Goal: Information Seeking & Learning: Check status

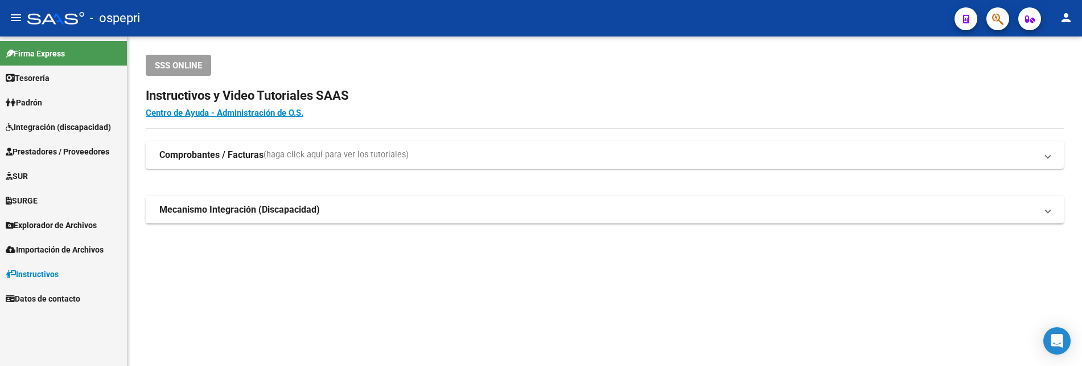
click at [386, 307] on mat-sidenav-content "SSS ONLINE Instructivos y Video Tutoriales SAAS Centro de Ayuda - Administració…" at bounding box center [605, 200] width 955 height 329
click at [65, 146] on span "Prestadores / Proveedores" at bounding box center [58, 151] width 104 height 13
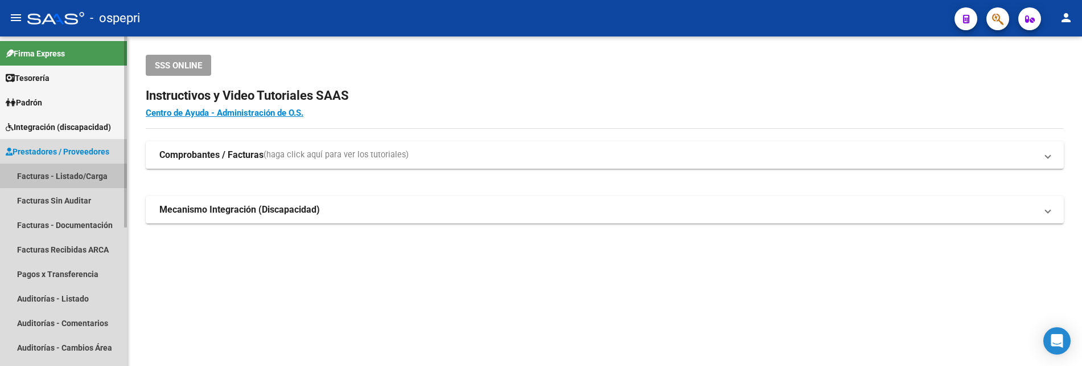
click at [68, 175] on link "Facturas - Listado/Carga" at bounding box center [63, 175] width 127 height 24
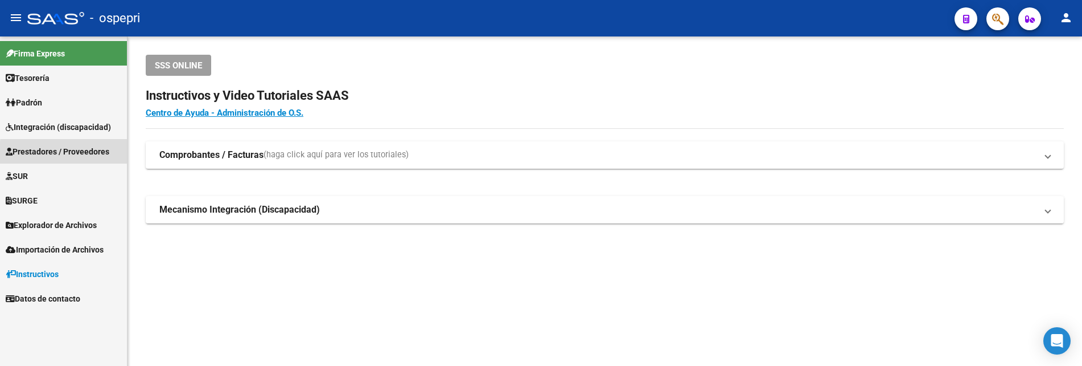
click at [76, 154] on span "Prestadores / Proveedores" at bounding box center [58, 151] width 104 height 13
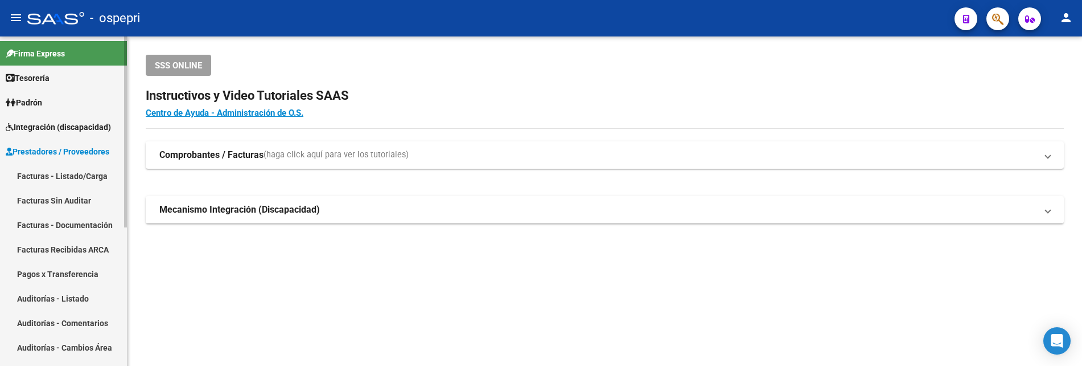
click at [77, 175] on link "Facturas - Listado/Carga" at bounding box center [63, 175] width 127 height 24
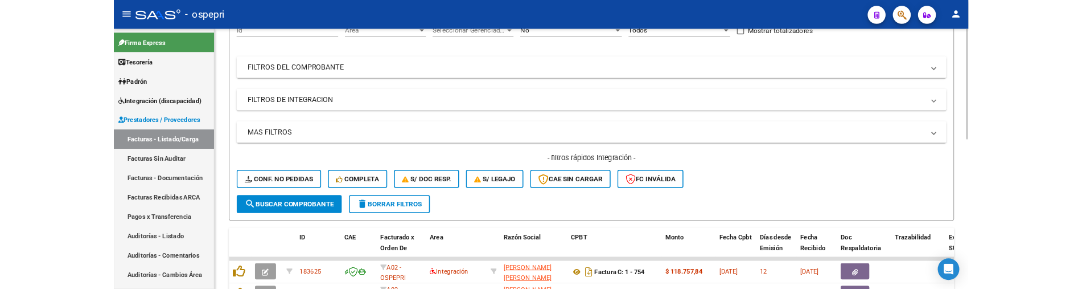
scroll to position [171, 0]
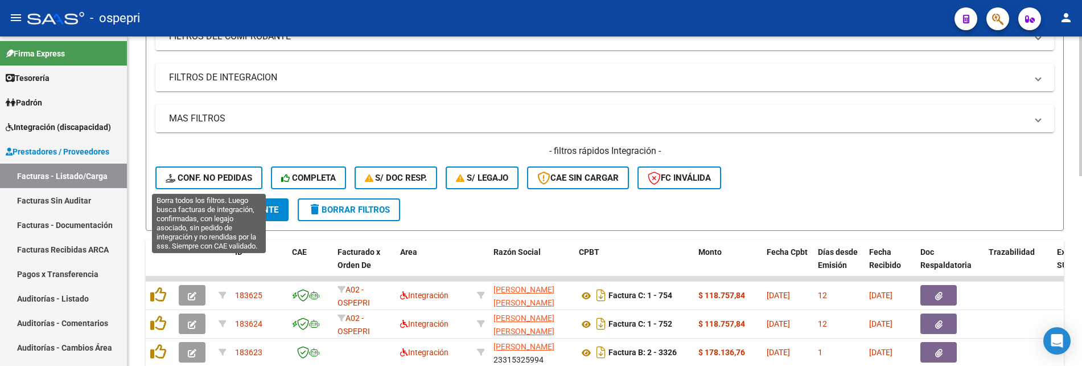
drag, startPoint x: 215, startPoint y: 179, endPoint x: 289, endPoint y: 179, distance: 74.0
click at [215, 179] on span "Conf. no pedidas" at bounding box center [209, 178] width 87 height 10
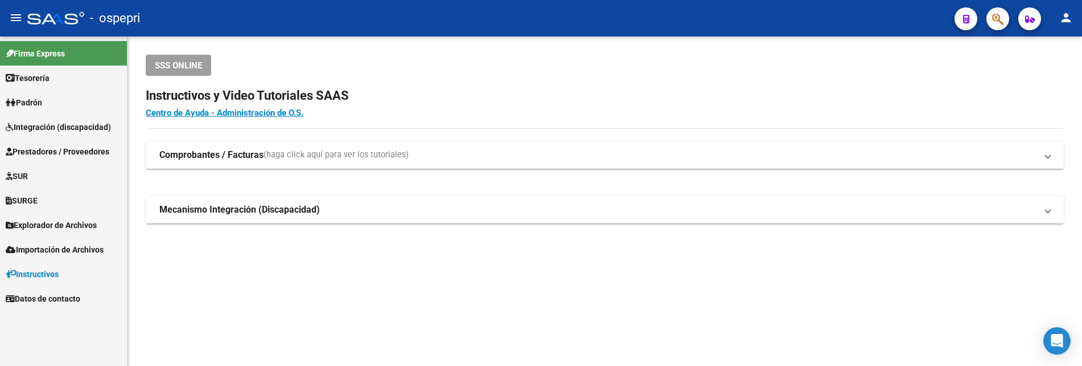
click at [68, 127] on span "Integración (discapacidad)" at bounding box center [58, 127] width 105 height 13
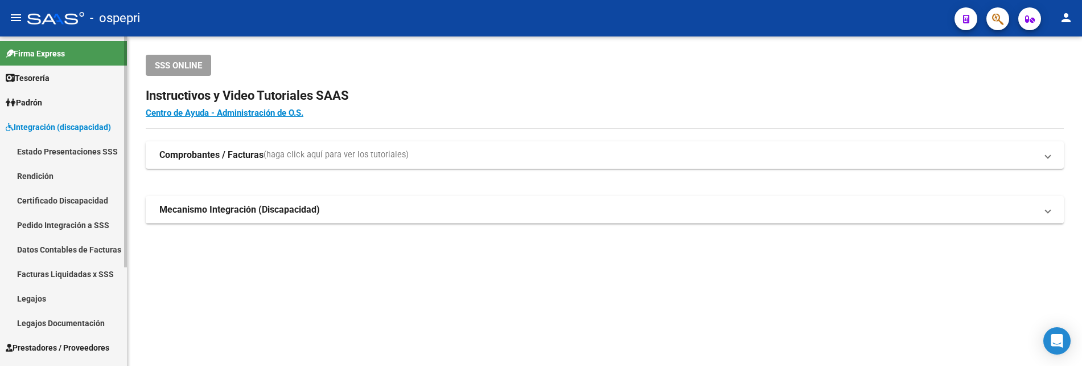
click at [69, 221] on link "Pedido Integración a SSS" at bounding box center [63, 224] width 127 height 24
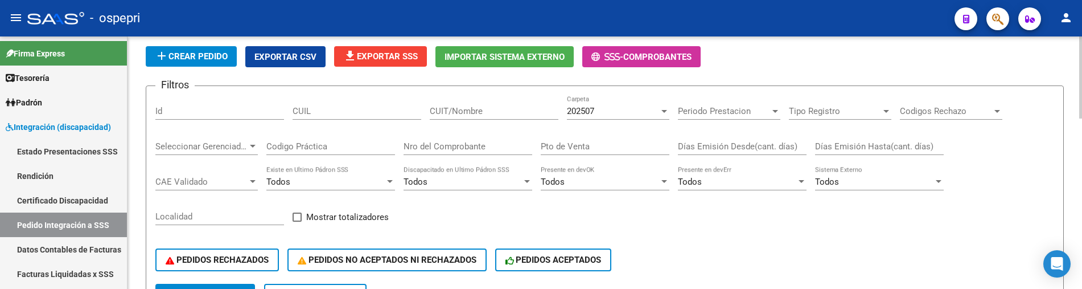
scroll to position [57, 0]
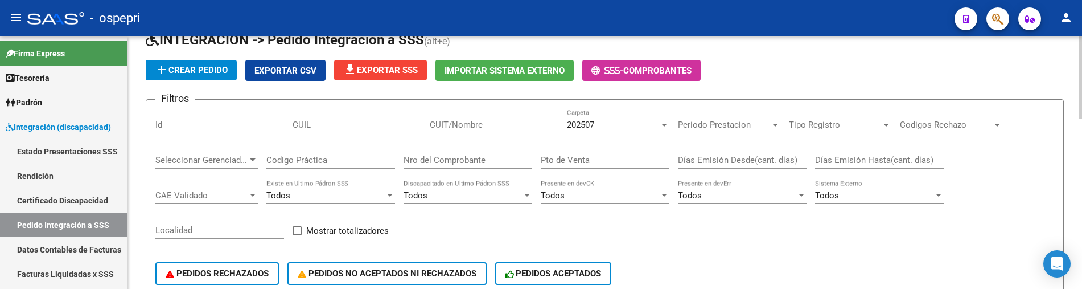
click at [692, 256] on div "PEDIDOS RECHAZADOS PEDIDOS NO ACEPTADOS NI RECHAZADOS PEDIDOS ACEPTADOS" at bounding box center [604, 273] width 899 height 48
click at [462, 128] on input "CUIT/Nombre" at bounding box center [494, 125] width 129 height 10
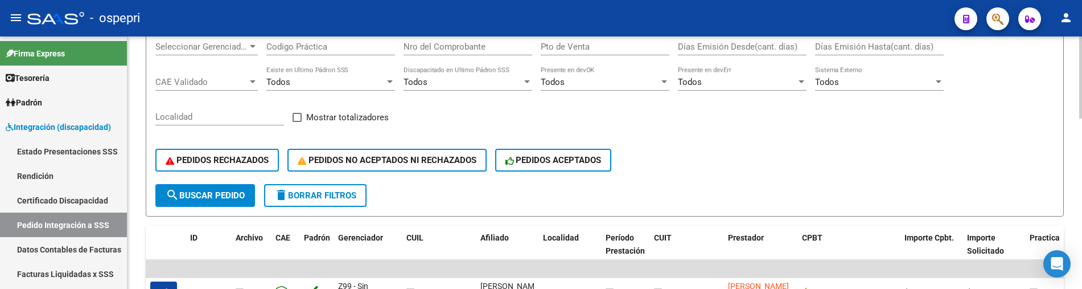
scroll to position [171, 0]
click at [216, 196] on span "search Buscar Pedido" at bounding box center [205, 195] width 79 height 10
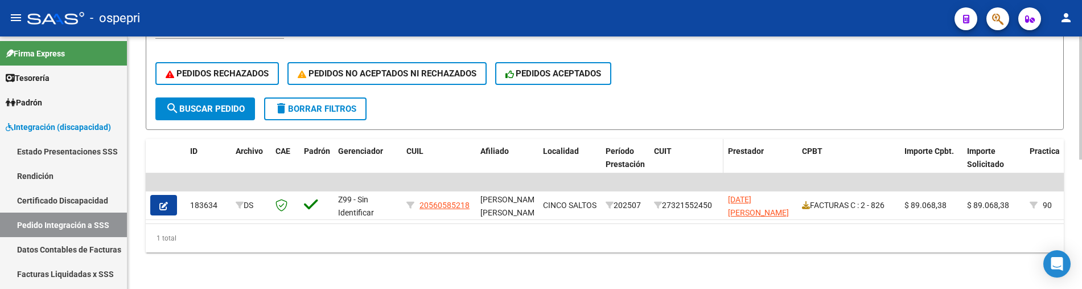
scroll to position [265, 0]
click at [518, 256] on div "DS.DEVOK: Último Archivo SSS publicado hace: 23 hs - DS.DEVERR: Último Archivo …" at bounding box center [605, 34] width 955 height 509
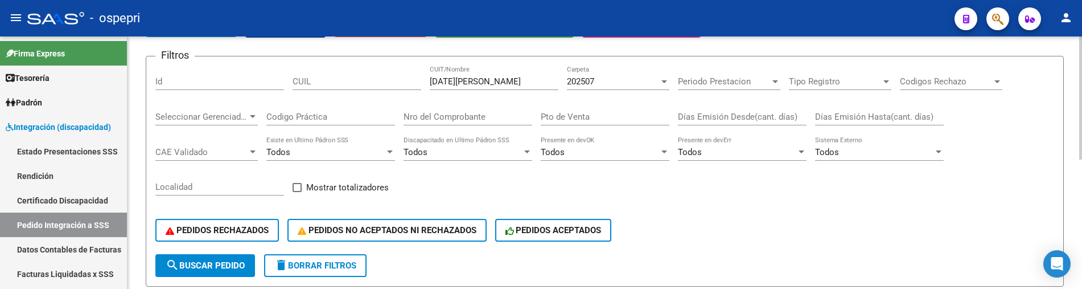
scroll to position [38, 0]
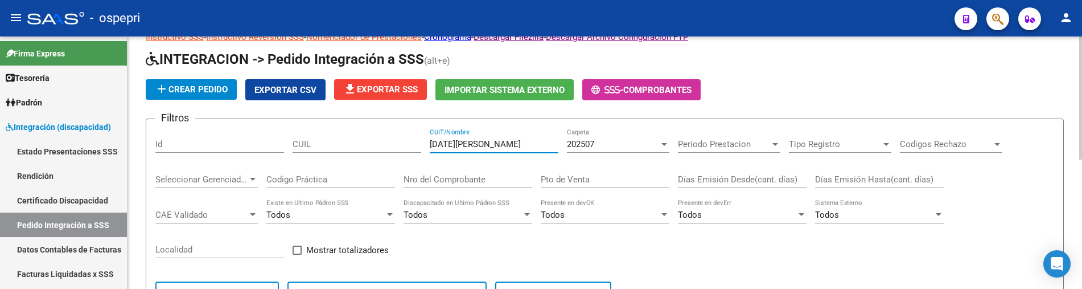
drag, startPoint x: 486, startPoint y: 148, endPoint x: 425, endPoint y: 147, distance: 60.9
click at [425, 147] on div "Filtros Id CUIL nadal paula CUIT/Nombre 202507 Carpeta Periodo Prestacion Perio…" at bounding box center [604, 222] width 899 height 188
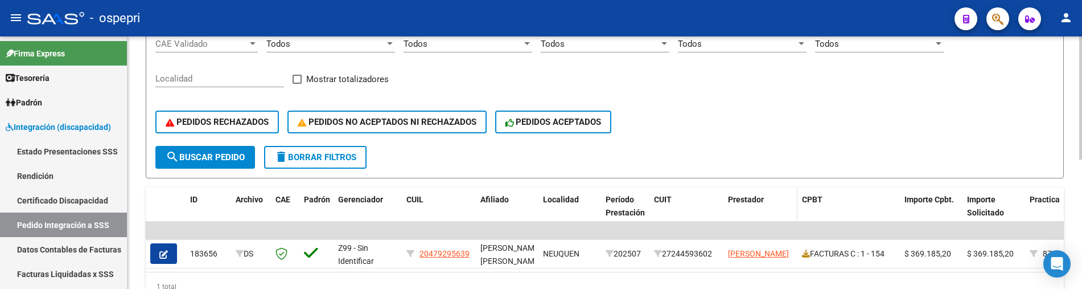
scroll to position [265, 0]
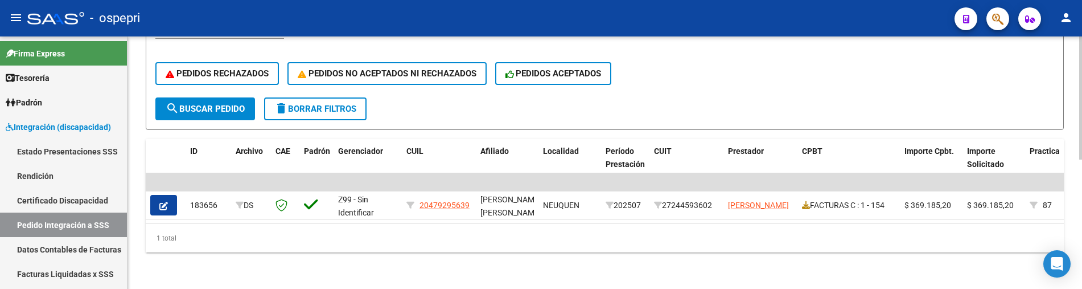
click at [618, 245] on div "1 total" at bounding box center [605, 238] width 918 height 28
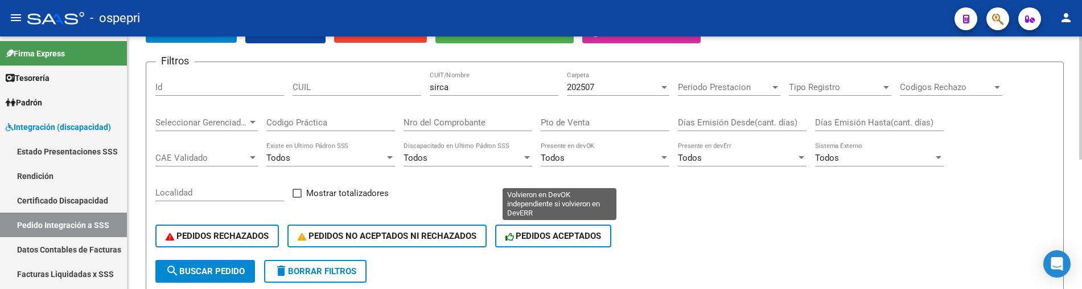
scroll to position [38, 0]
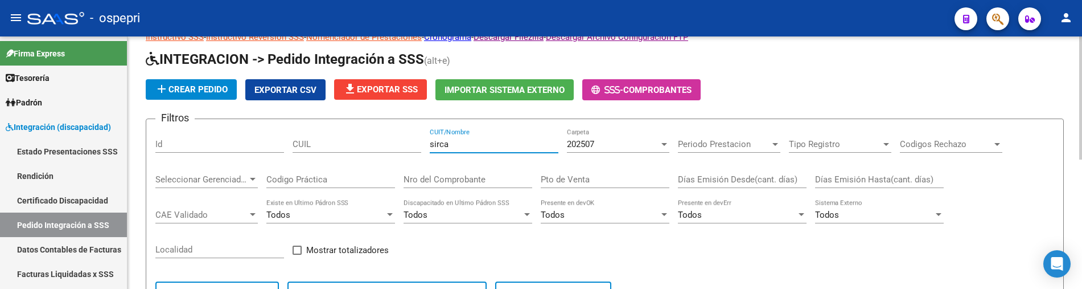
drag, startPoint x: 473, startPoint y: 148, endPoint x: 402, endPoint y: 146, distance: 70.6
click at [402, 146] on div "Filtros Id CUIL sirca CUIT/Nombre 202507 Carpeta Periodo Prestacion Periodo Pre…" at bounding box center [604, 222] width 899 height 188
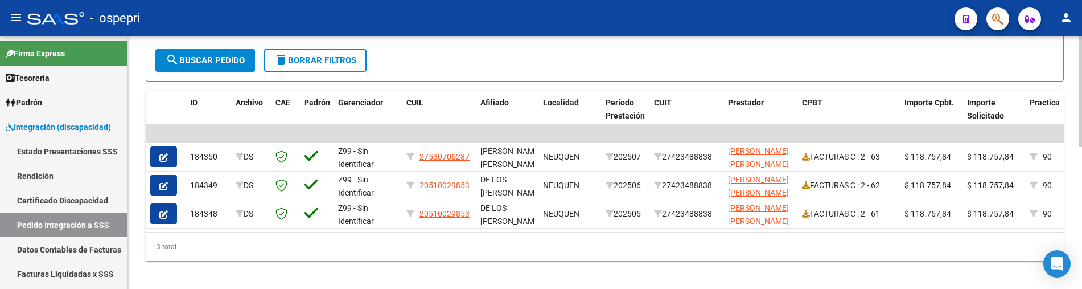
scroll to position [322, 0]
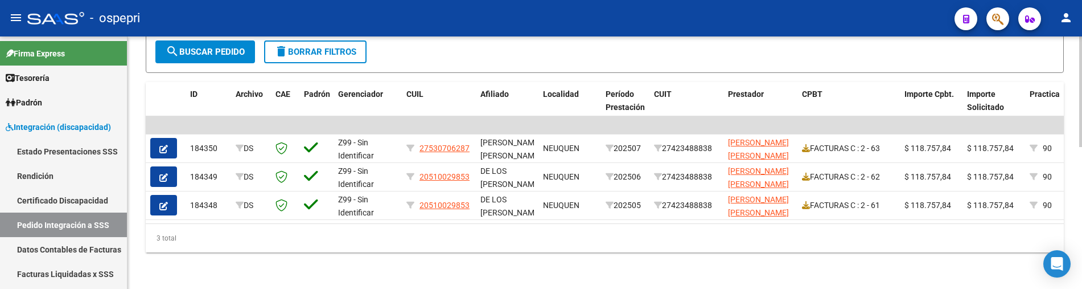
click at [608, 255] on div "DS.DEVOK: Último Archivo SSS publicado hace: 23 hs - DS.DEVERR: Último Archivo …" at bounding box center [605, 6] width 955 height 566
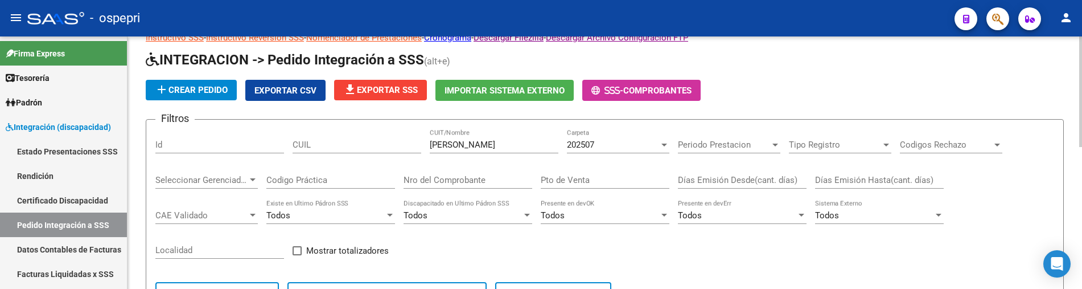
scroll to position [0, 0]
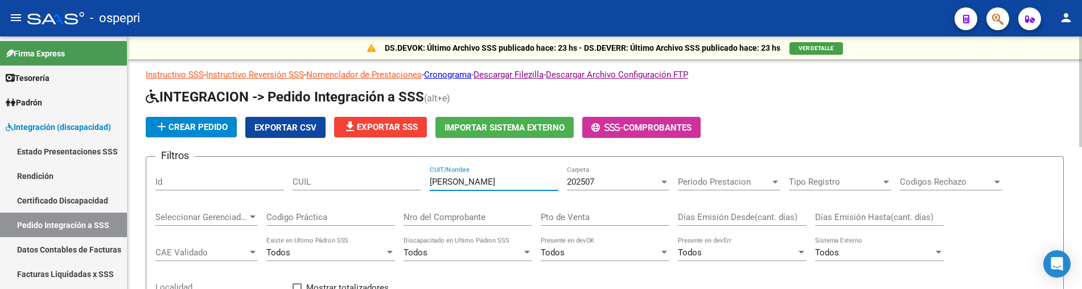
drag, startPoint x: 469, startPoint y: 185, endPoint x: 395, endPoint y: 178, distance: 74.4
click at [395, 178] on div "Filtros Id CUIL jensen CUIT/Nombre 202507 Carpeta Periodo Prestacion Periodo Pr…" at bounding box center [604, 260] width 899 height 188
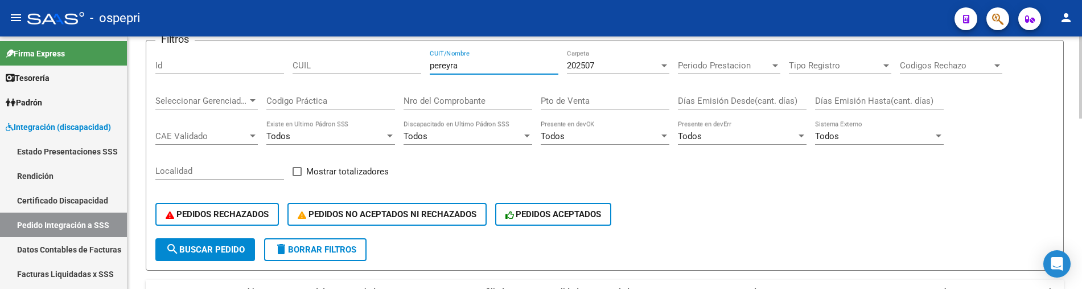
scroll to position [57, 0]
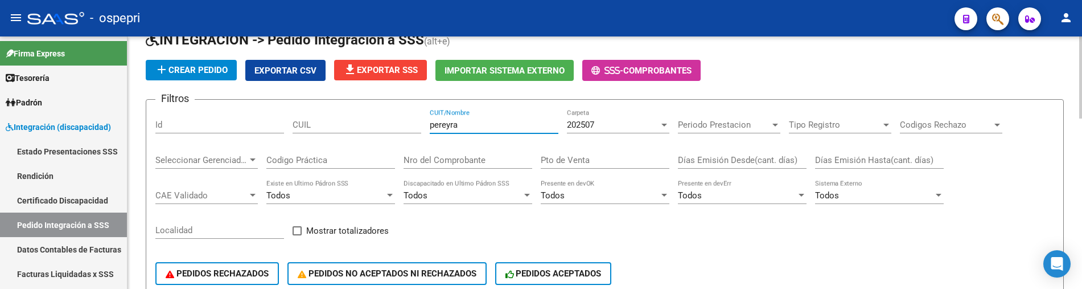
click at [491, 125] on input "pereyra" at bounding box center [494, 125] width 129 height 10
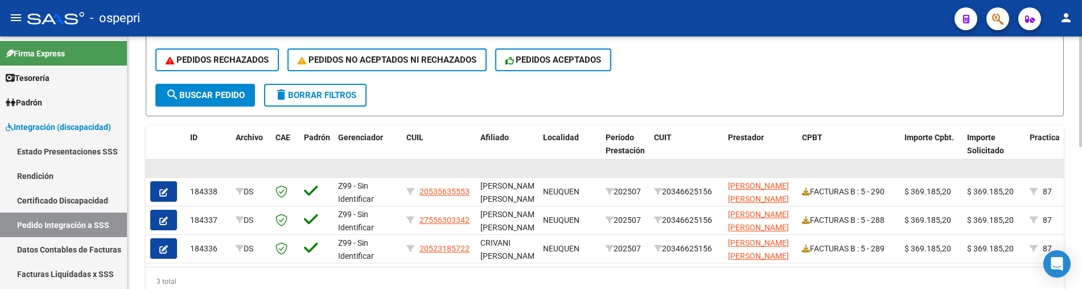
scroll to position [285, 0]
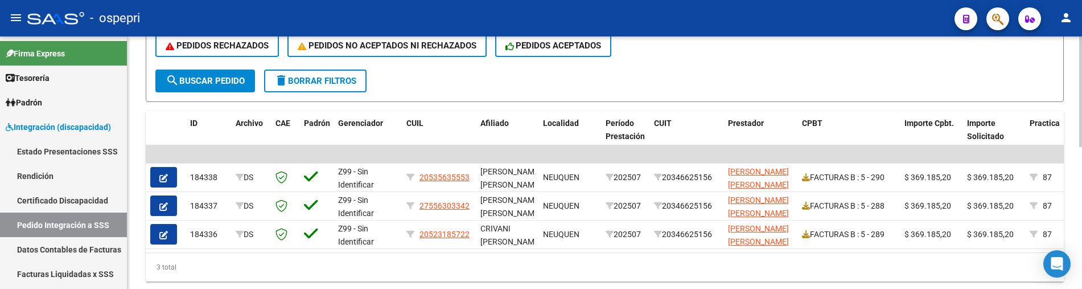
click at [605, 264] on div "3 total" at bounding box center [605, 267] width 918 height 28
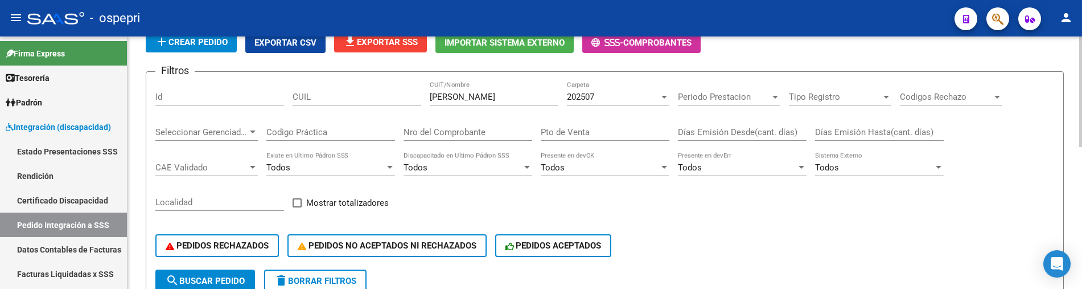
scroll to position [57, 0]
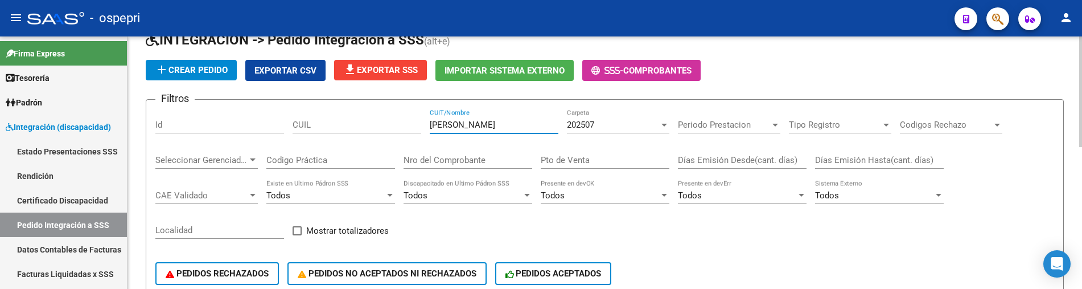
drag, startPoint x: 506, startPoint y: 128, endPoint x: 426, endPoint y: 129, distance: 79.7
click at [426, 129] on div "Filtros Id CUIL pereyra gustavo CUIT/Nombre 202507 Carpeta Periodo Prestacion P…" at bounding box center [604, 203] width 899 height 188
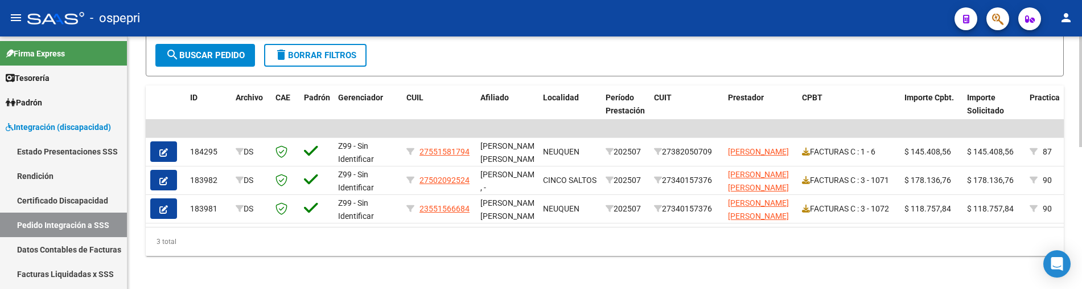
scroll to position [322, 0]
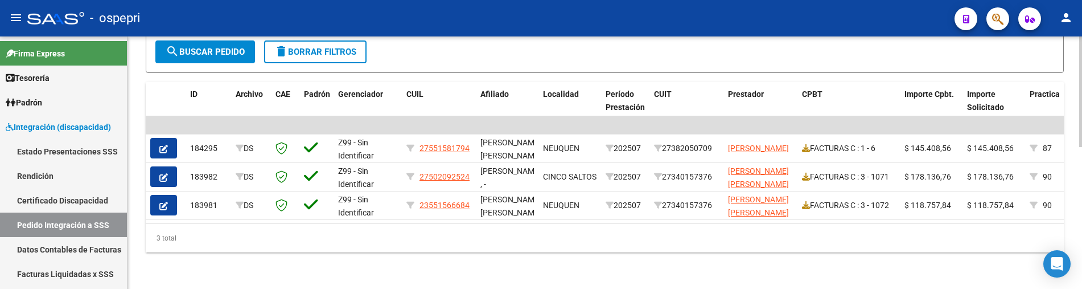
click at [629, 251] on div "3 total" at bounding box center [605, 238] width 918 height 28
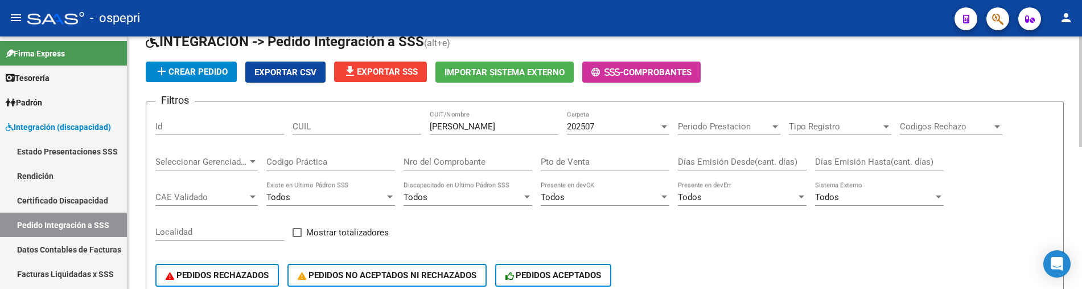
scroll to position [38, 0]
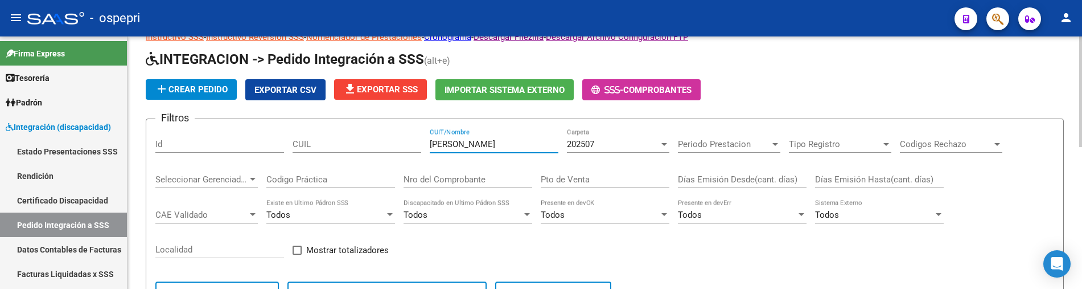
drag, startPoint x: 487, startPoint y: 146, endPoint x: 419, endPoint y: 147, distance: 68.3
click at [419, 147] on div "Filtros Id CUIL miranda CUIT/Nombre 202507 Carpeta Periodo Prestacion Periodo P…" at bounding box center [604, 222] width 899 height 188
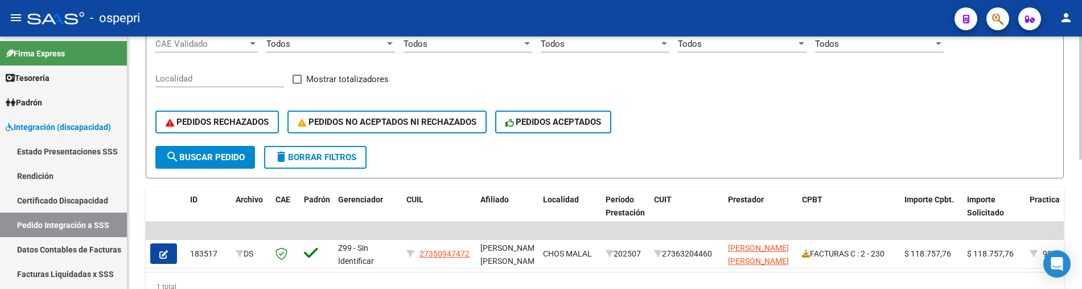
scroll to position [265, 0]
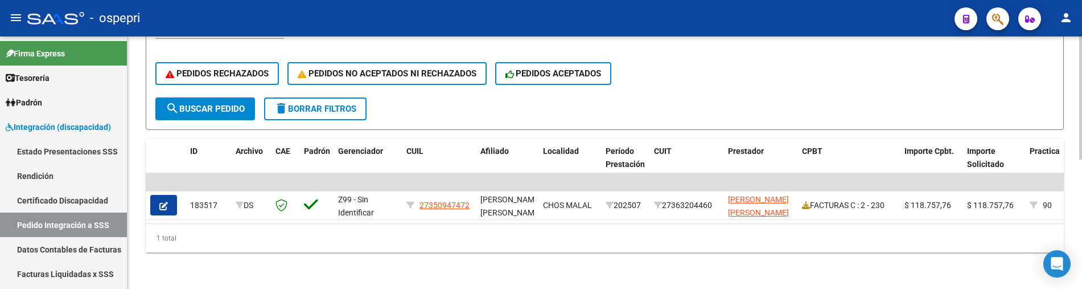
click at [601, 248] on div "1 total" at bounding box center [605, 238] width 918 height 28
click at [582, 247] on div "1 total" at bounding box center [605, 238] width 918 height 28
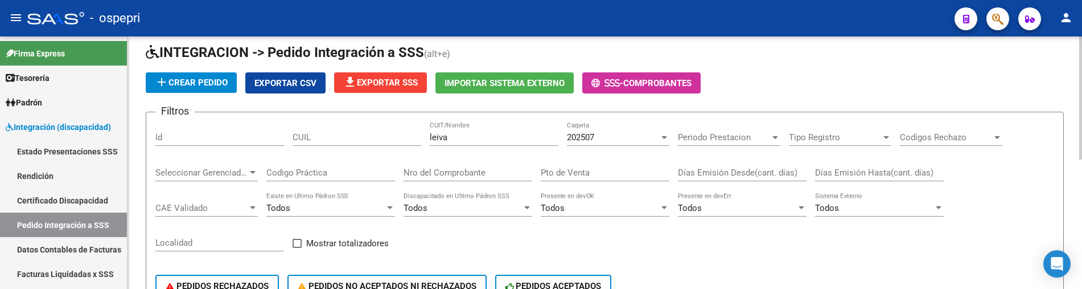
scroll to position [38, 0]
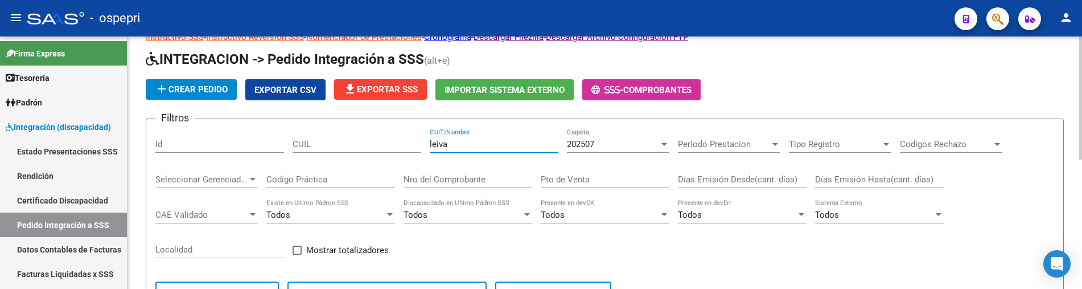
drag, startPoint x: 471, startPoint y: 149, endPoint x: 416, endPoint y: 145, distance: 55.9
click at [416, 145] on div "Filtros Id CUIL leiva CUIT/Nombre 202507 Carpeta Periodo Prestacion Periodo Pre…" at bounding box center [604, 222] width 899 height 188
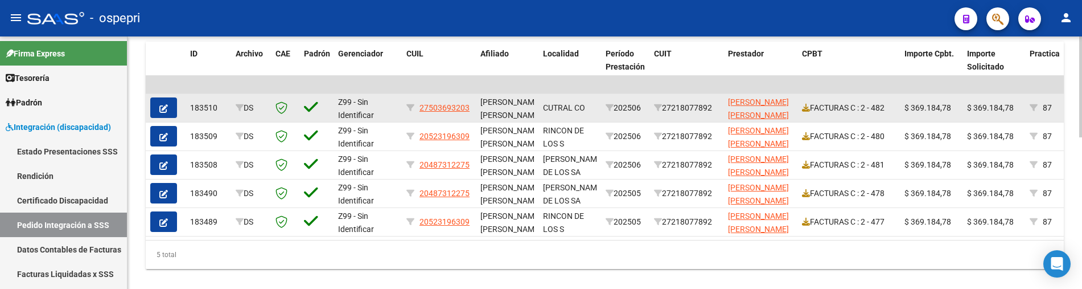
scroll to position [379, 0]
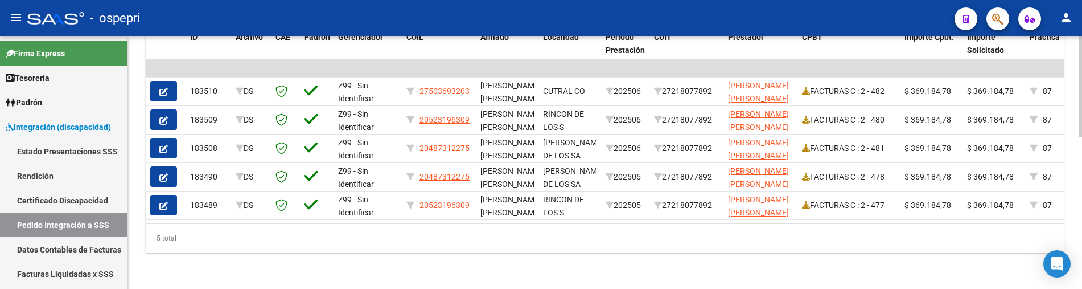
click at [560, 244] on div "5 total" at bounding box center [605, 238] width 918 height 28
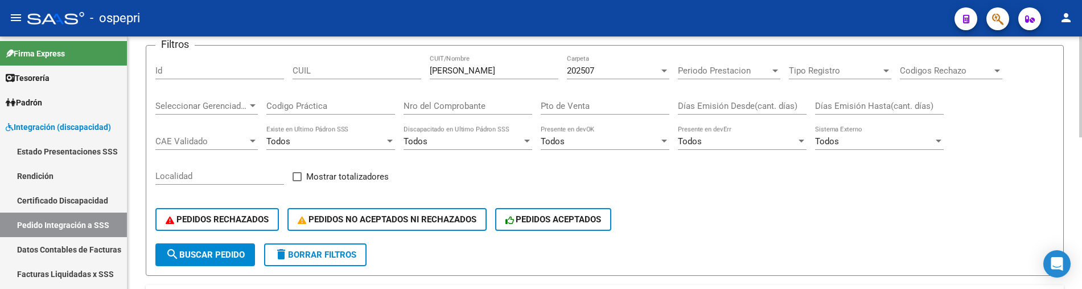
scroll to position [95, 0]
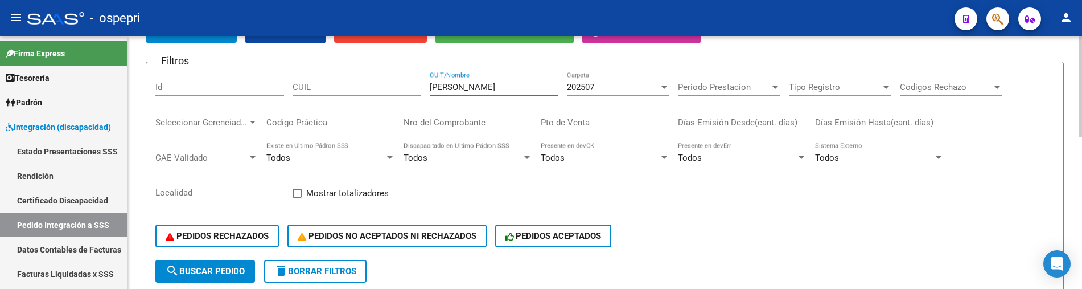
drag, startPoint x: 470, startPoint y: 89, endPoint x: 420, endPoint y: 88, distance: 50.1
click at [420, 88] on div "Filtros Id CUIL carretero CUIT/Nombre 202507 Carpeta Periodo Prestacion Periodo…" at bounding box center [604, 165] width 899 height 188
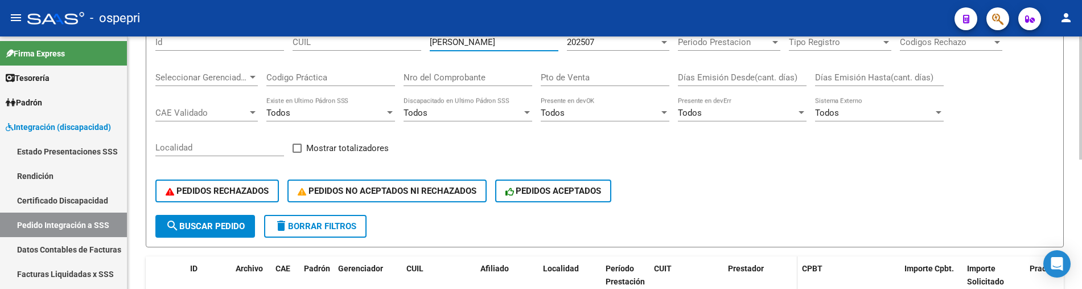
scroll to position [38, 0]
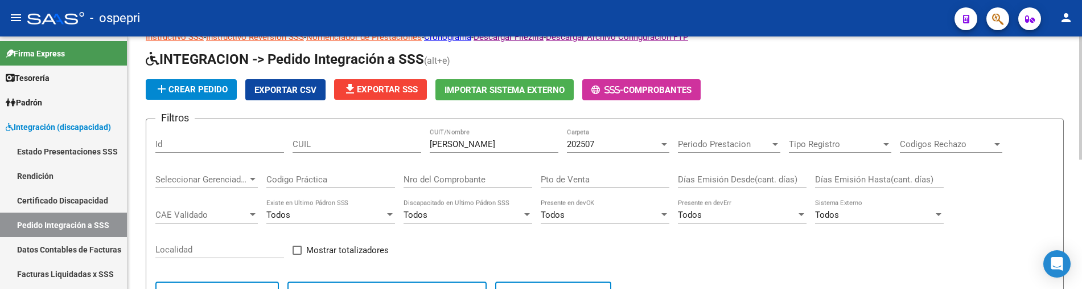
click at [493, 257] on div "Filtros Id CUIL guzman CUIT/Nombre 202507 Carpeta Periodo Prestacion Periodo Pr…" at bounding box center [604, 222] width 899 height 188
drag, startPoint x: 467, startPoint y: 144, endPoint x: 418, endPoint y: 145, distance: 49.5
click at [418, 145] on div "Filtros Id CUIL guzman CUIT/Nombre 202507 Carpeta Periodo Prestacion Periodo Pr…" at bounding box center [604, 222] width 899 height 188
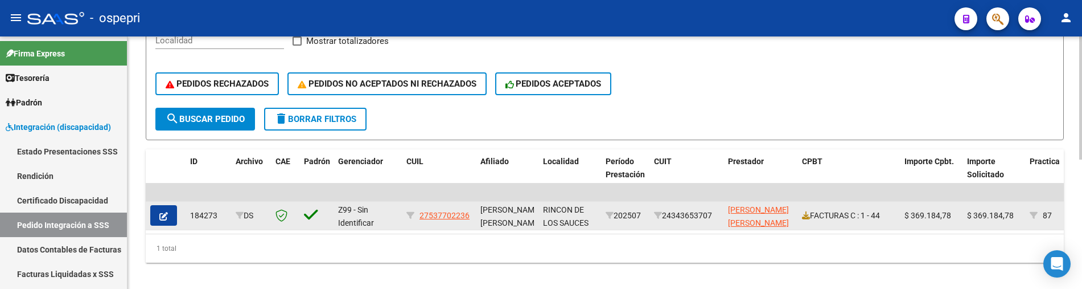
scroll to position [265, 0]
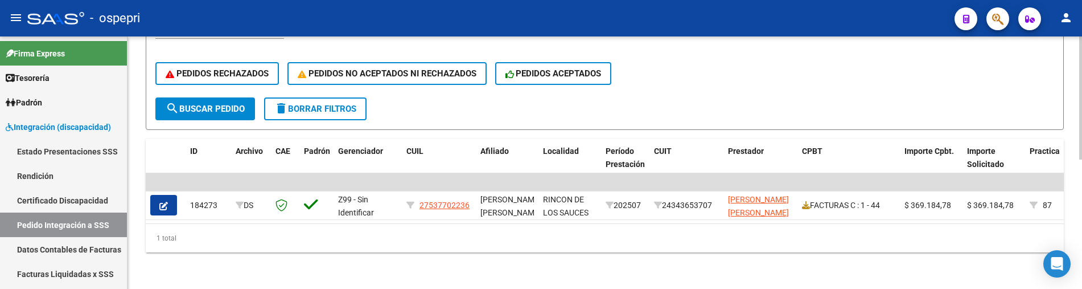
click at [629, 260] on div "DS.DEVOK: Último Archivo SSS publicado hace: 23 hs - DS.DEVERR: Último Archivo …" at bounding box center [605, 34] width 955 height 509
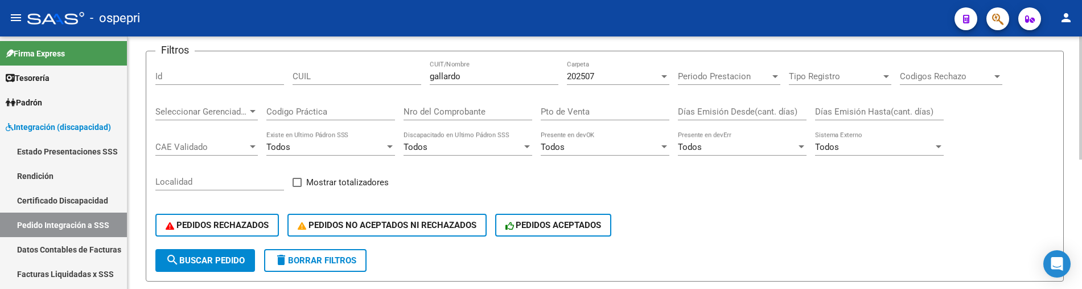
scroll to position [38, 0]
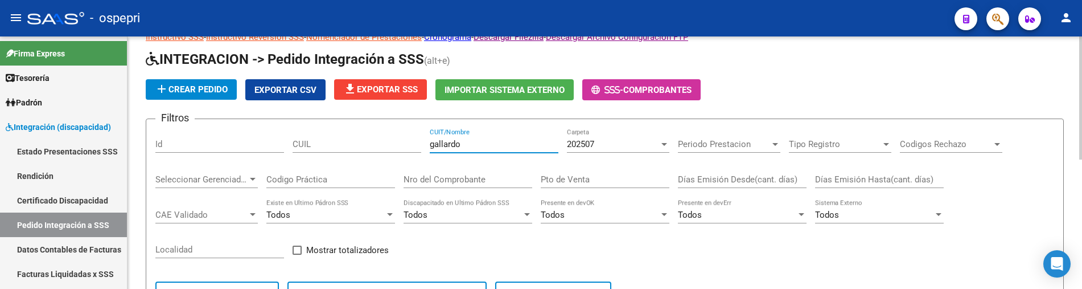
drag, startPoint x: 471, startPoint y: 142, endPoint x: 420, endPoint y: 140, distance: 51.3
click at [420, 140] on div "Filtros Id CUIL gallardo CUIT/Nombre 202507 Carpeta Periodo Prestacion Periodo …" at bounding box center [604, 222] width 899 height 188
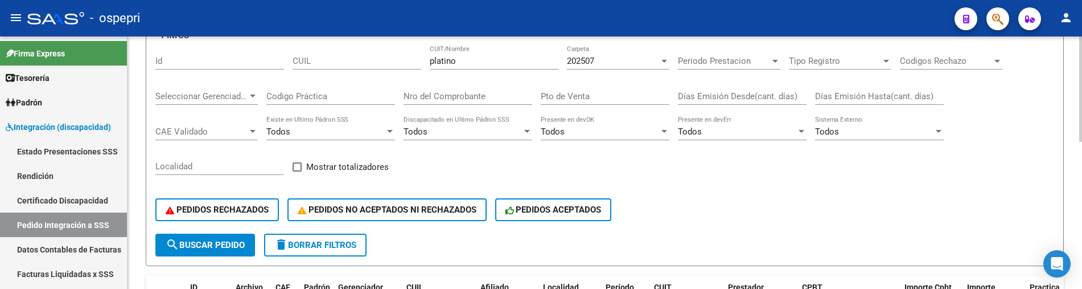
scroll to position [66, 0]
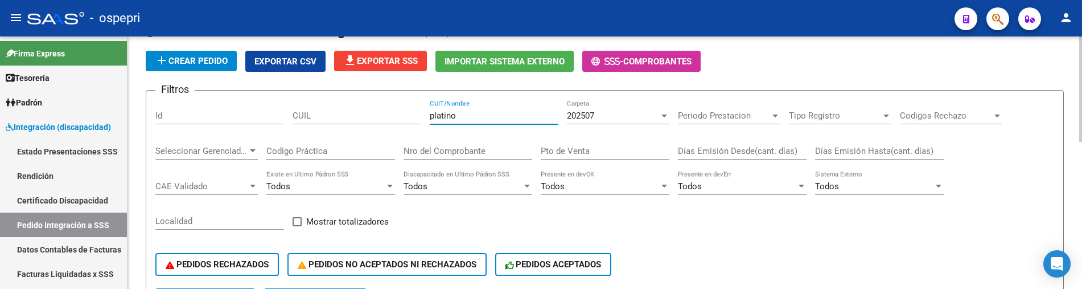
drag, startPoint x: 461, startPoint y: 120, endPoint x: 414, endPoint y: 118, distance: 46.7
click at [414, 118] on div "Filtros Id CUIL platino CUIT/Nombre 202507 Carpeta Periodo Prestacion Periodo P…" at bounding box center [604, 194] width 899 height 188
click at [741, 241] on div "PEDIDOS RECHAZADOS PEDIDOS NO ACEPTADOS NI RECHAZADOS PEDIDOS ACEPTADOS" at bounding box center [604, 264] width 899 height 48
drag, startPoint x: 477, startPoint y: 117, endPoint x: 413, endPoint y: 122, distance: 64.0
click at [413, 122] on div "Filtros Id CUIL platino CUIT/Nombre 202507 Carpeta Periodo Prestacion Periodo P…" at bounding box center [604, 194] width 899 height 188
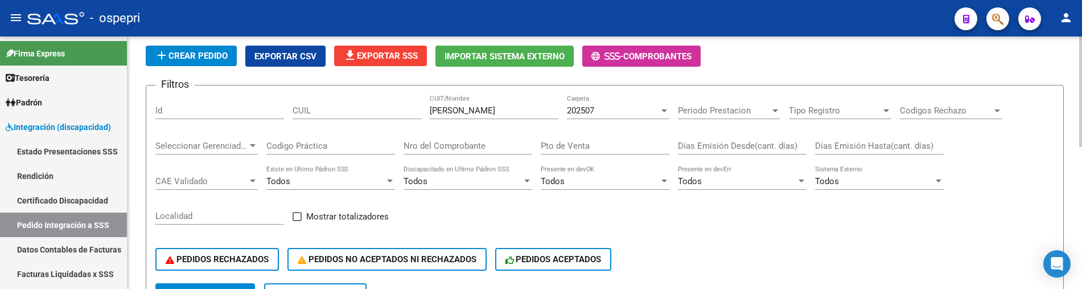
scroll to position [38, 0]
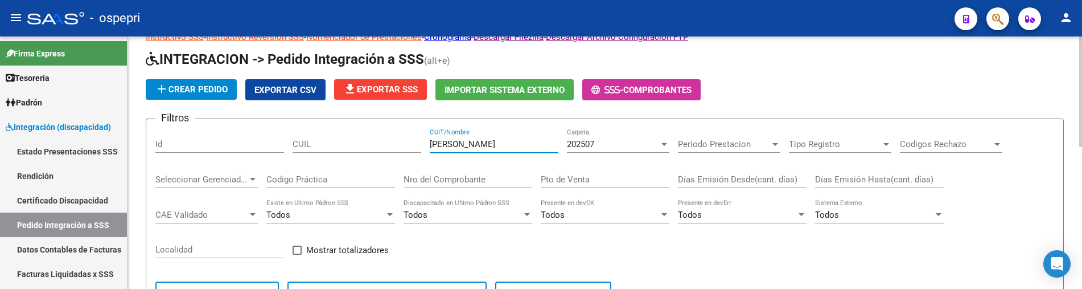
drag, startPoint x: 457, startPoint y: 146, endPoint x: 420, endPoint y: 146, distance: 37.0
click at [420, 146] on div "Filtros Id CUIL torres CUIT/Nombre 202507 Carpeta Periodo Prestacion Periodo Pr…" at bounding box center [604, 222] width 899 height 188
click at [463, 145] on input "torres" at bounding box center [494, 144] width 129 height 10
drag, startPoint x: 463, startPoint y: 145, endPoint x: 415, endPoint y: 149, distance: 48.6
click at [415, 149] on div "Filtros Id CUIL torres CUIT/Nombre 202507 Carpeta Periodo Prestacion Periodo Pr…" at bounding box center [604, 222] width 899 height 188
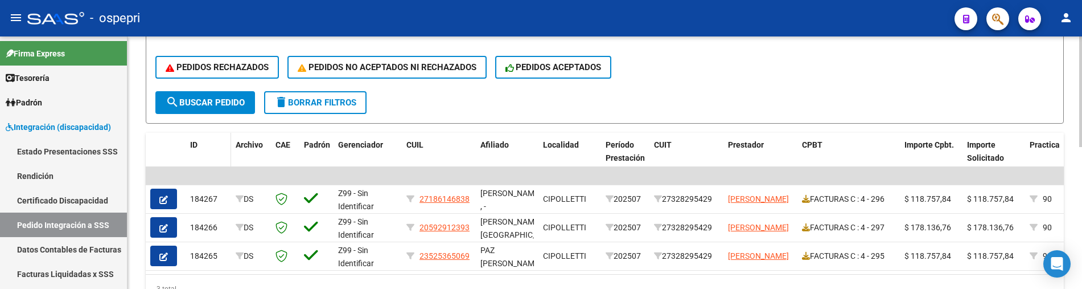
scroll to position [265, 0]
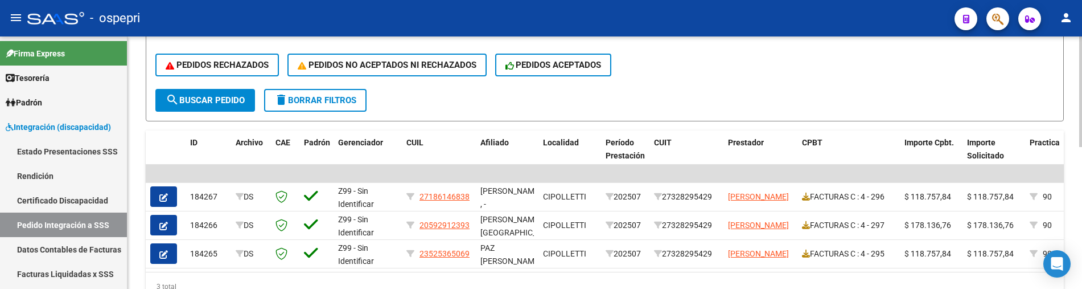
click at [210, 106] on button "search Buscar Pedido" at bounding box center [205, 100] width 100 height 23
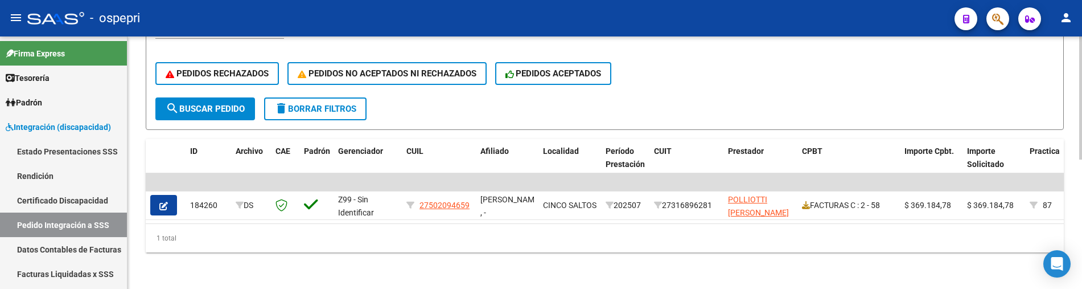
click at [829, 109] on form "Filtros Id CUIL polliotti CUIT/Nombre 202507 Carpeta Periodo Prestacion Periodo…" at bounding box center [605, 14] width 918 height 231
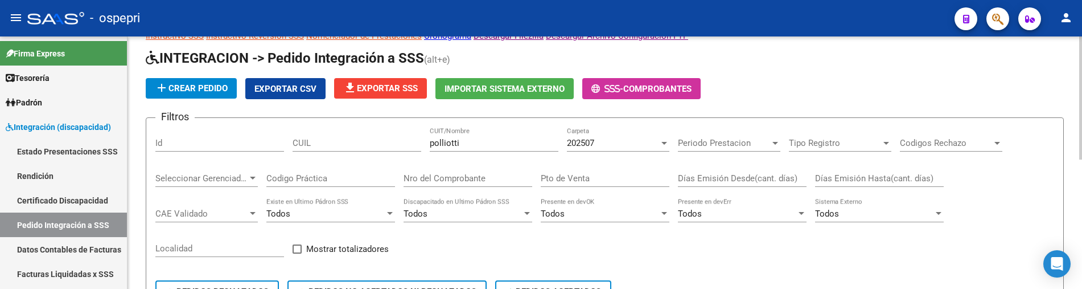
scroll to position [38, 0]
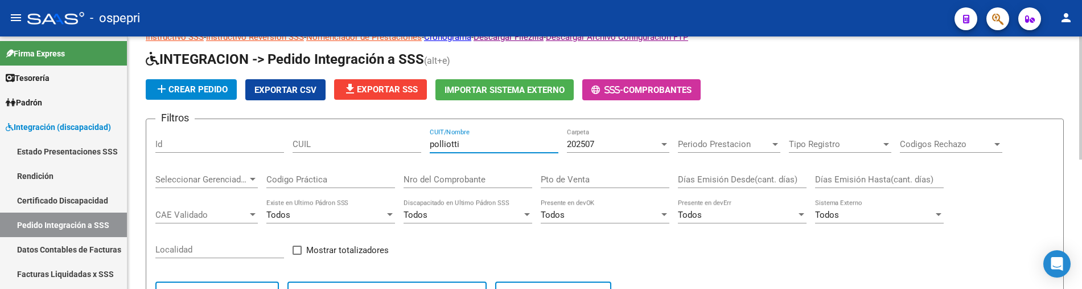
drag, startPoint x: 474, startPoint y: 147, endPoint x: 411, endPoint y: 142, distance: 62.9
click at [411, 142] on div "Filtros Id CUIL polliotti CUIT/Nombre 202507 Carpeta Periodo Prestacion Periodo…" at bounding box center [604, 222] width 899 height 188
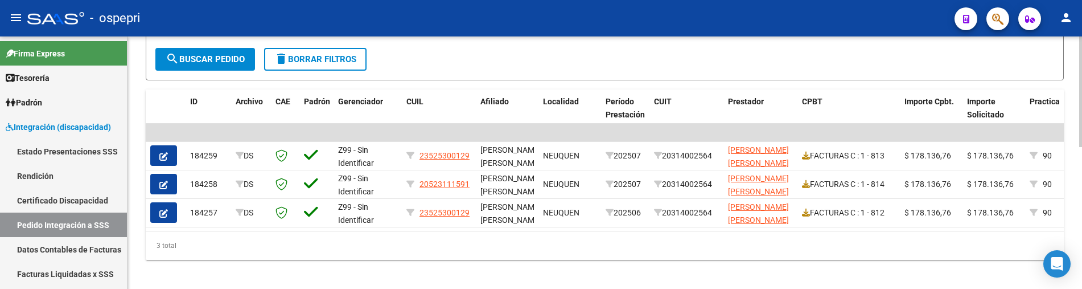
scroll to position [322, 0]
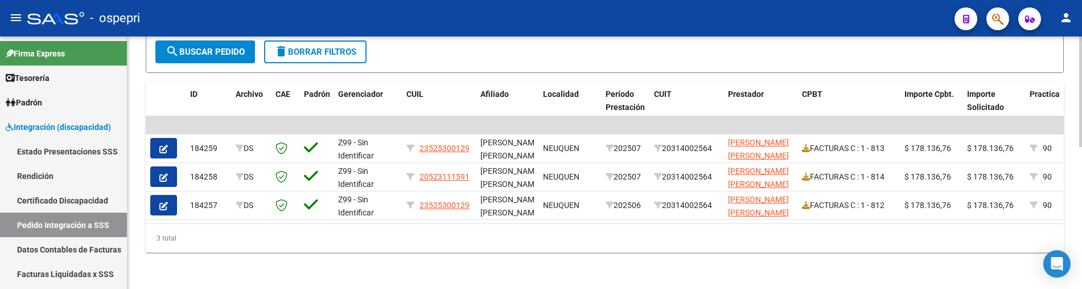
click at [591, 268] on div "DS.DEVOK: Último Archivo SSS publicado hace: 23 hs - DS.DEVERR: Último Archivo …" at bounding box center [605, 6] width 955 height 566
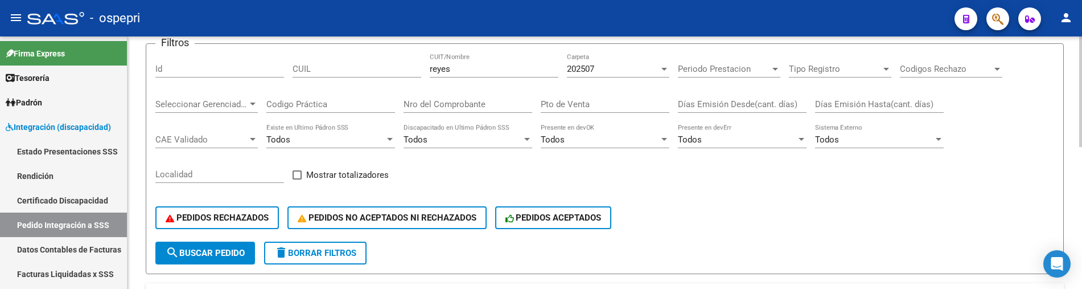
scroll to position [38, 0]
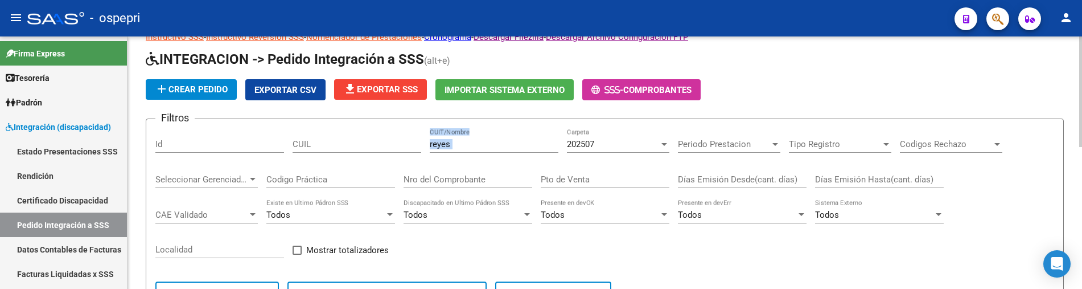
click at [473, 153] on div "reyes CUIT/Nombre" at bounding box center [494, 140] width 129 height 24
click at [472, 153] on div "reyes CUIT/Nombre" at bounding box center [494, 140] width 129 height 24
drag, startPoint x: 468, startPoint y: 145, endPoint x: 411, endPoint y: 145, distance: 56.9
click at [411, 145] on div "Filtros Id CUIL reyes CUIT/Nombre 202507 Carpeta Periodo Prestacion Periodo Pre…" at bounding box center [604, 222] width 899 height 188
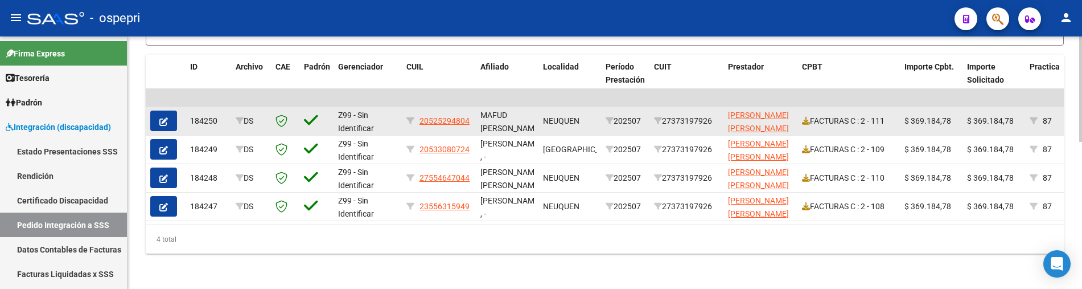
scroll to position [351, 0]
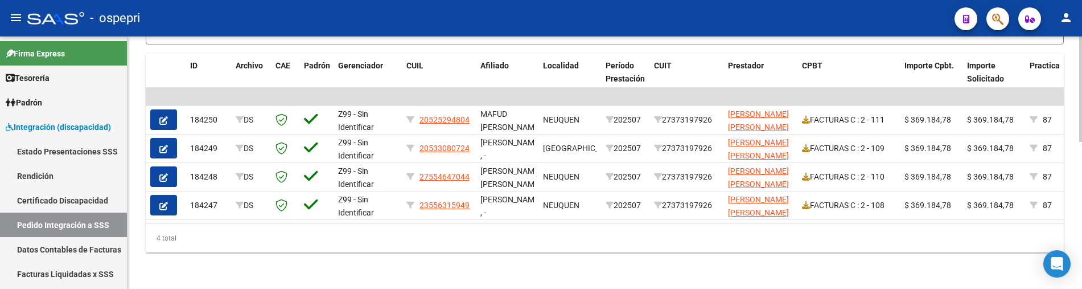
click at [846, 231] on div "4 total" at bounding box center [605, 238] width 918 height 28
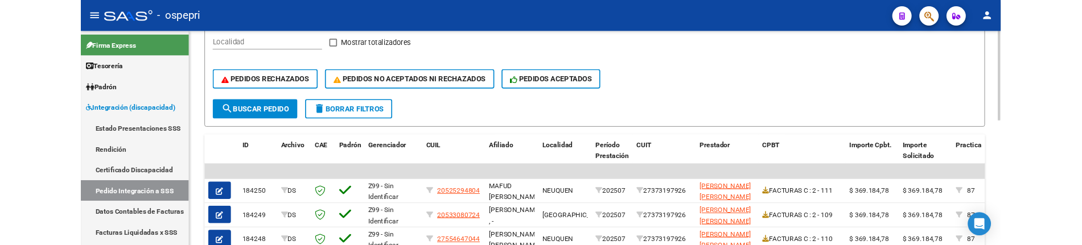
scroll to position [237, 0]
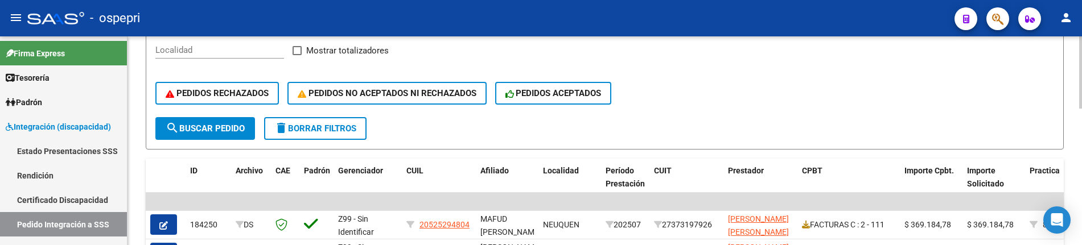
click at [778, 105] on div "PEDIDOS RECHAZADOS PEDIDOS NO ACEPTADOS NI RECHAZADOS PEDIDOS ACEPTADOS" at bounding box center [604, 93] width 899 height 48
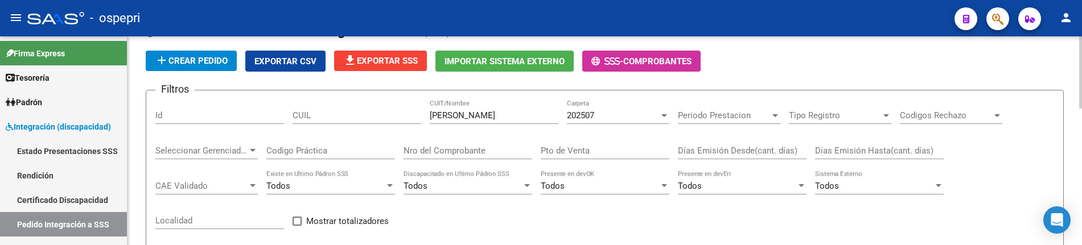
scroll to position [9, 0]
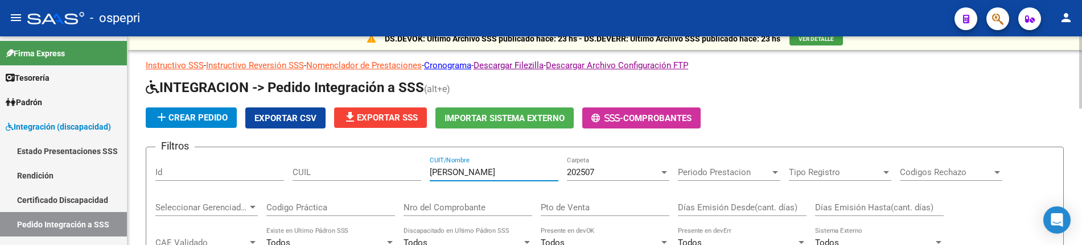
drag, startPoint x: 497, startPoint y: 175, endPoint x: 417, endPoint y: 166, distance: 79.7
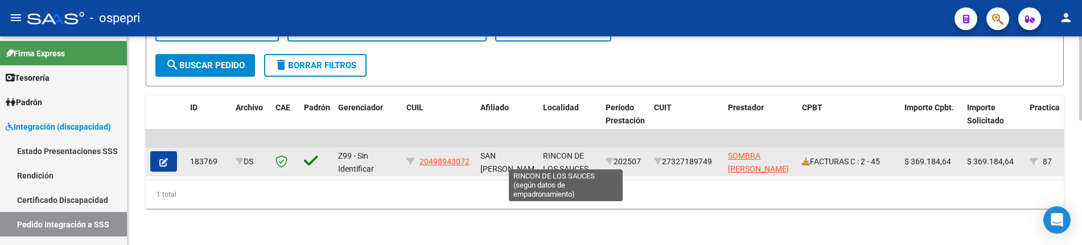
scroll to position [309, 0]
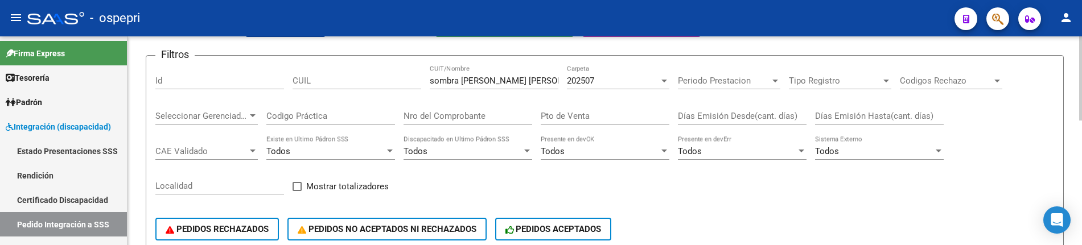
scroll to position [81, 0]
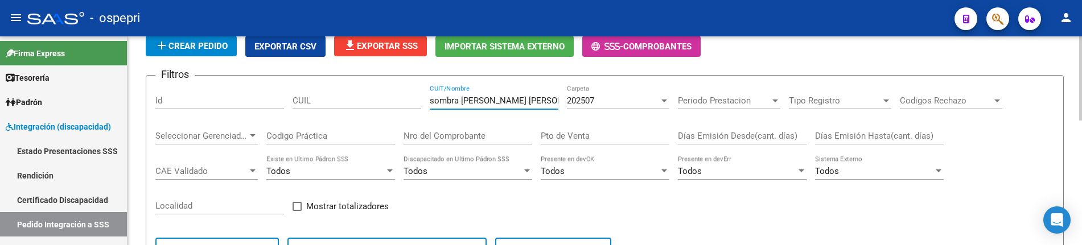
drag, startPoint x: 515, startPoint y: 100, endPoint x: 410, endPoint y: 101, distance: 105.3
click at [410, 101] on div "Filtros Id CUIL sombra maria cecilia CUIT/Nombre 202507 Carpeta Periodo Prestac…" at bounding box center [604, 179] width 899 height 188
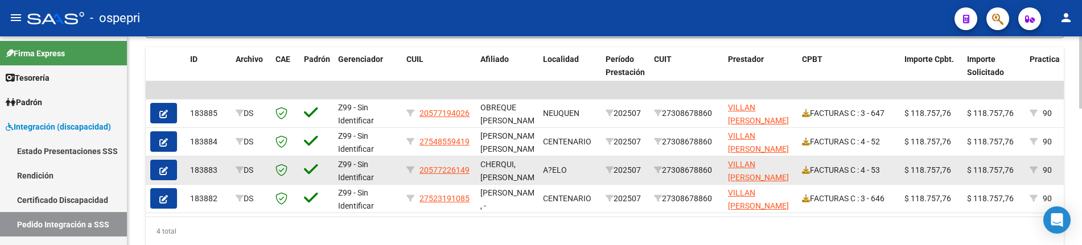
scroll to position [366, 0]
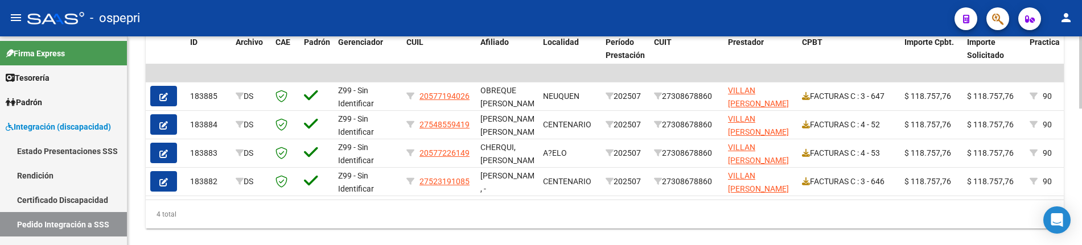
click at [618, 229] on div "4 total" at bounding box center [605, 214] width 918 height 28
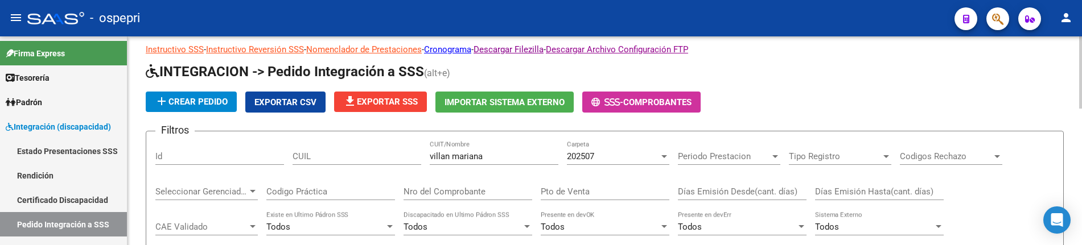
scroll to position [24, 0]
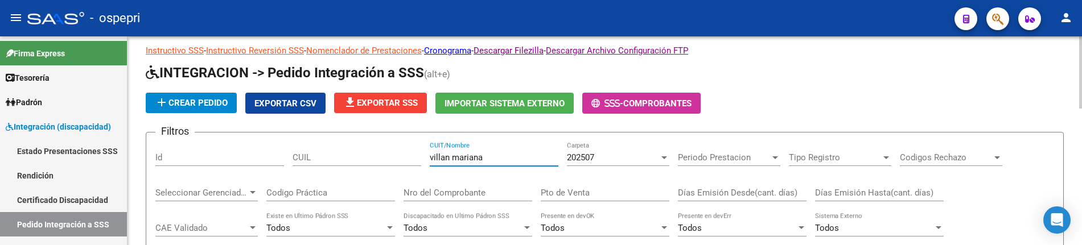
drag, startPoint x: 507, startPoint y: 162, endPoint x: 410, endPoint y: 161, distance: 96.8
click at [410, 161] on div "Filtros Id CUIL villan mariana CUIT/Nombre 202507 Carpeta Periodo Prestacion Pe…" at bounding box center [604, 236] width 899 height 188
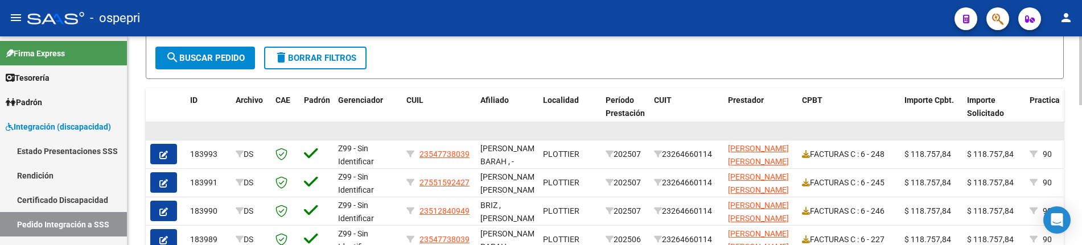
scroll to position [309, 0]
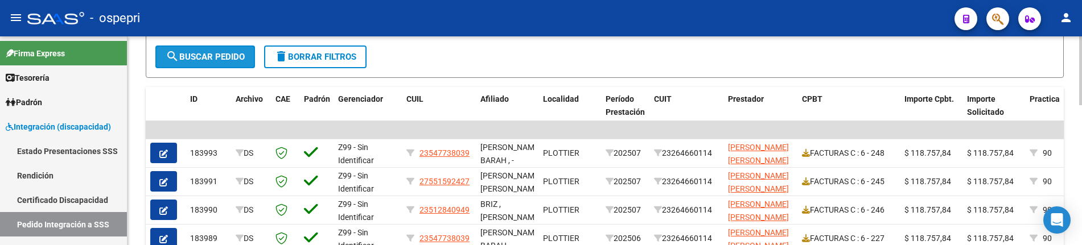
click at [212, 59] on span "search Buscar Pedido" at bounding box center [205, 57] width 79 height 10
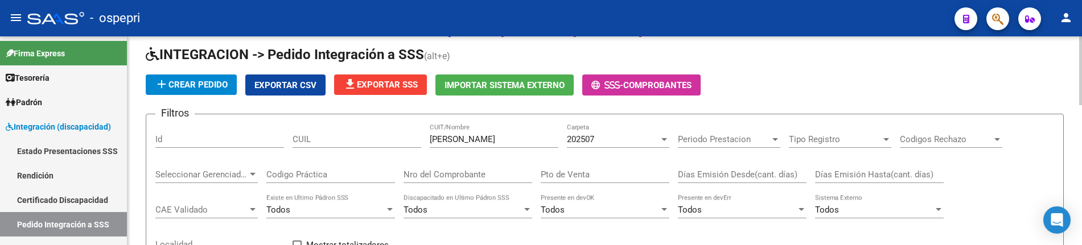
scroll to position [24, 0]
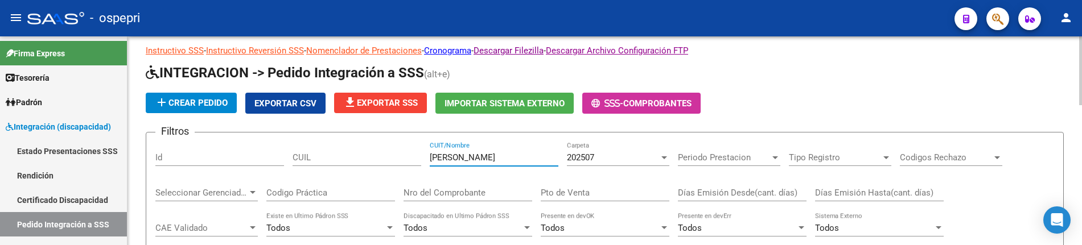
drag, startPoint x: 491, startPoint y: 161, endPoint x: 424, endPoint y: 158, distance: 67.3
click at [424, 158] on div "Filtros Id CUIL celli noelia CUIT/Nombre 202507 Carpeta Periodo Prestacion Peri…" at bounding box center [604, 236] width 899 height 188
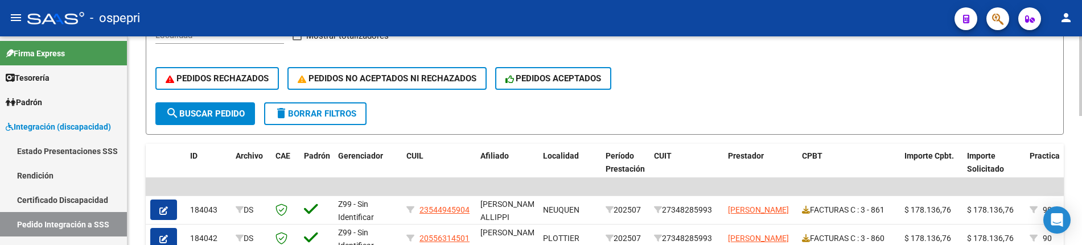
scroll to position [309, 0]
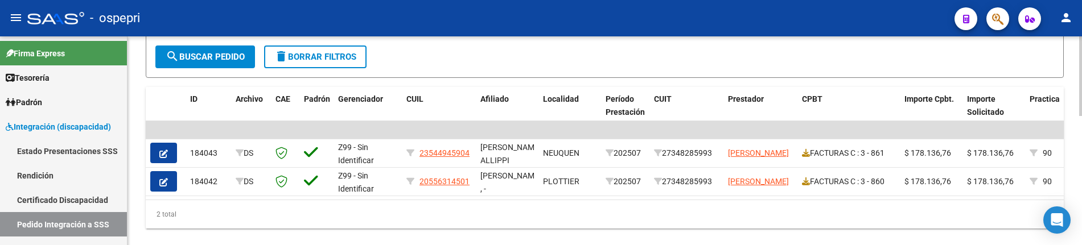
click at [719, 223] on div "2 total" at bounding box center [605, 214] width 918 height 28
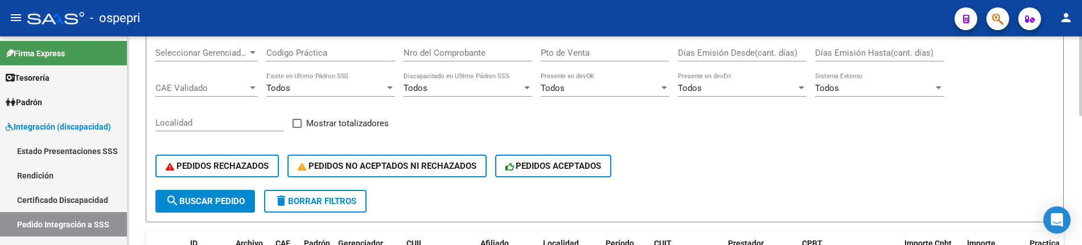
scroll to position [81, 0]
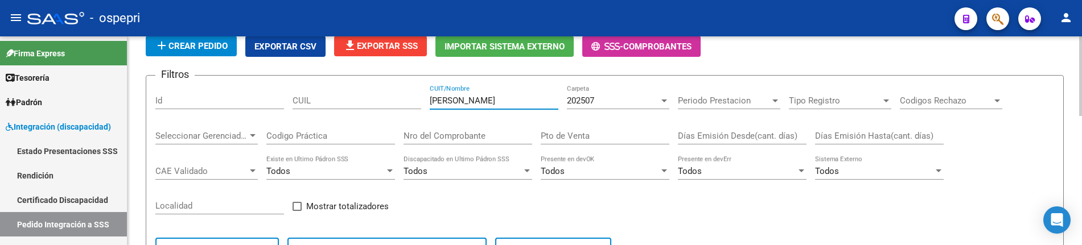
drag, startPoint x: 514, startPoint y: 102, endPoint x: 416, endPoint y: 100, distance: 97.9
click at [416, 100] on div "Filtros Id CUIL fernandez natalia CUIT/Nombre 202507 Carpeta Periodo Prestacion…" at bounding box center [604, 179] width 899 height 188
drag, startPoint x: 486, startPoint y: 99, endPoint x: 415, endPoint y: 100, distance: 71.8
click at [415, 100] on div "Filtros Id CUIL suarez carla CUIT/Nombre 202507 Carpeta Periodo Prestacion Peri…" at bounding box center [603, 179] width 896 height 188
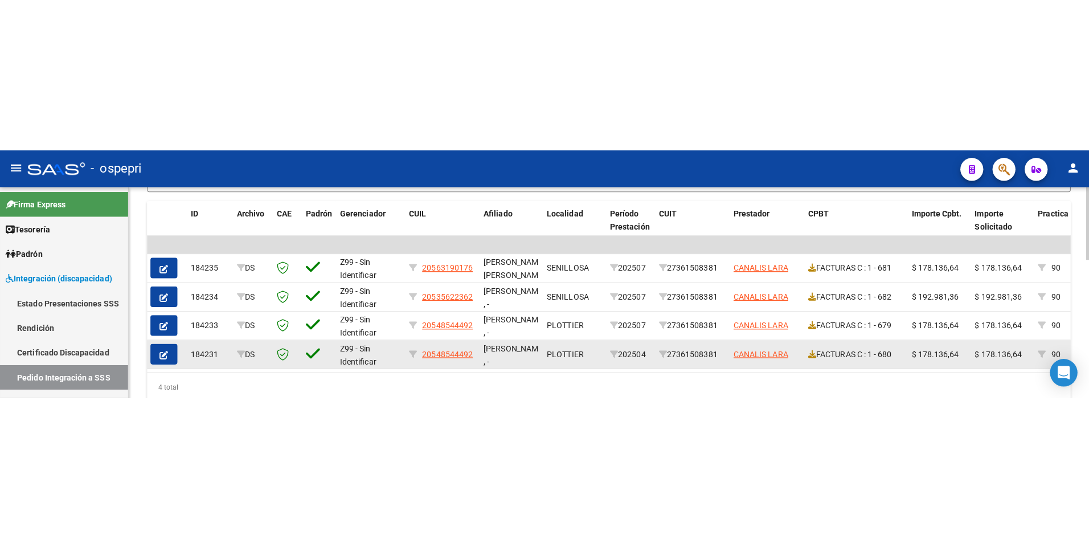
scroll to position [366, 0]
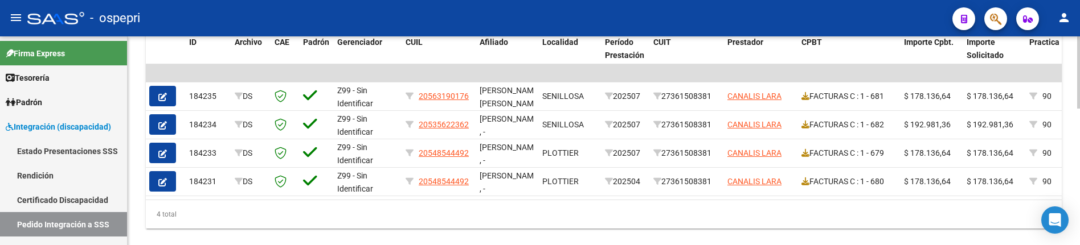
click at [442, 222] on div "4 total" at bounding box center [604, 214] width 916 height 28
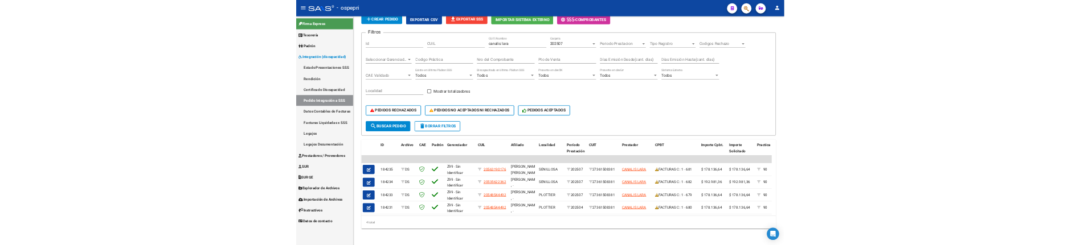
scroll to position [92, 0]
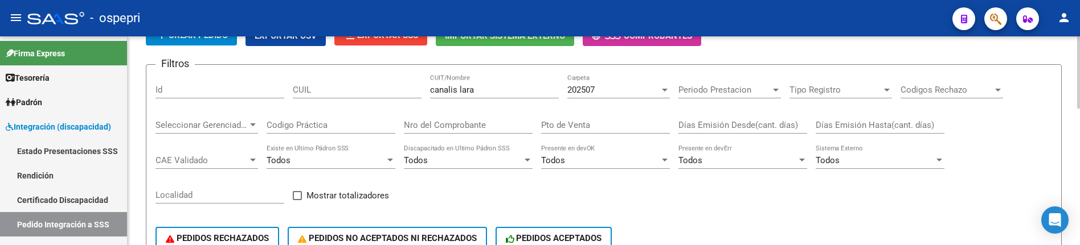
click at [750, 220] on div "PEDIDOS RECHAZADOS PEDIDOS NO ACEPTADOS NI RECHAZADOS PEDIDOS ACEPTADOS" at bounding box center [603, 239] width 896 height 48
click at [795, 218] on div "PEDIDOS RECHAZADOS PEDIDOS NO ACEPTADOS NI RECHAZADOS PEDIDOS ACEPTADOS" at bounding box center [603, 239] width 896 height 48
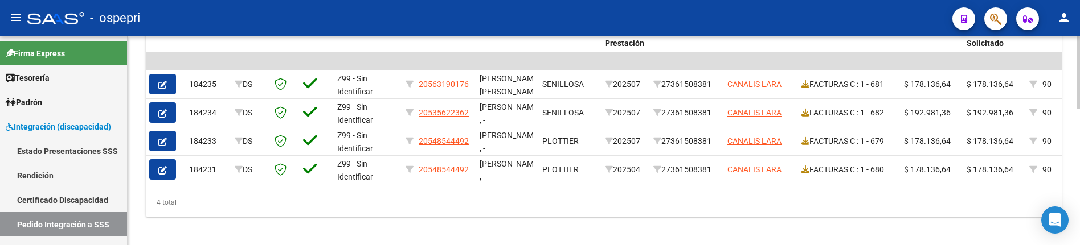
scroll to position [394, 0]
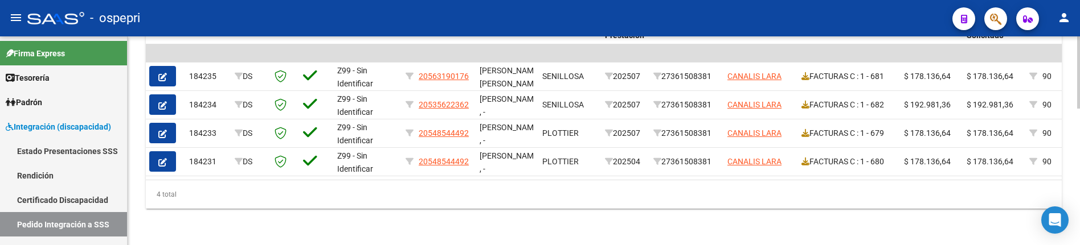
click at [593, 204] on div "4 total" at bounding box center [604, 194] width 916 height 28
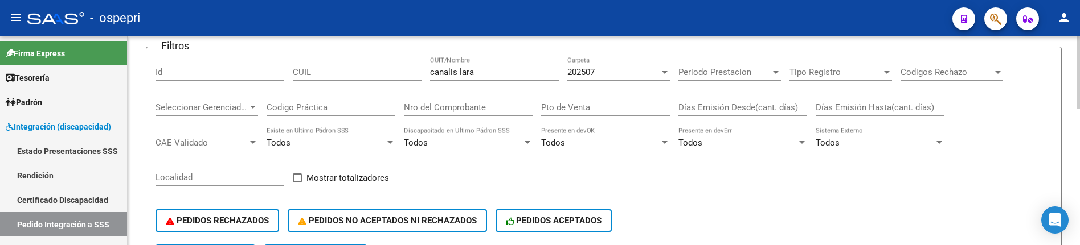
scroll to position [52, 0]
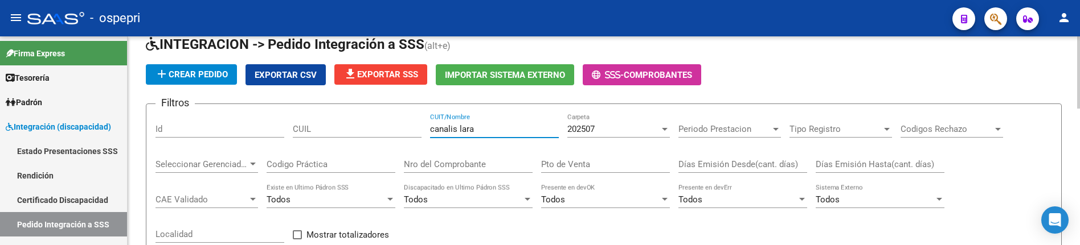
drag, startPoint x: 498, startPoint y: 133, endPoint x: 407, endPoint y: 133, distance: 90.5
click at [407, 133] on div "Filtros Id CUIL canalis lara CUIT/Nombre 202507 Carpeta Periodo Prestacion Peri…" at bounding box center [603, 207] width 896 height 188
type input "HERNANDEZ JAIRO"
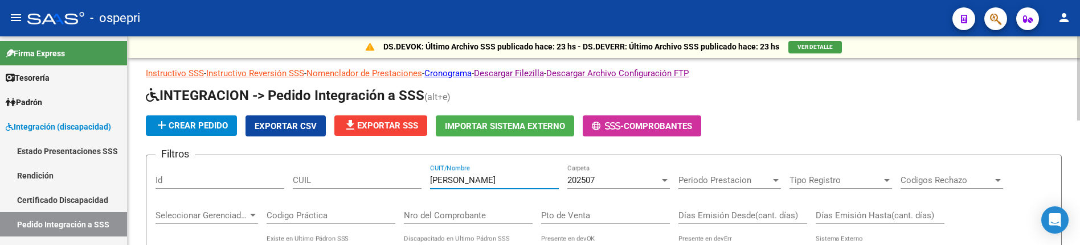
scroll to position [0, 0]
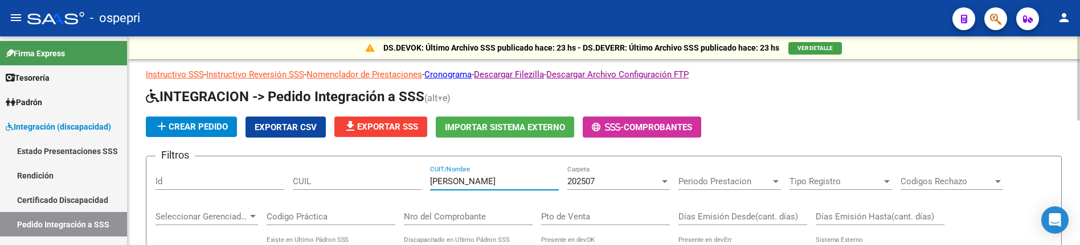
drag, startPoint x: 524, startPoint y: 182, endPoint x: 411, endPoint y: 179, distance: 113.3
click at [495, 179] on input "CUIT/Nombre" at bounding box center [494, 182] width 129 height 10
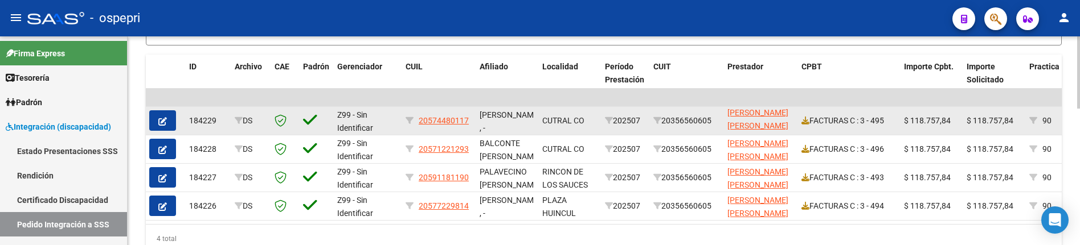
scroll to position [342, 0]
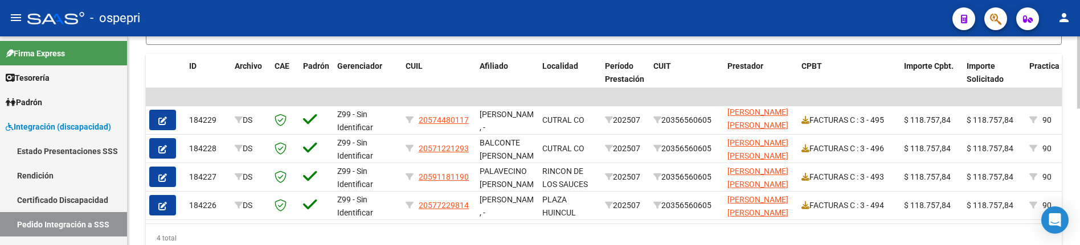
click at [1078, 180] on div at bounding box center [1078, 194] width 3 height 72
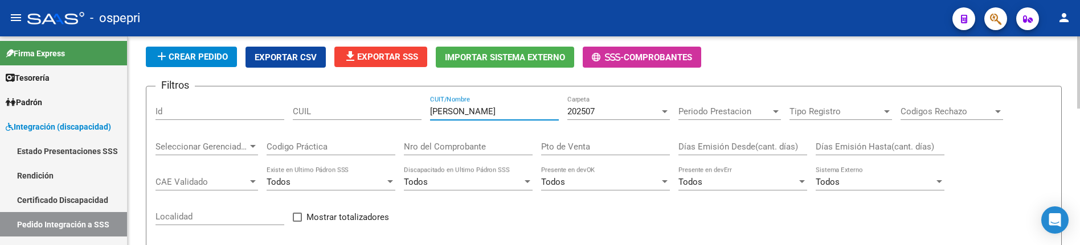
scroll to position [57, 0]
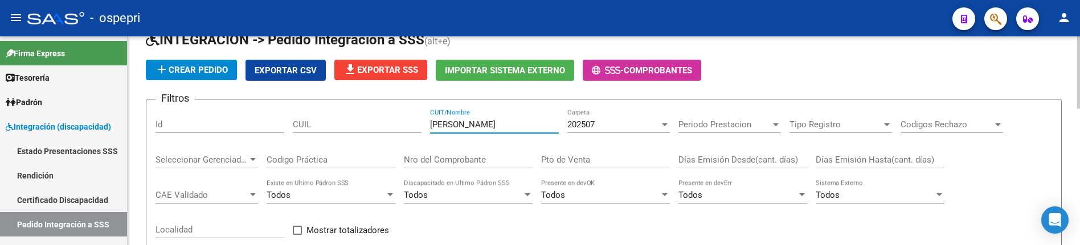
drag, startPoint x: 483, startPoint y: 123, endPoint x: 420, endPoint y: 121, distance: 63.2
click at [420, 121] on div "Filtros Id CUIL CLAVERIA CUIT/Nombre 202507 Carpeta Periodo Prestacion Periodo …" at bounding box center [603, 203] width 896 height 188
click at [493, 124] on input "CLAVERIA" at bounding box center [494, 125] width 129 height 10
drag, startPoint x: 476, startPoint y: 129, endPoint x: 421, endPoint y: 128, distance: 54.7
click at [421, 128] on div "Filtros Id CUIL CLAVERIA CUIT/Nombre 202507 Carpeta Periodo Prestacion Periodo …" at bounding box center [603, 203] width 896 height 188
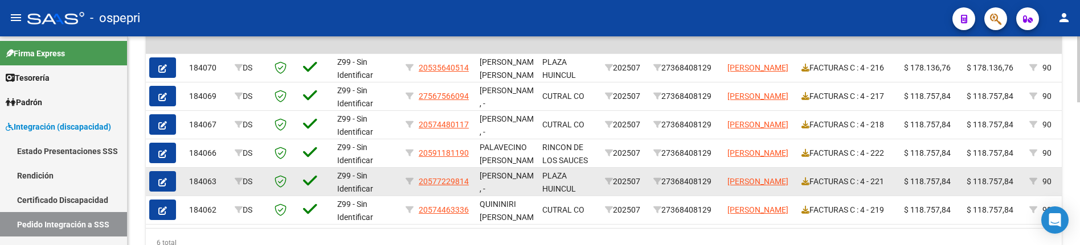
scroll to position [337, 0]
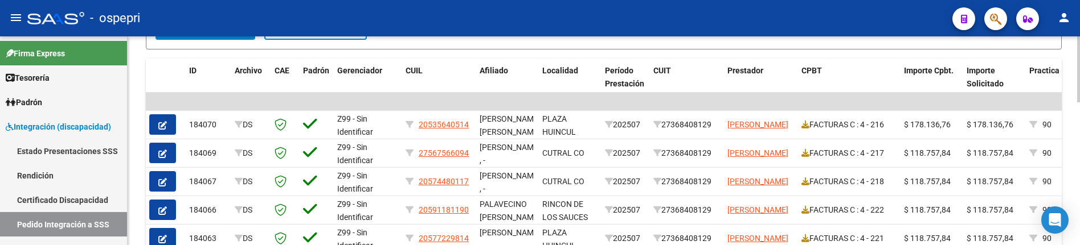
click at [1078, 170] on div at bounding box center [1078, 178] width 3 height 66
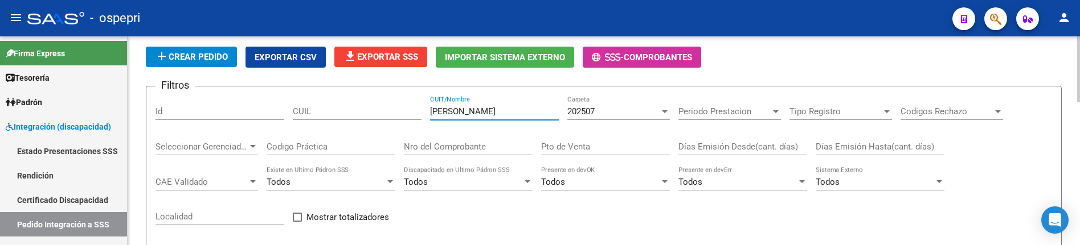
scroll to position [52, 0]
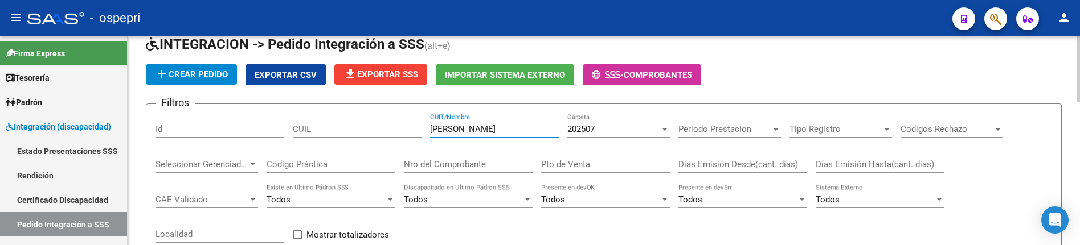
click at [490, 129] on input "DIAZ NATALIA" at bounding box center [494, 129] width 129 height 10
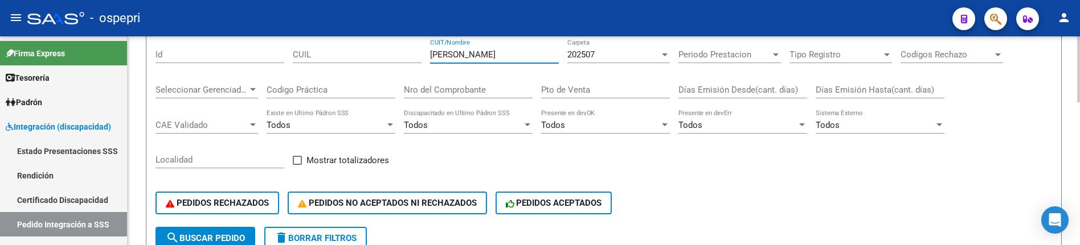
scroll to position [109, 0]
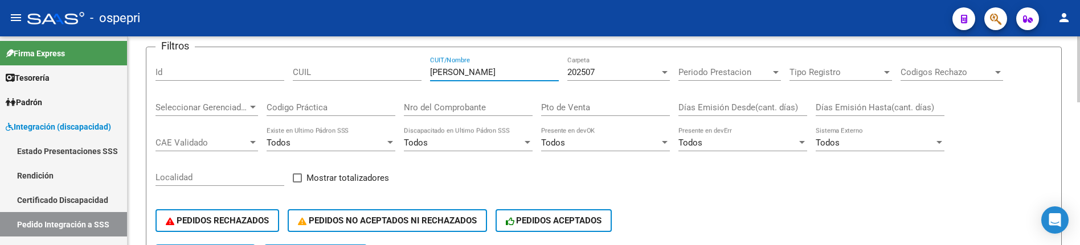
click at [663, 73] on div at bounding box center [665, 72] width 6 height 3
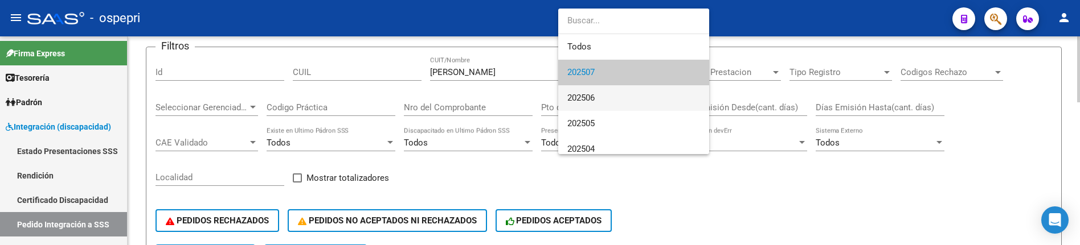
click at [642, 97] on span "202506" at bounding box center [633, 98] width 133 height 26
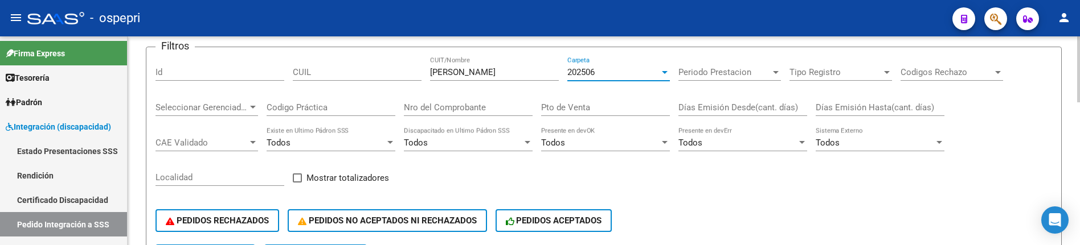
click at [663, 74] on div at bounding box center [664, 72] width 10 height 9
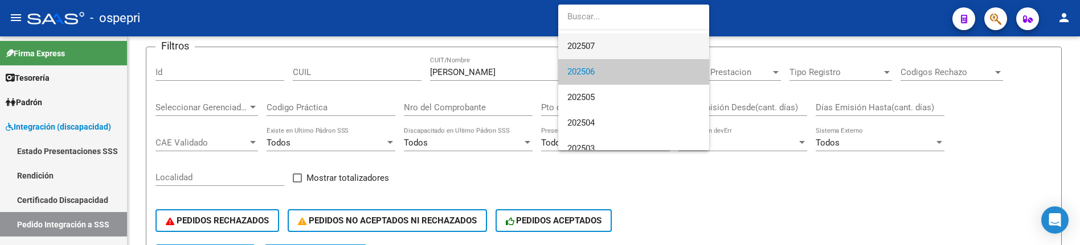
click at [597, 44] on span "202507" at bounding box center [633, 47] width 133 height 26
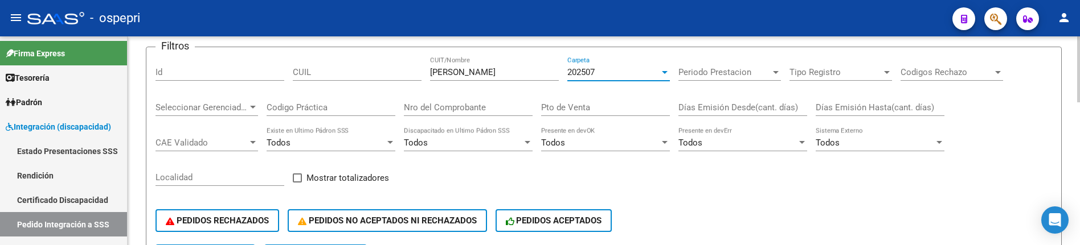
scroll to position [52, 0]
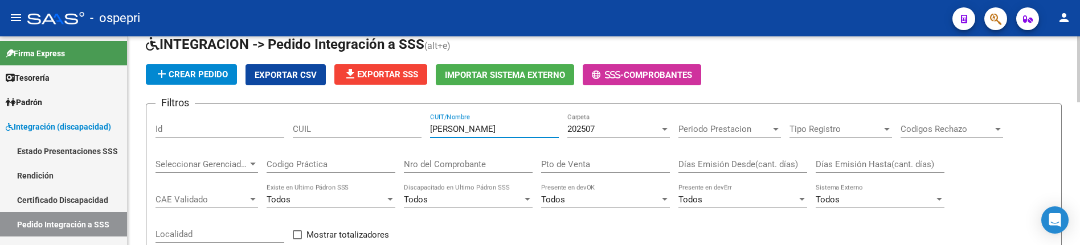
drag, startPoint x: 529, startPoint y: 129, endPoint x: 420, endPoint y: 128, distance: 109.3
click at [420, 128] on div "Filtros Id CUIL DIAZ NATALIA ROMINA CUIT/Nombre 202507 Carpeta Periodo Prestaci…" at bounding box center [603, 207] width 896 height 188
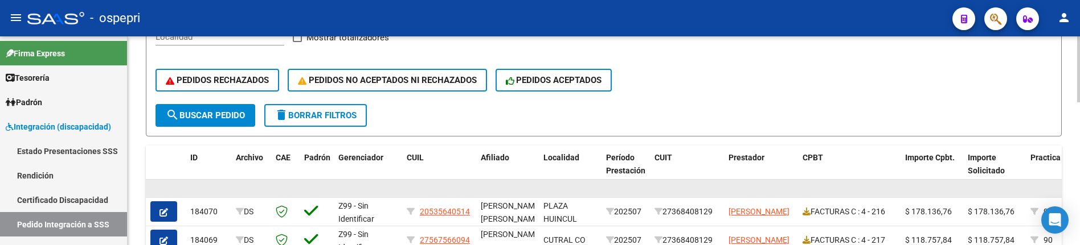
scroll to position [223, 0]
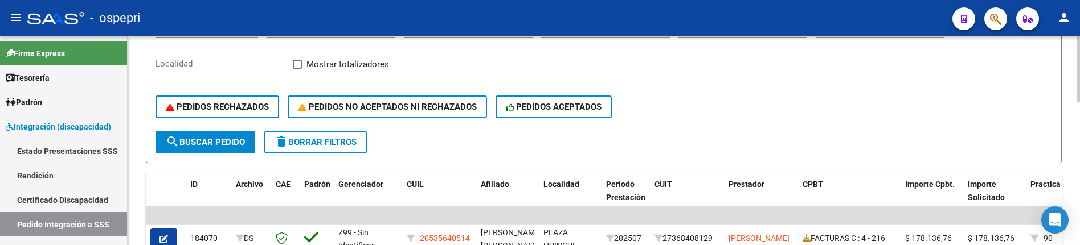
click at [211, 140] on span "search Buscar Pedido" at bounding box center [205, 142] width 79 height 10
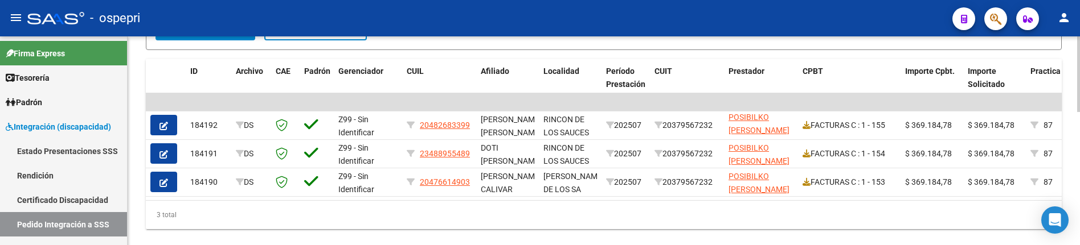
scroll to position [337, 0]
click at [540, 223] on div "3 total" at bounding box center [604, 214] width 916 height 28
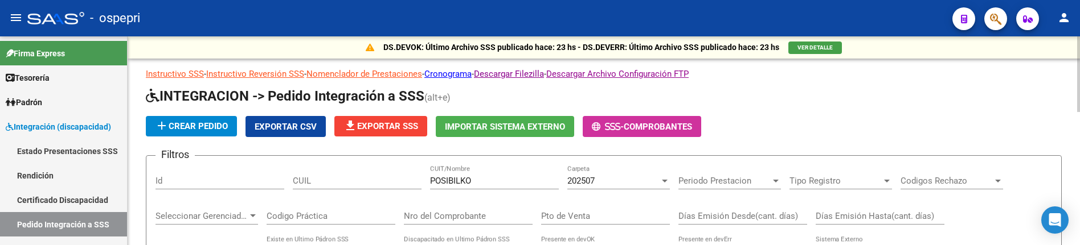
scroll to position [0, 0]
drag, startPoint x: 491, startPoint y: 183, endPoint x: 429, endPoint y: 183, distance: 61.5
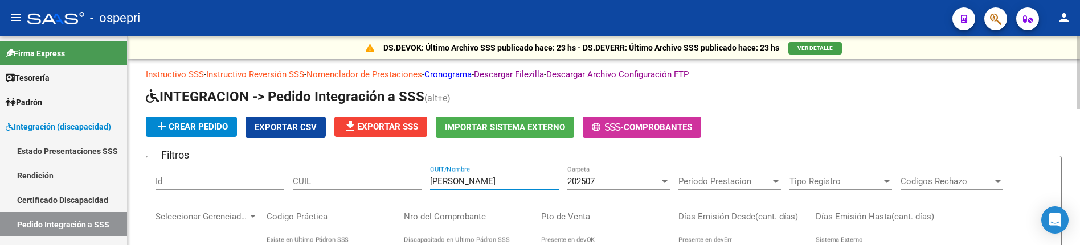
drag, startPoint x: 485, startPoint y: 182, endPoint x: 416, endPoint y: 180, distance: 68.9
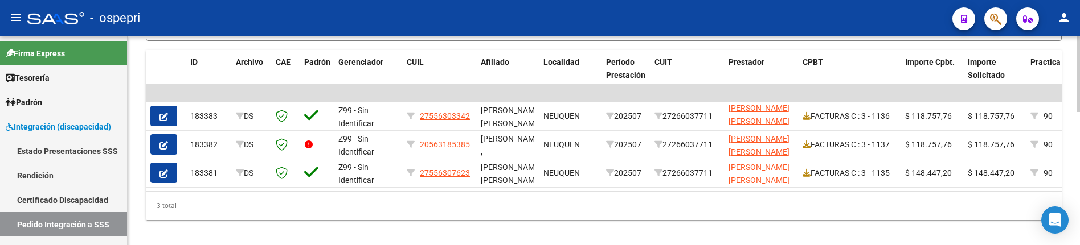
scroll to position [366, 0]
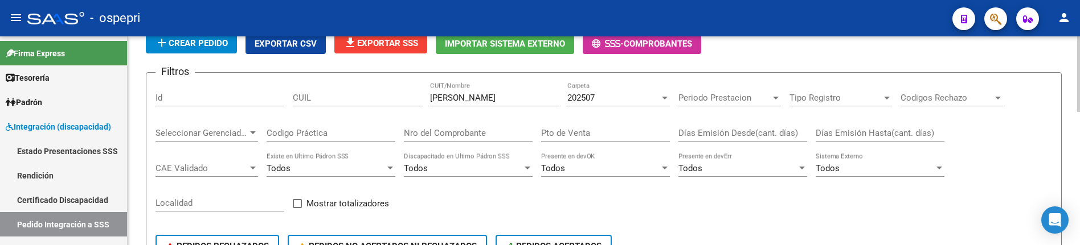
scroll to position [24, 0]
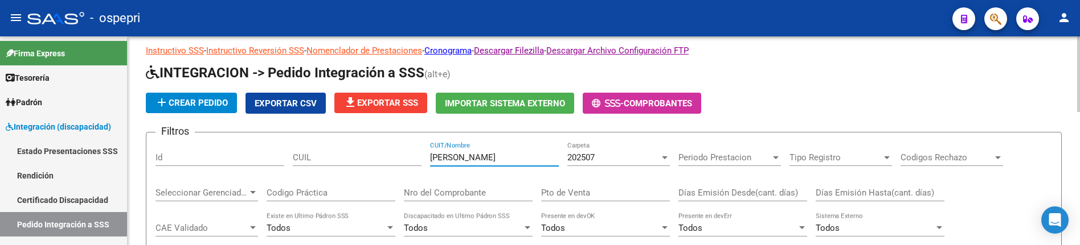
drag, startPoint x: 487, startPoint y: 162, endPoint x: 420, endPoint y: 160, distance: 66.7
click at [420, 160] on div "Filtros Id CUIL ANDRADA CUIT/Nombre 202507 Carpeta Periodo Prestacion Periodo P…" at bounding box center [603, 236] width 896 height 188
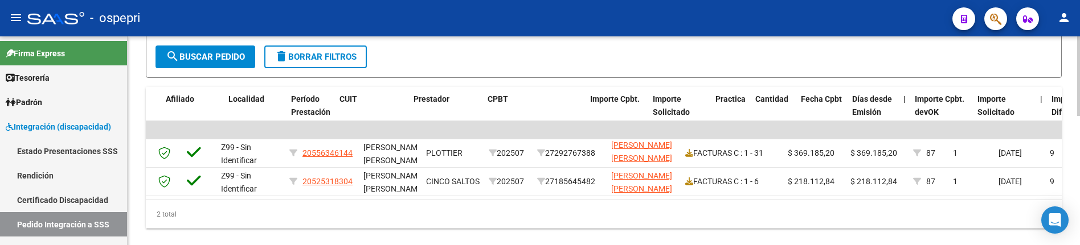
scroll to position [0, 0]
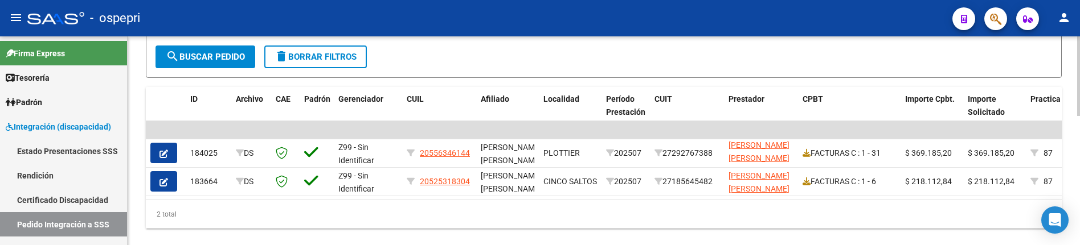
click at [649, 222] on div "2 total" at bounding box center [604, 214] width 916 height 28
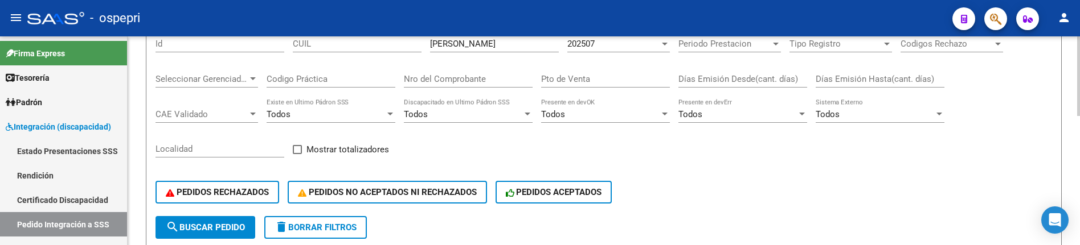
scroll to position [81, 0]
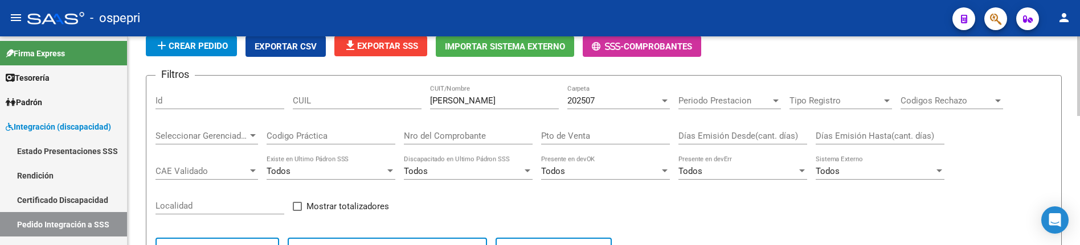
click at [699, 203] on div "Filtros Id CUIL VELASQUEZ CUIT/Nombre 202507 Carpeta Periodo Prestacion Periodo…" at bounding box center [603, 179] width 896 height 188
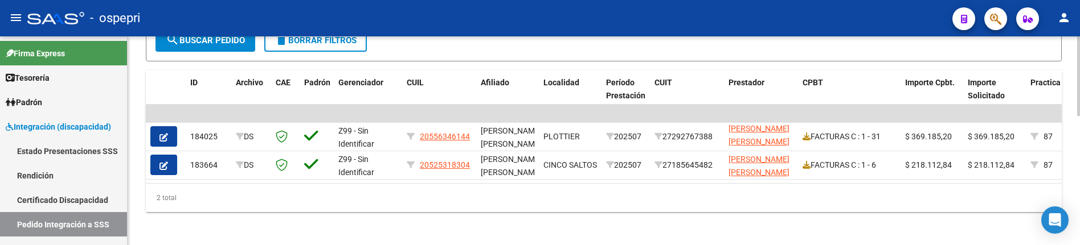
scroll to position [337, 0]
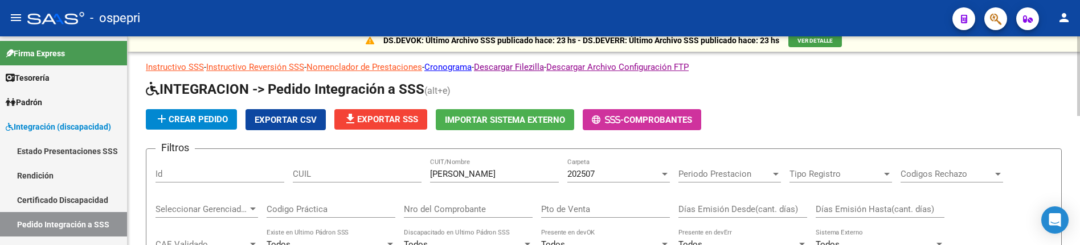
scroll to position [0, 0]
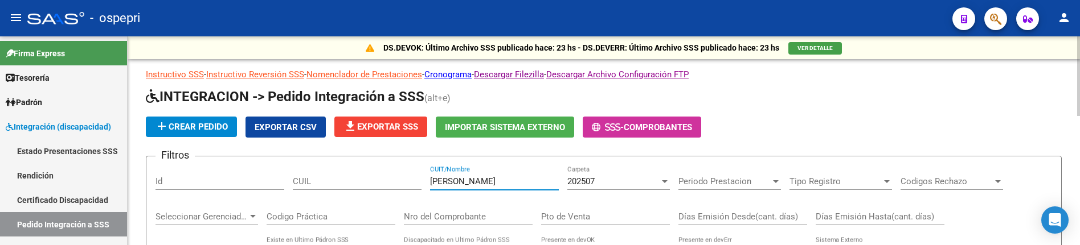
drag, startPoint x: 484, startPoint y: 181, endPoint x: 414, endPoint y: 180, distance: 70.0
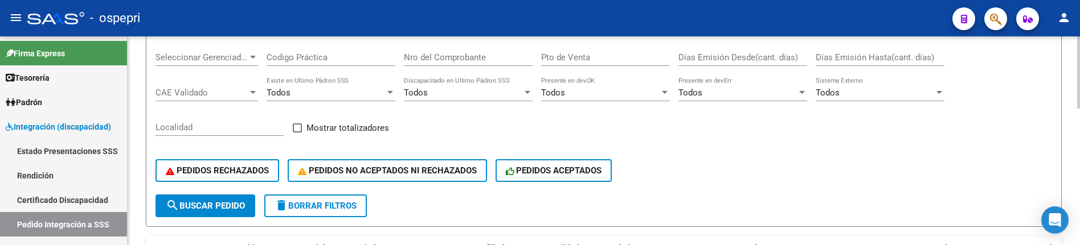
scroll to position [57, 0]
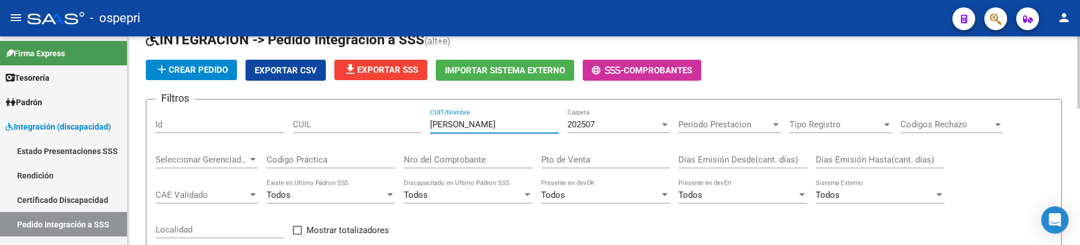
drag, startPoint x: 526, startPoint y: 122, endPoint x: 421, endPoint y: 124, distance: 104.2
click at [421, 124] on div "Filtros Id CUIL NAVARRETE VIVIANA CUIT/Nombre 202507 Carpeta Periodo Prestacion…" at bounding box center [603, 203] width 896 height 188
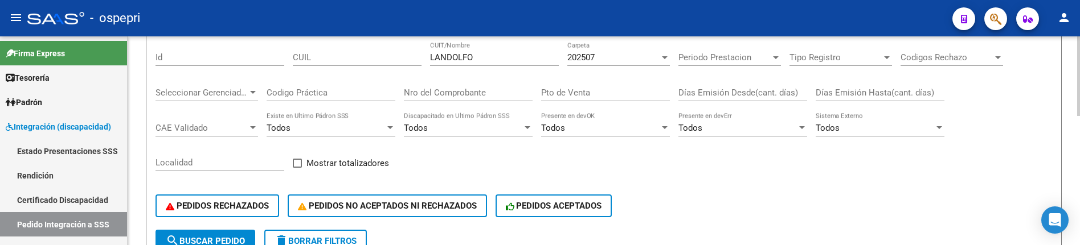
scroll to position [52, 0]
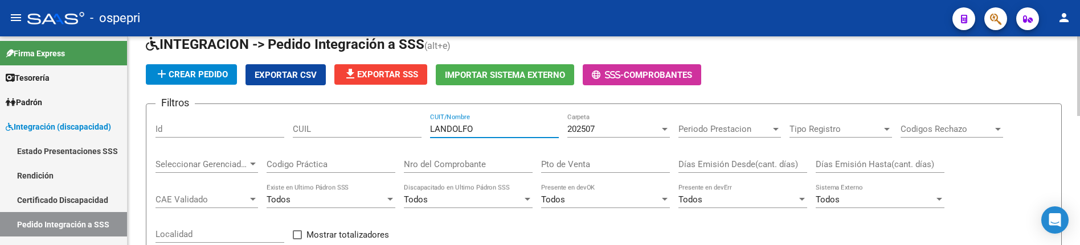
drag, startPoint x: 481, startPoint y: 129, endPoint x: 426, endPoint y: 133, distance: 54.8
click at [426, 133] on div "Filtros Id CUIL LANDOLFO CUIT/Nombre 202507 Carpeta Periodo Prestacion Periodo …" at bounding box center [603, 207] width 896 height 188
drag, startPoint x: 488, startPoint y: 128, endPoint x: 418, endPoint y: 130, distance: 70.1
click at [418, 130] on div "Filtros Id CUIL VALENZUELA CUIT/Nombre 202507 Carpeta Periodo Prestacion Period…" at bounding box center [603, 207] width 896 height 188
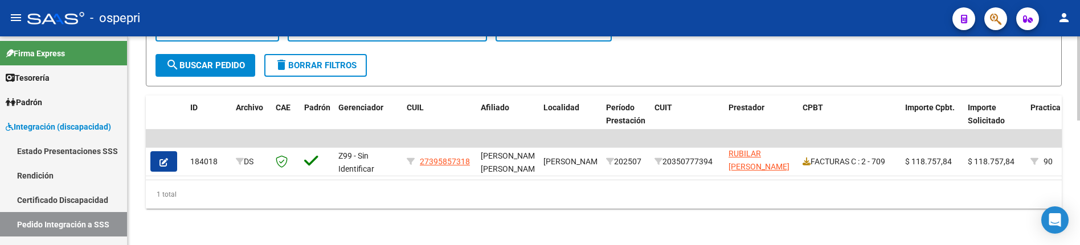
scroll to position [309, 0]
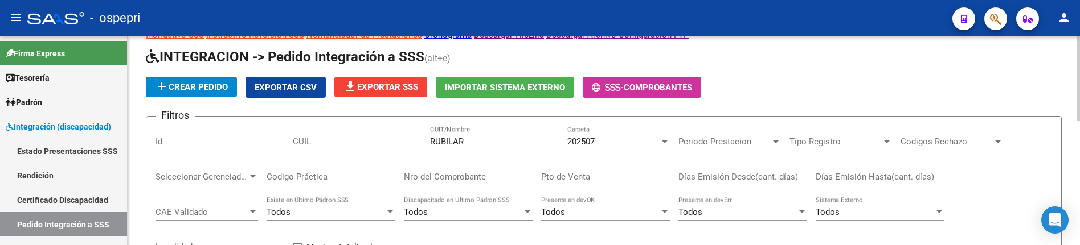
scroll to position [24, 0]
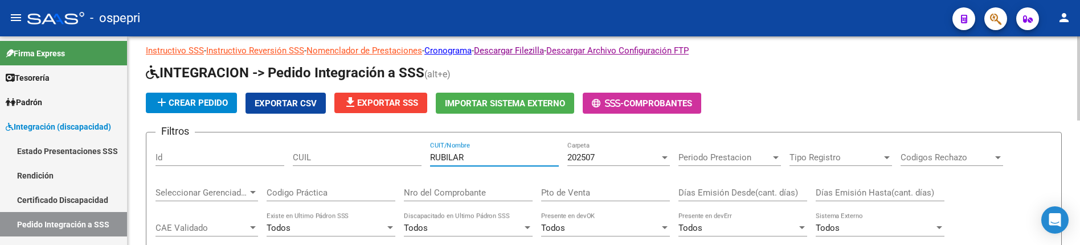
drag, startPoint x: 467, startPoint y: 159, endPoint x: 422, endPoint y: 158, distance: 44.4
click at [422, 158] on div "Filtros Id CUIL RUBILAR CUIT/Nombre 202507 Carpeta Periodo Prestacion Periodo P…" at bounding box center [603, 236] width 896 height 188
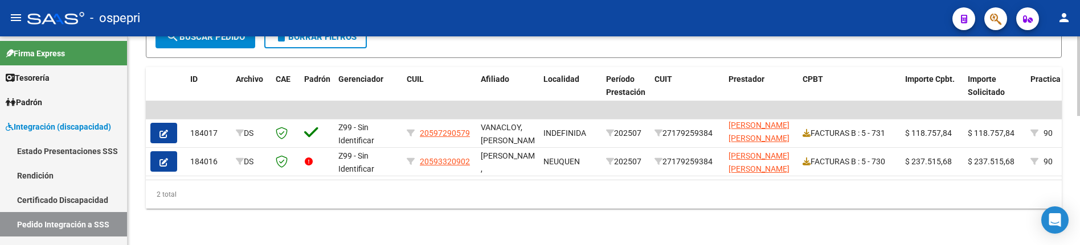
scroll to position [337, 0]
click at [647, 208] on div "2 total" at bounding box center [604, 194] width 916 height 28
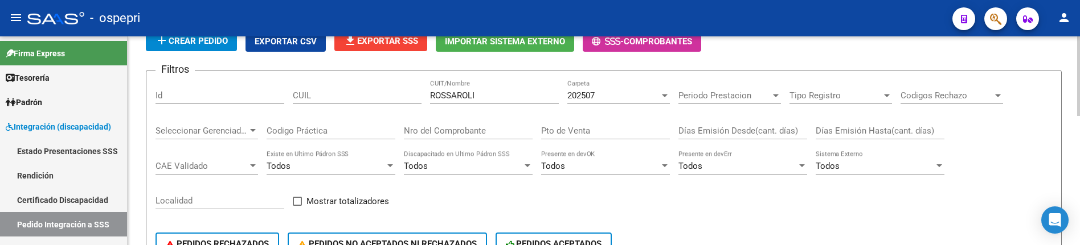
scroll to position [52, 0]
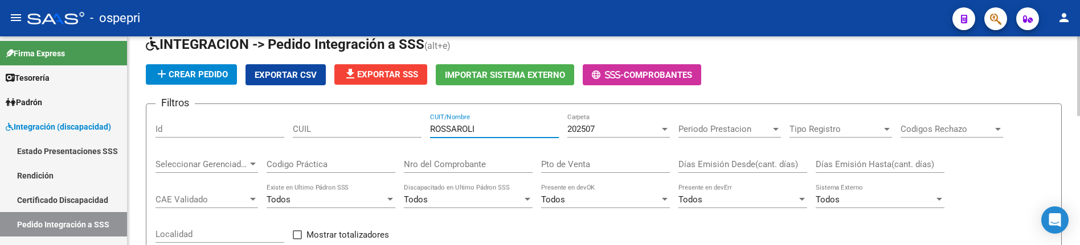
drag, startPoint x: 489, startPoint y: 129, endPoint x: 405, endPoint y: 130, distance: 84.3
click at [408, 130] on div "Filtros Id CUIL ROSSAROLI CUIT/Nombre 202507 Carpeta Periodo Prestacion Periodo…" at bounding box center [603, 207] width 896 height 188
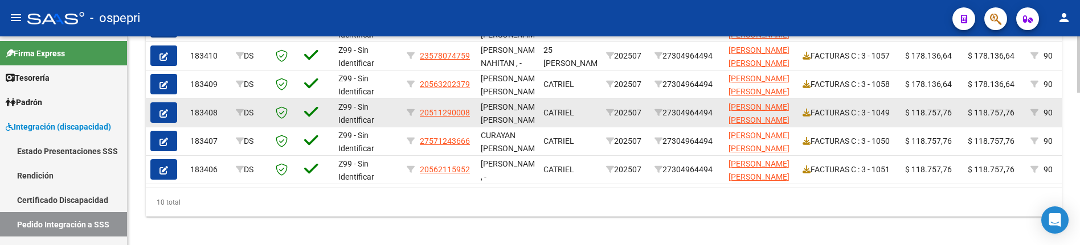
scroll to position [565, 0]
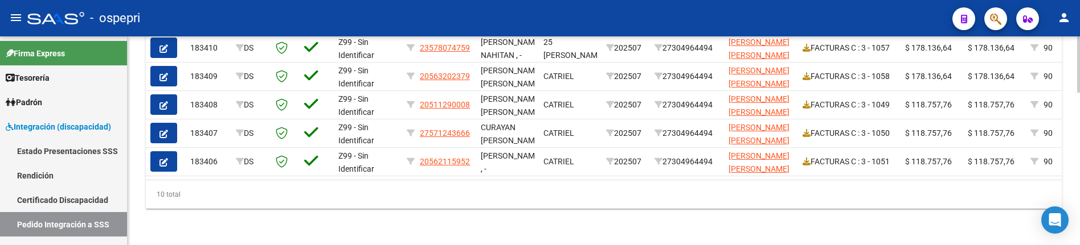
click at [663, 202] on div "10 total" at bounding box center [604, 194] width 916 height 28
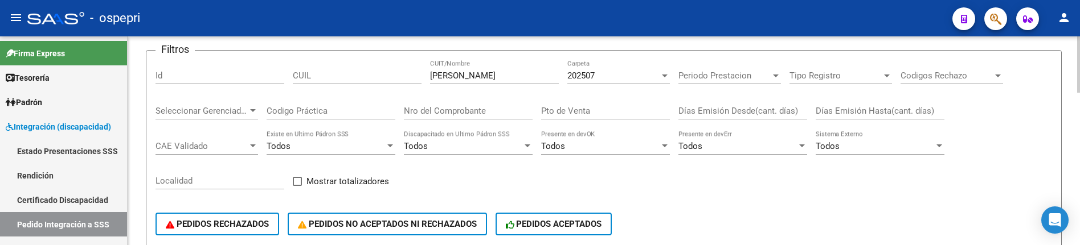
scroll to position [52, 0]
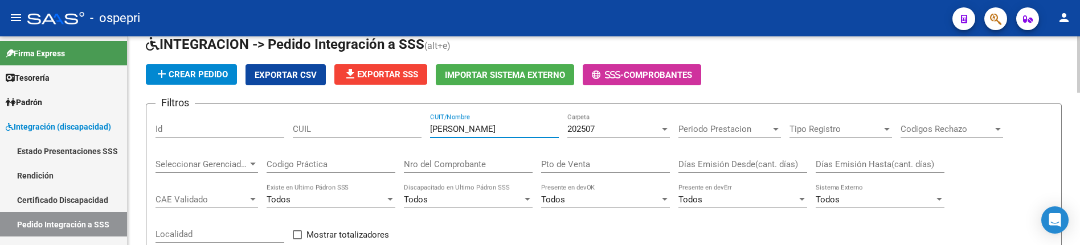
drag, startPoint x: 484, startPoint y: 134, endPoint x: 416, endPoint y: 132, distance: 68.4
click at [416, 132] on div "Filtros Id CUIL TENORIO CUIT/Nombre 202507 Carpeta Periodo Prestacion Periodo P…" at bounding box center [603, 207] width 896 height 188
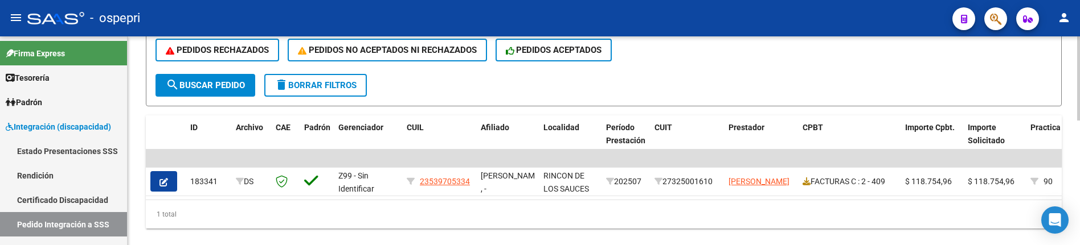
scroll to position [309, 0]
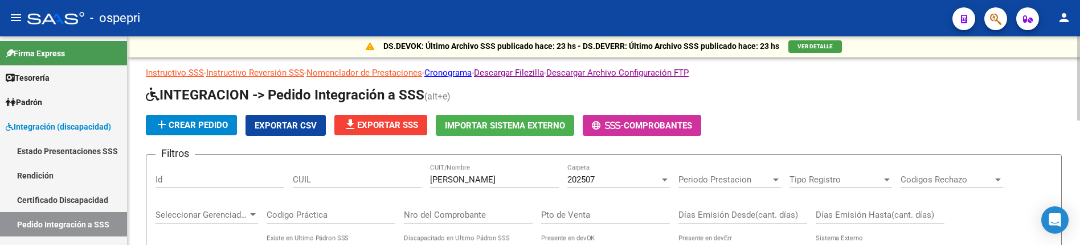
scroll to position [0, 0]
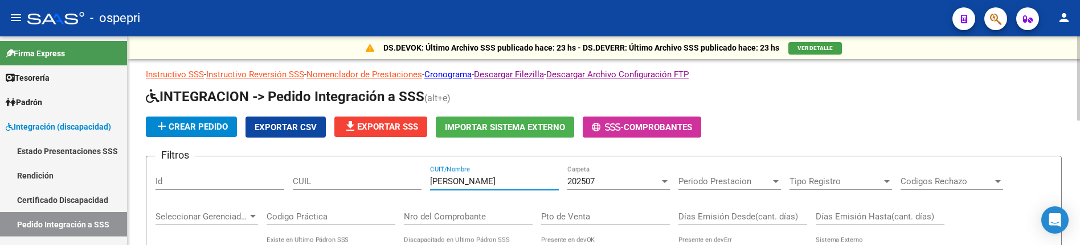
drag, startPoint x: 505, startPoint y: 180, endPoint x: 403, endPoint y: 177, distance: 102.0
click at [832, 106] on h1 "INTEGRACION -> Pedido Integración a SSS (alt+e)" at bounding box center [604, 98] width 916 height 20
drag, startPoint x: 519, startPoint y: 180, endPoint x: 411, endPoint y: 182, distance: 108.2
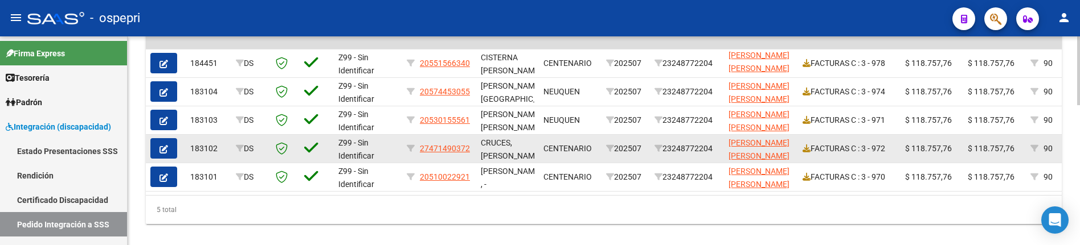
scroll to position [342, 0]
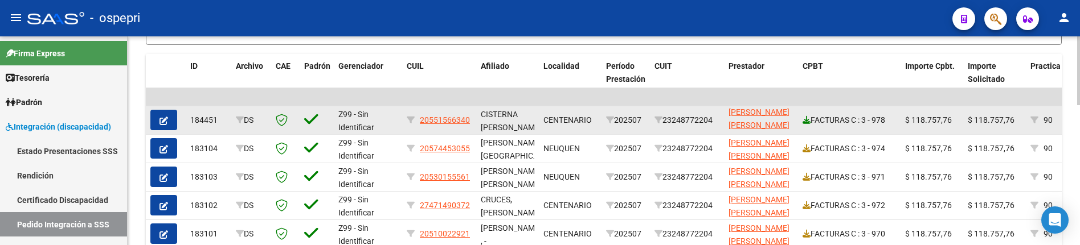
click at [803, 120] on icon at bounding box center [806, 120] width 8 height 8
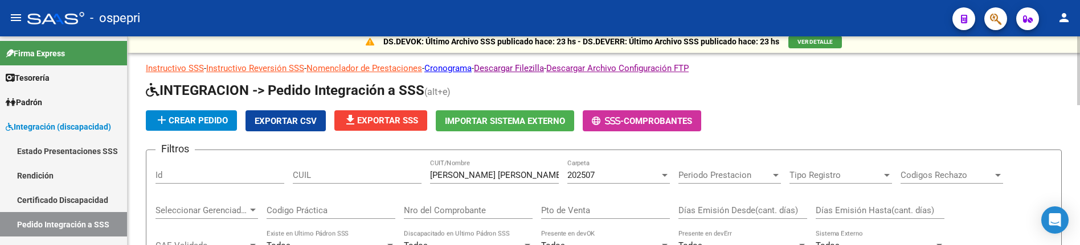
scroll to position [0, 0]
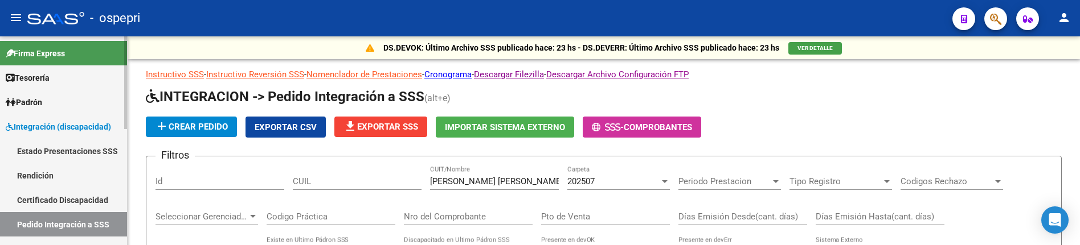
click at [72, 125] on span "Integración (discapacidad)" at bounding box center [58, 127] width 105 height 13
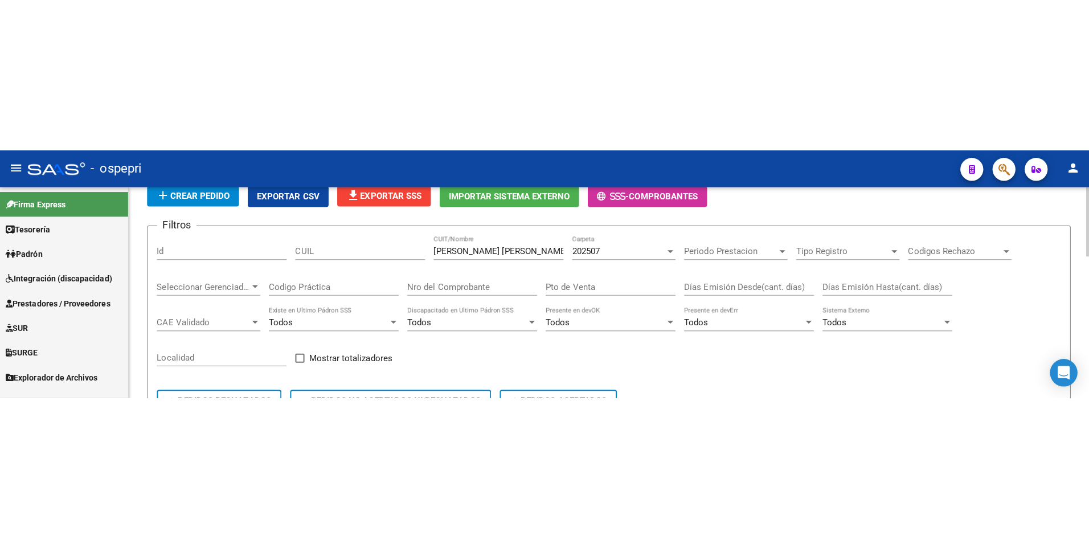
scroll to position [114, 0]
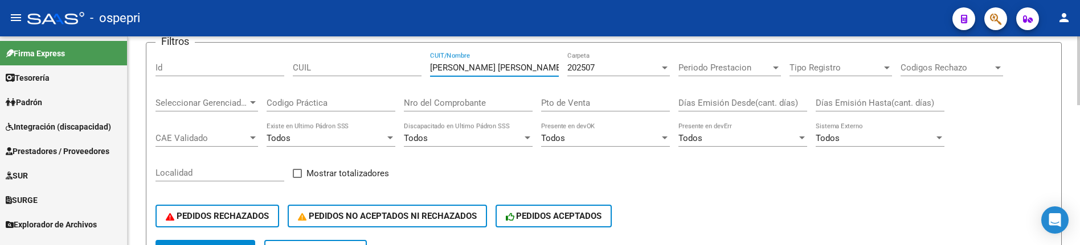
drag, startPoint x: 519, startPoint y: 69, endPoint x: 402, endPoint y: 68, distance: 116.7
click at [402, 68] on div "Filtros Id CUIL ABAD MARIA LAURA CUIT/Nombre 202507 Carpeta Periodo Prestacion …" at bounding box center [603, 146] width 896 height 188
click at [795, 202] on div "PEDIDOS RECHAZADOS PEDIDOS NO ACEPTADOS NI RECHAZADOS PEDIDOS ACEPTADOS" at bounding box center [603, 216] width 896 height 48
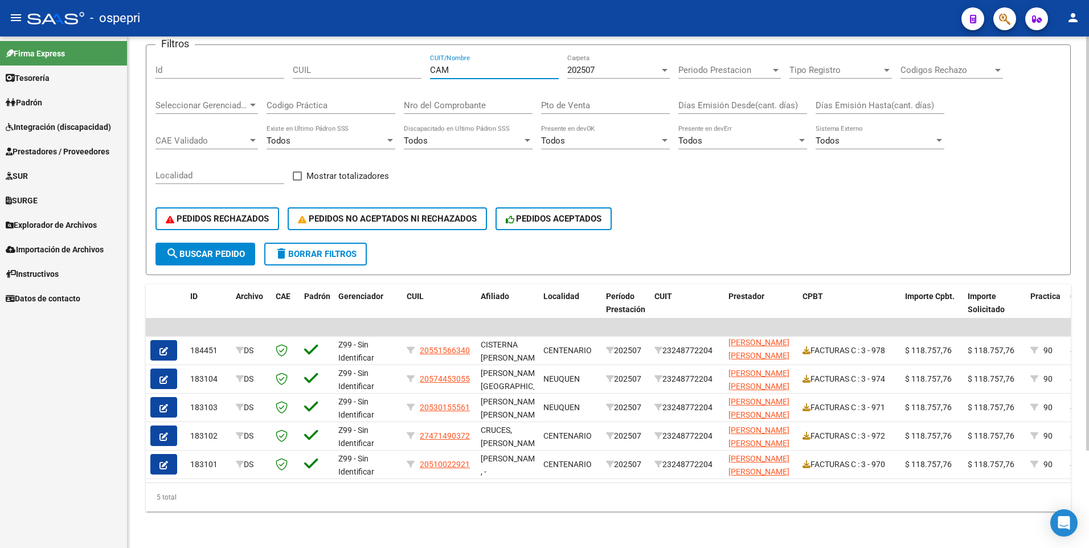
click at [458, 68] on input "CAM" at bounding box center [494, 70] width 129 height 10
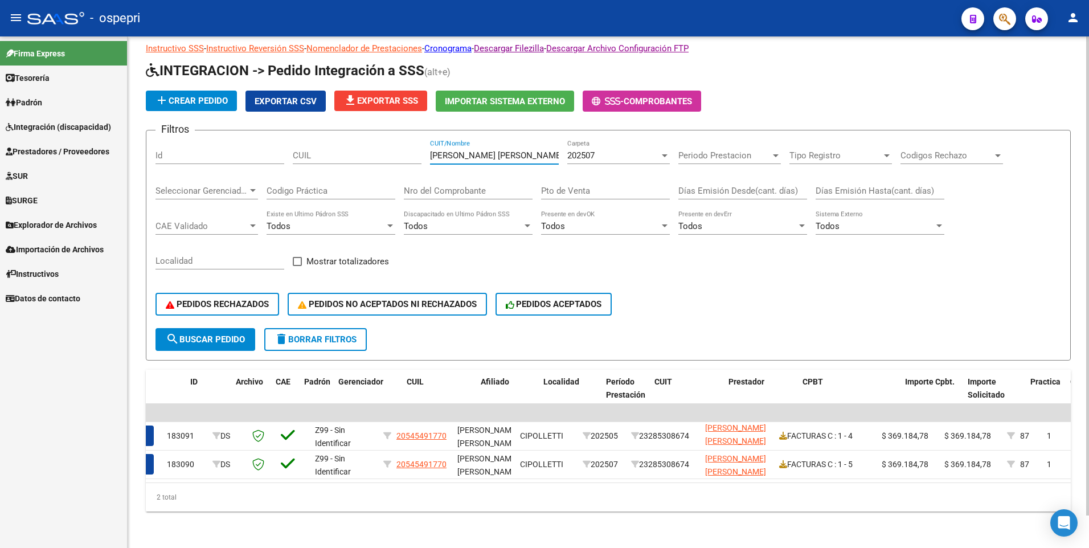
scroll to position [0, 0]
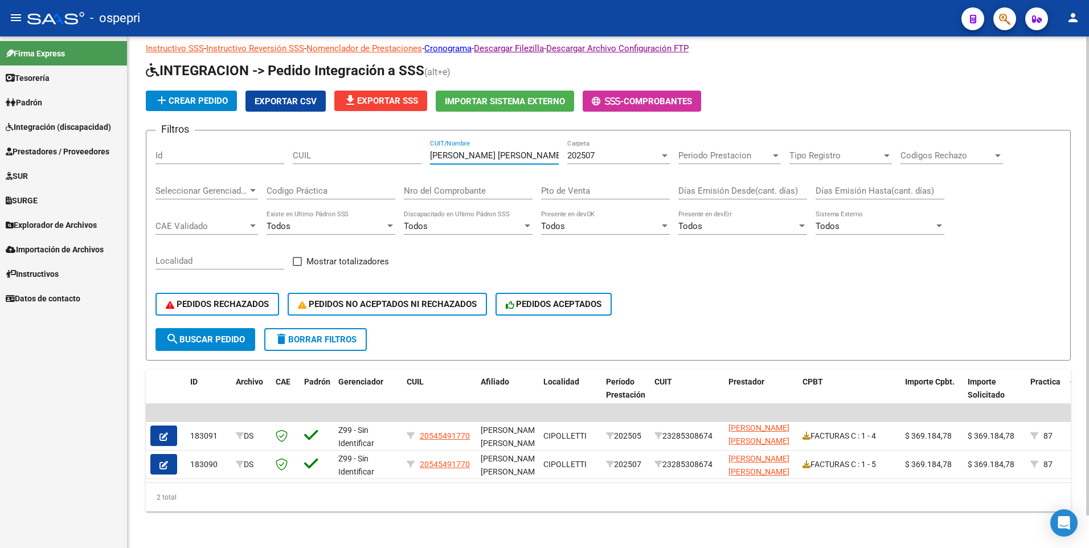
click at [665, 151] on div at bounding box center [664, 155] width 10 height 9
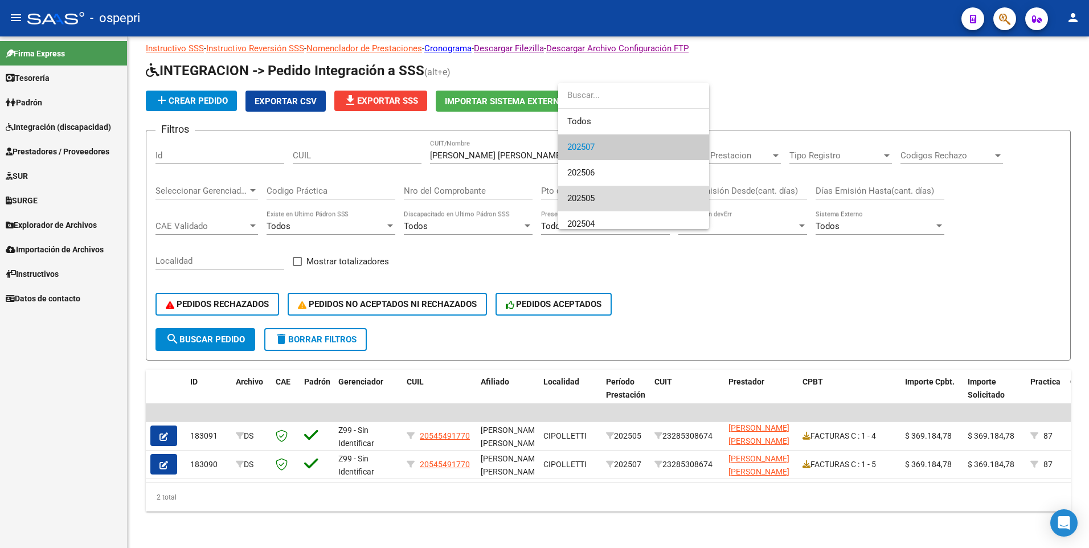
click at [610, 197] on span "202505" at bounding box center [633, 199] width 133 height 26
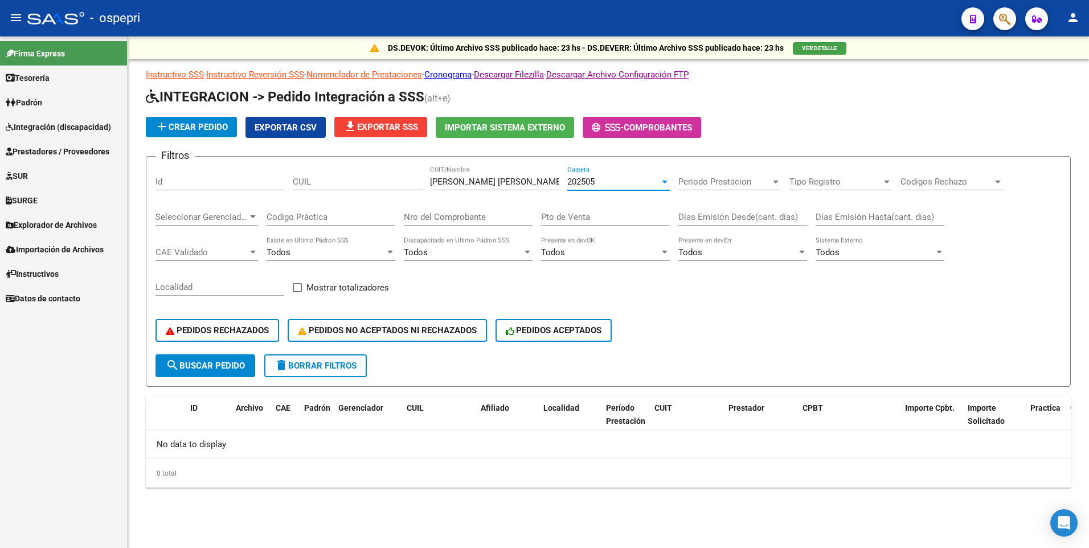
click at [667, 183] on div at bounding box center [664, 181] width 10 height 9
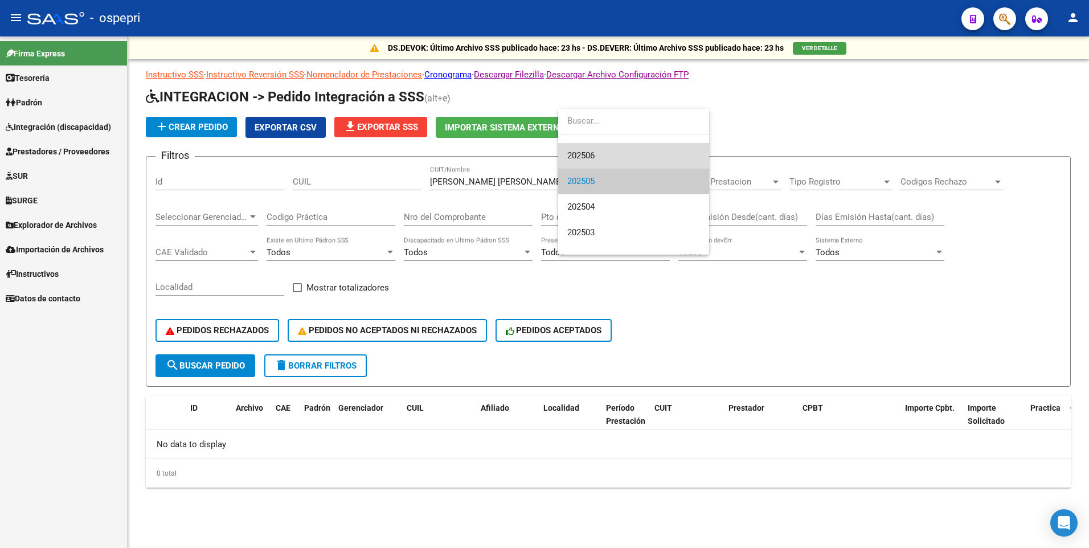
click at [599, 150] on span "202506" at bounding box center [633, 156] width 133 height 26
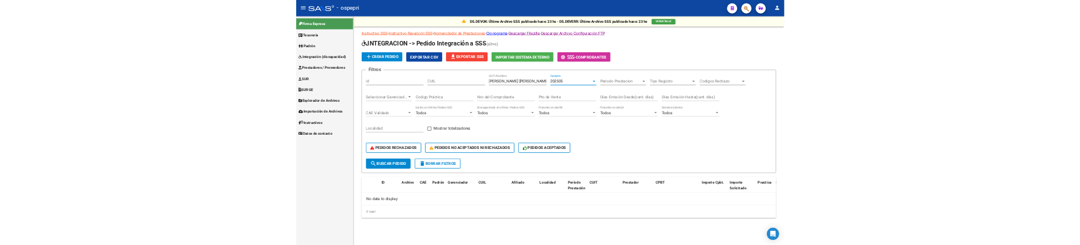
scroll to position [51, 0]
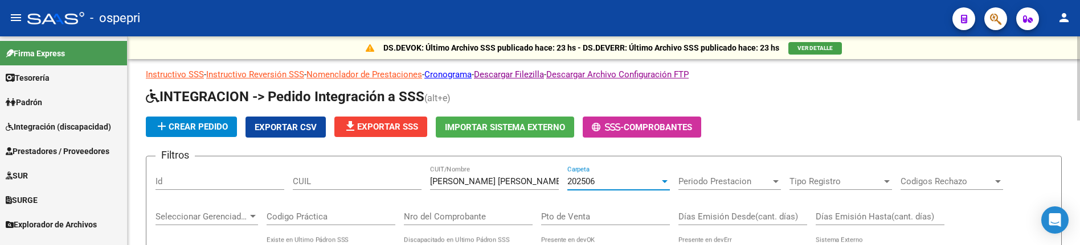
click at [793, 134] on div "add Crear Pedido Exportar CSV file_download Exportar SSS Importar Sistema Exter…" at bounding box center [604, 127] width 916 height 21
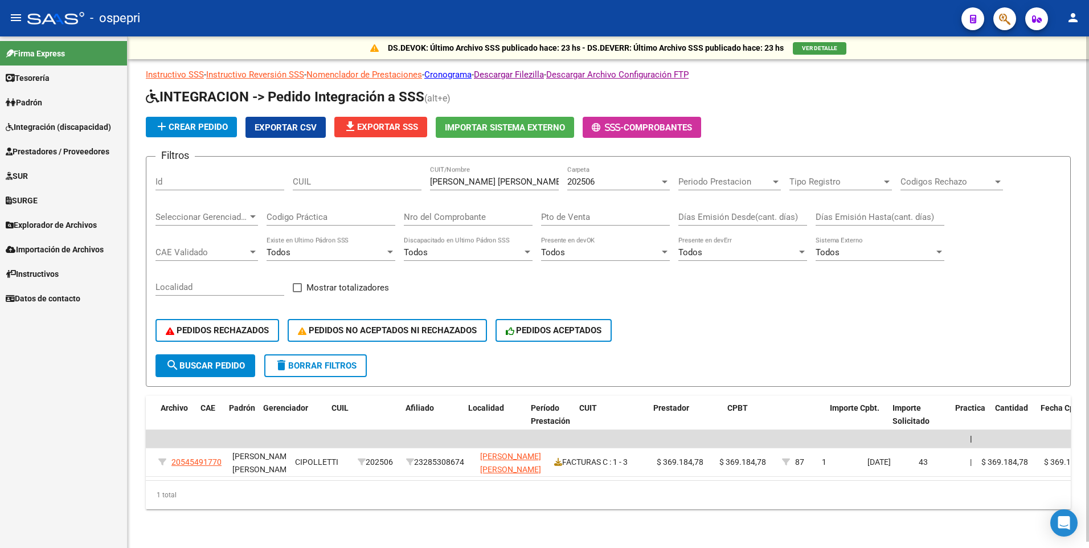
scroll to position [0, 0]
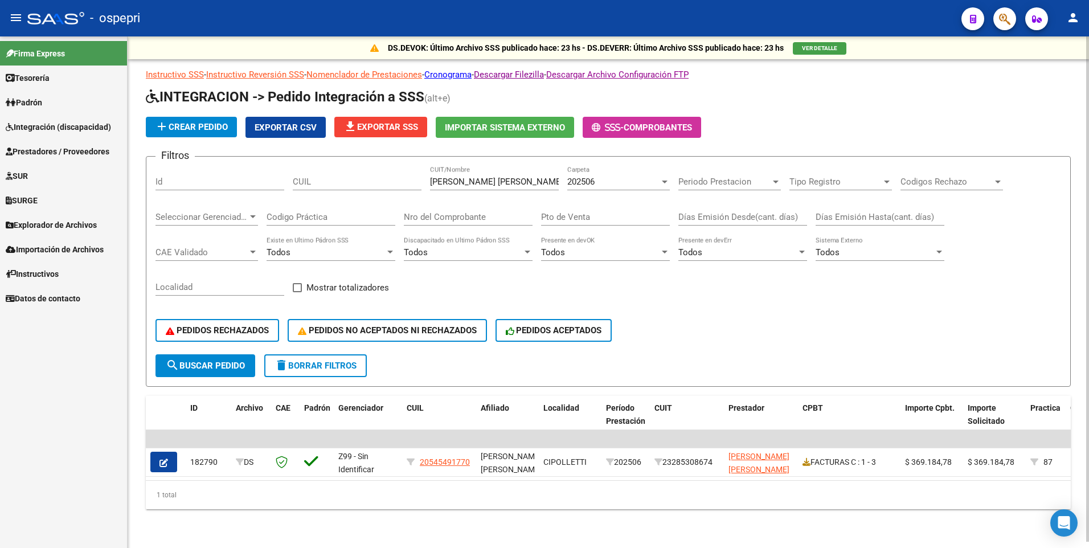
click at [662, 177] on div at bounding box center [664, 181] width 10 height 9
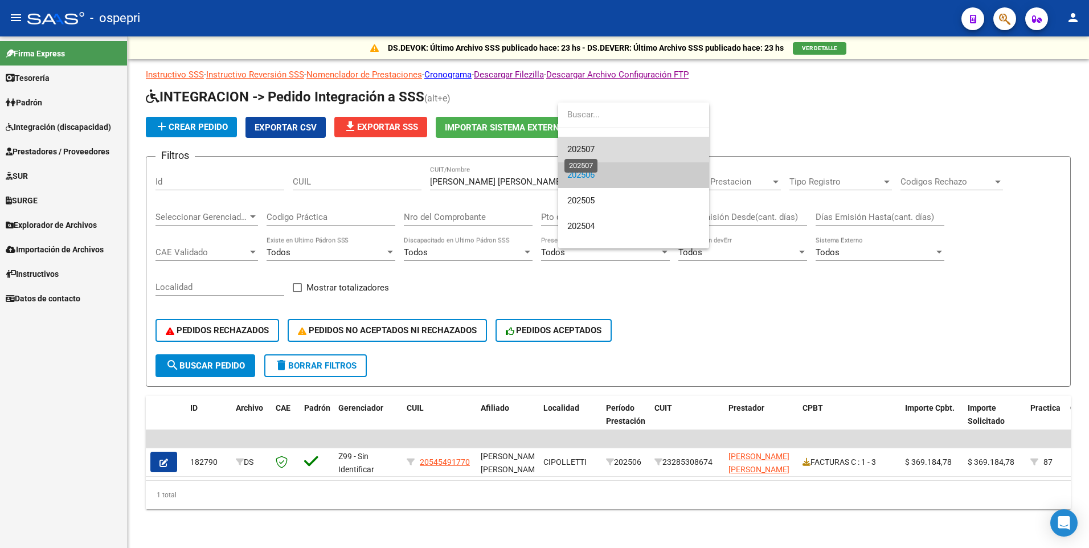
click at [593, 149] on span "202507" at bounding box center [580, 149] width 27 height 10
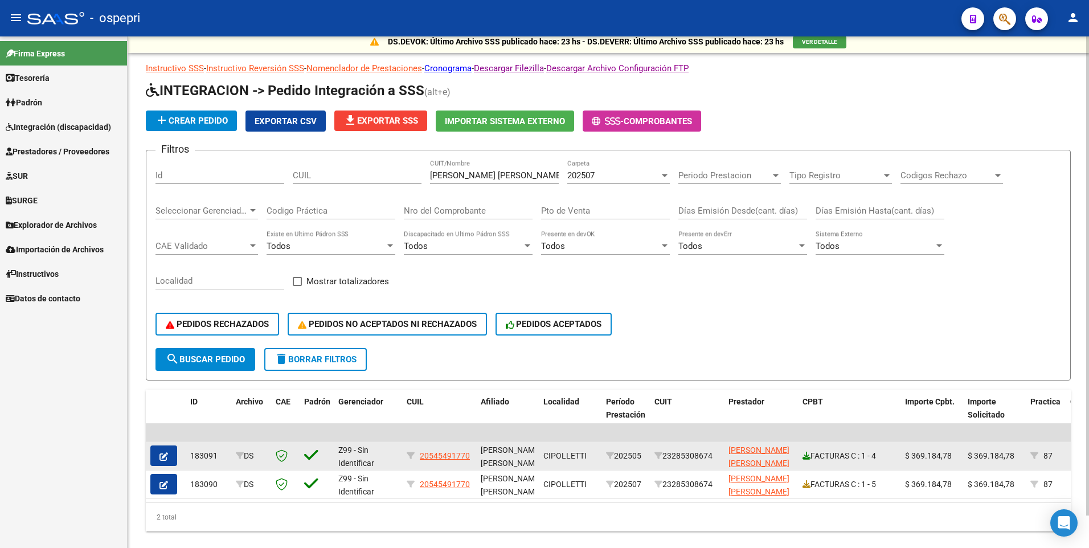
click at [808, 365] on icon at bounding box center [806, 456] width 8 height 8
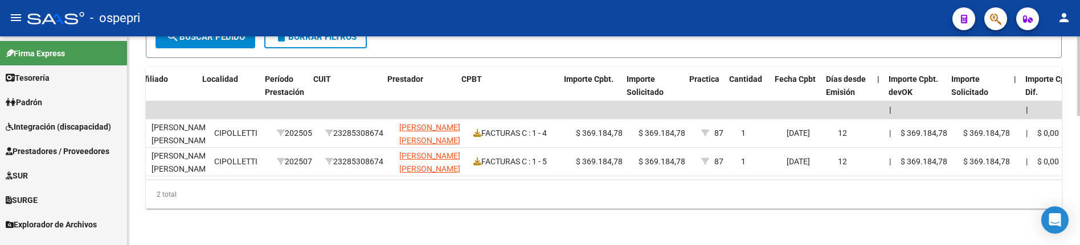
scroll to position [0, 556]
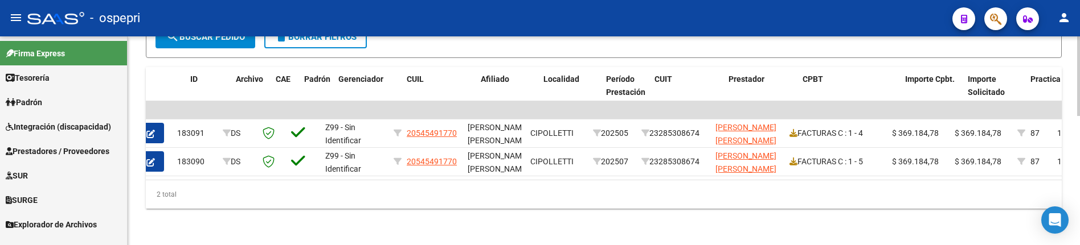
scroll to position [0, 0]
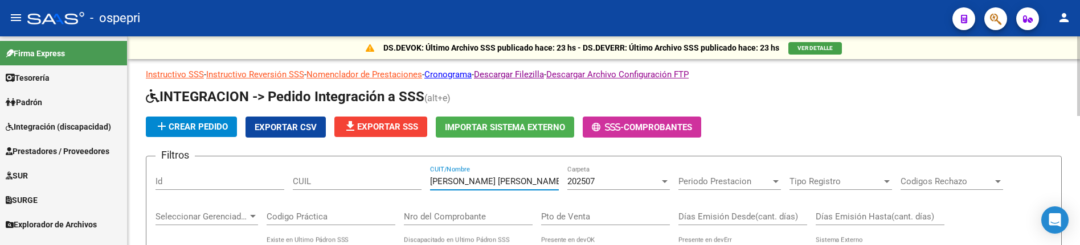
drag, startPoint x: 536, startPoint y: 182, endPoint x: 421, endPoint y: 184, distance: 115.0
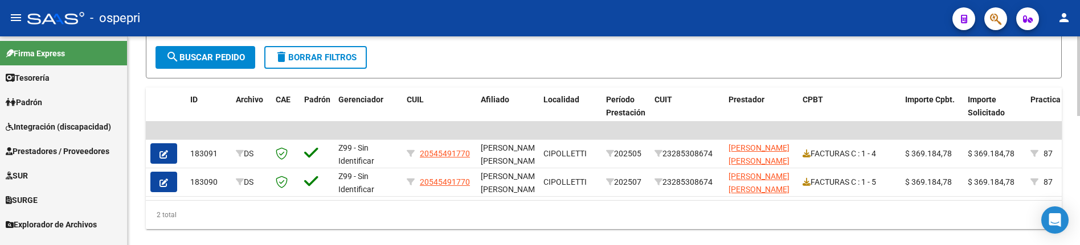
scroll to position [337, 0]
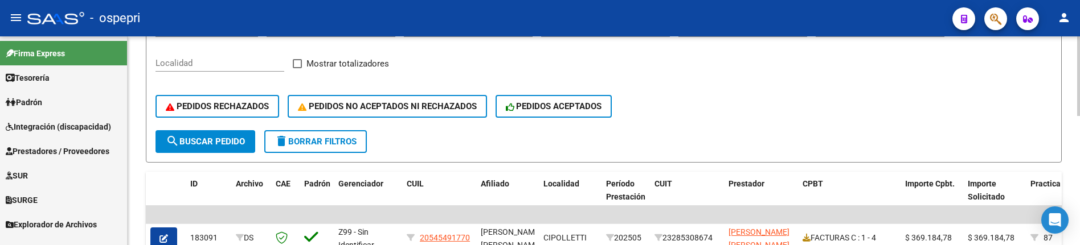
scroll to position [223, 0]
click at [765, 103] on div "PEDIDOS RECHAZADOS PEDIDOS NO ACEPTADOS NI RECHAZADOS PEDIDOS ACEPTADOS" at bounding box center [603, 107] width 896 height 48
click at [850, 125] on div "PEDIDOS RECHAZADOS PEDIDOS NO ACEPTADOS NI RECHAZADOS PEDIDOS ACEPTADOS" at bounding box center [603, 107] width 896 height 48
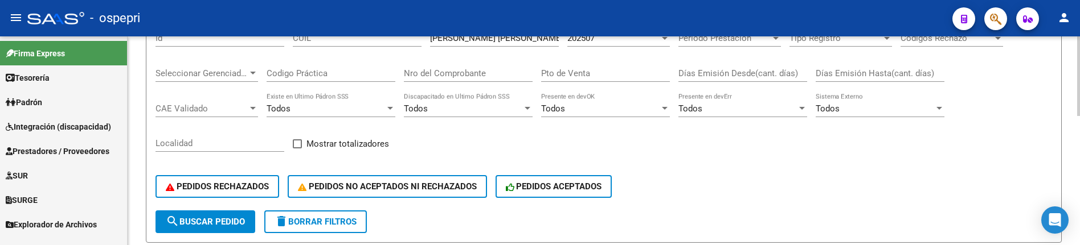
scroll to position [52, 0]
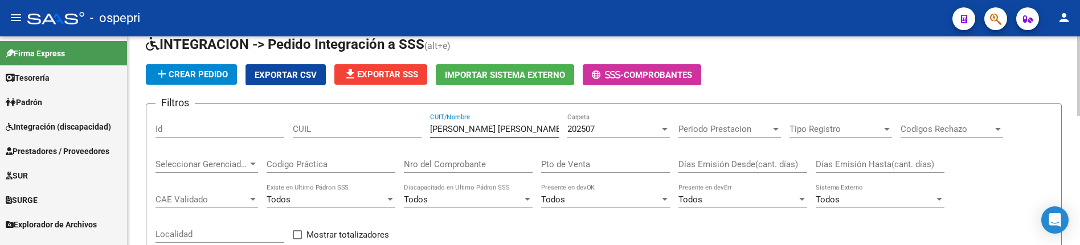
drag, startPoint x: 538, startPoint y: 132, endPoint x: 412, endPoint y: 136, distance: 125.9
click at [412, 136] on div "Filtros Id CUIL CAMPOS MARIA VANESA CUIT/Nombre 202507 Carpeta Periodo Prestaci…" at bounding box center [603, 207] width 896 height 188
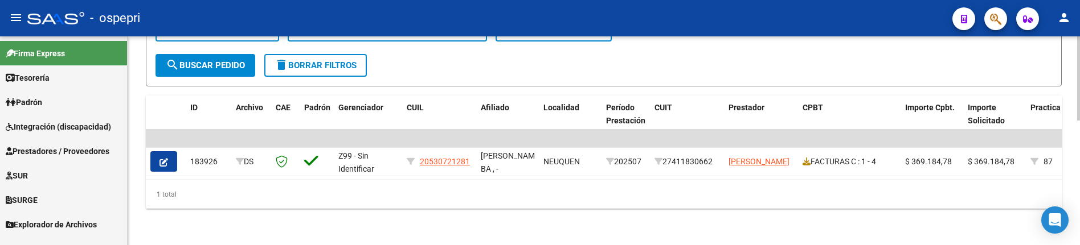
scroll to position [309, 0]
click at [768, 202] on div "1 total" at bounding box center [604, 194] width 916 height 28
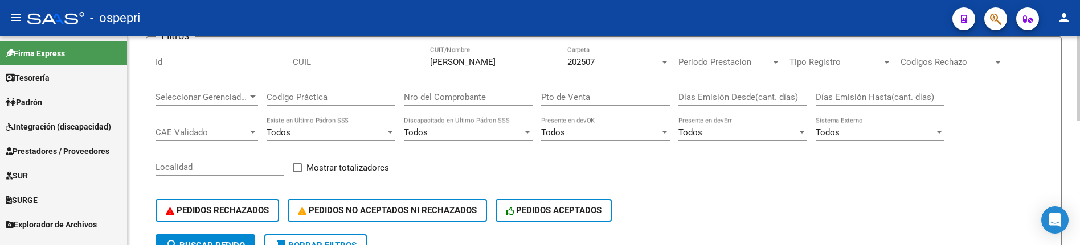
scroll to position [81, 0]
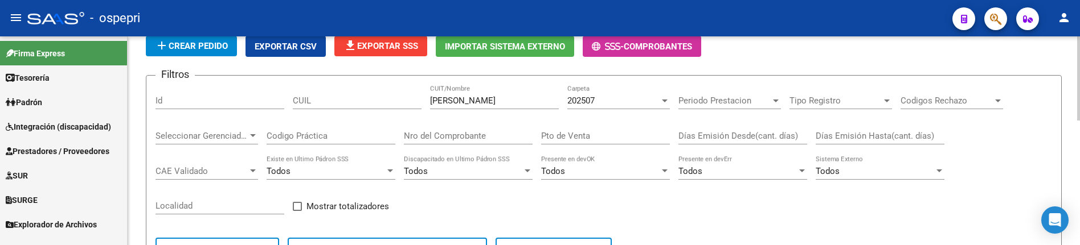
click at [665, 98] on div at bounding box center [664, 100] width 10 height 9
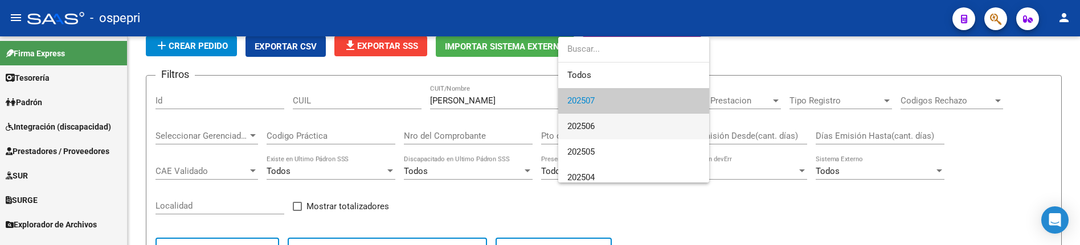
click at [649, 129] on span "202506" at bounding box center [633, 127] width 133 height 26
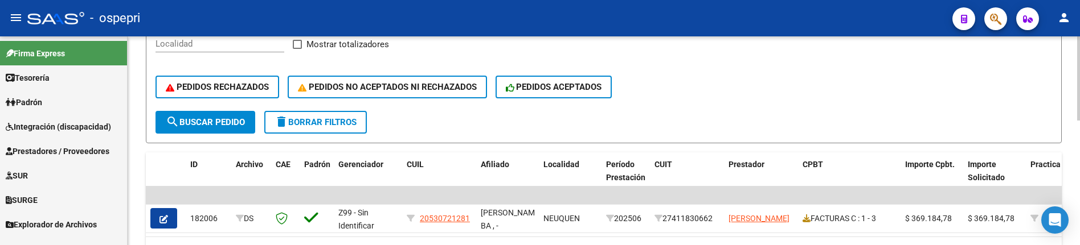
scroll to position [252, 0]
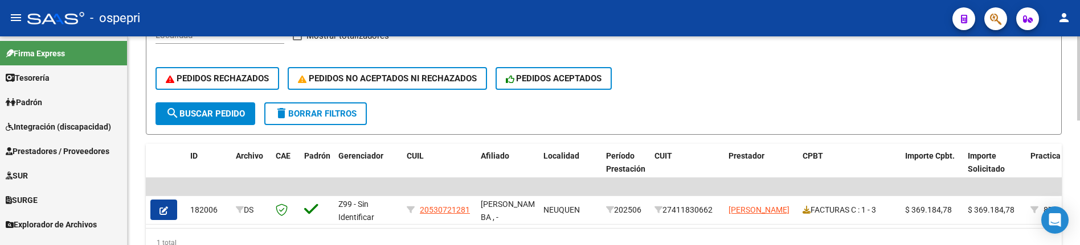
click at [233, 121] on button "search Buscar Pedido" at bounding box center [205, 113] width 100 height 23
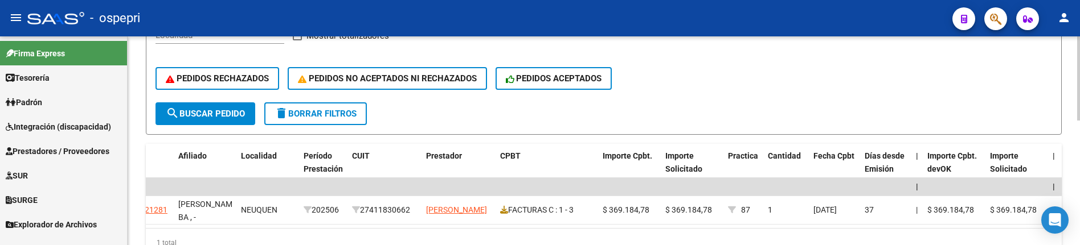
scroll to position [0, 0]
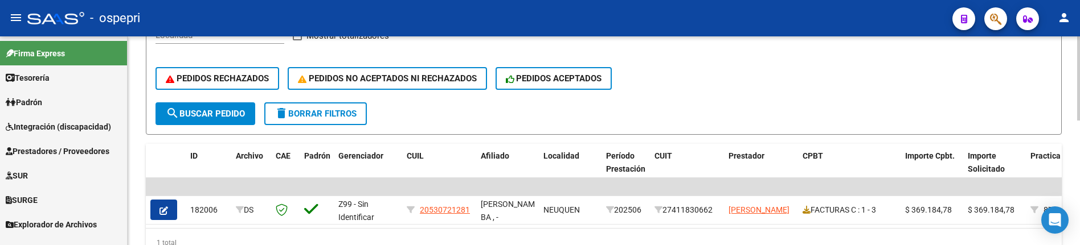
click at [761, 108] on form "Filtros Id CUIL SOSA CAMILA CUIT/Nombre 202506 Carpeta Periodo Prestacion Perio…" at bounding box center [604, 19] width 916 height 231
click at [732, 104] on form "Filtros Id CUIL SOSA CAMILA CUIT/Nombre 202506 Carpeta Periodo Prestacion Perio…" at bounding box center [604, 19] width 916 height 231
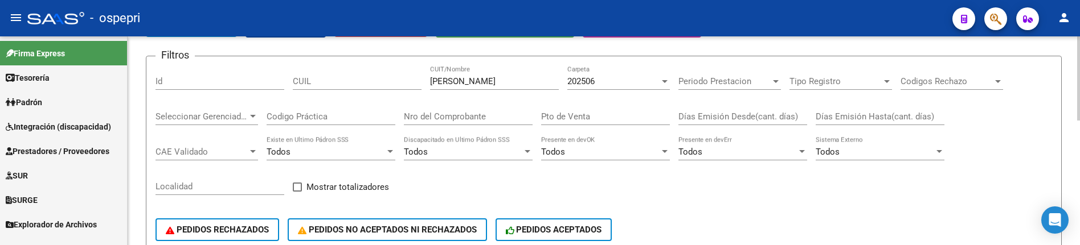
scroll to position [81, 0]
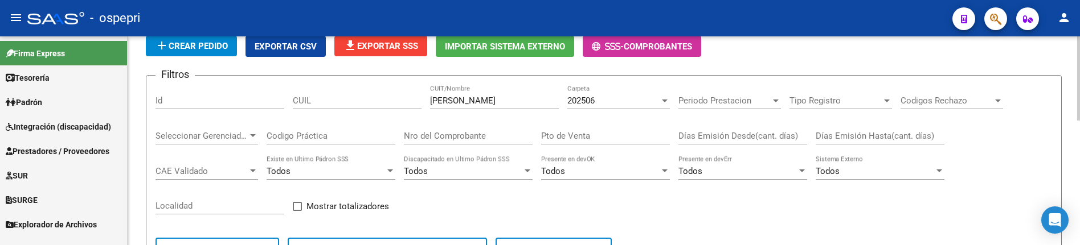
click at [664, 100] on div at bounding box center [665, 101] width 6 height 3
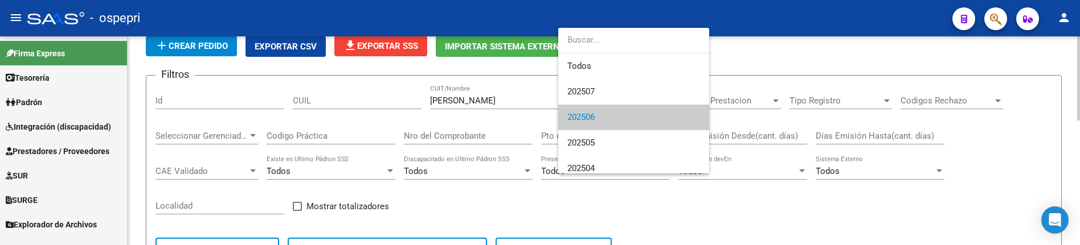
scroll to position [17, 0]
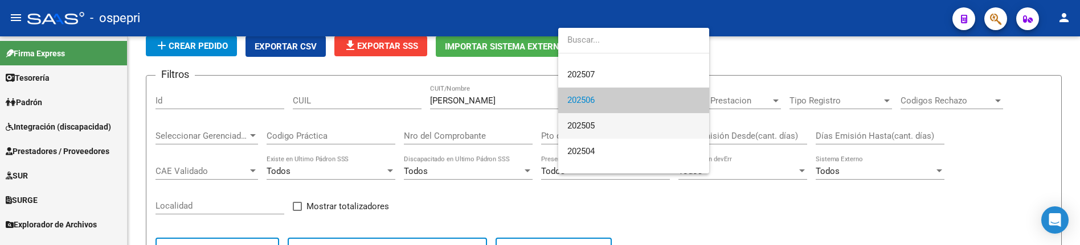
click at [605, 128] on span "202505" at bounding box center [633, 126] width 133 height 26
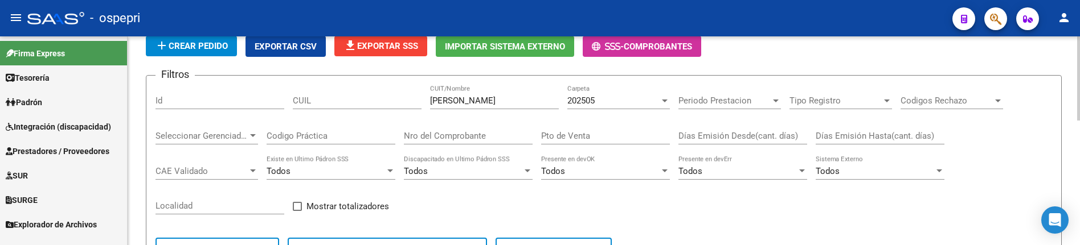
click at [675, 214] on div "Filtros Id CUIL SOSA CAMILA CUIT/Nombre 202505 Carpeta Periodo Prestacion Perio…" at bounding box center [603, 179] width 896 height 188
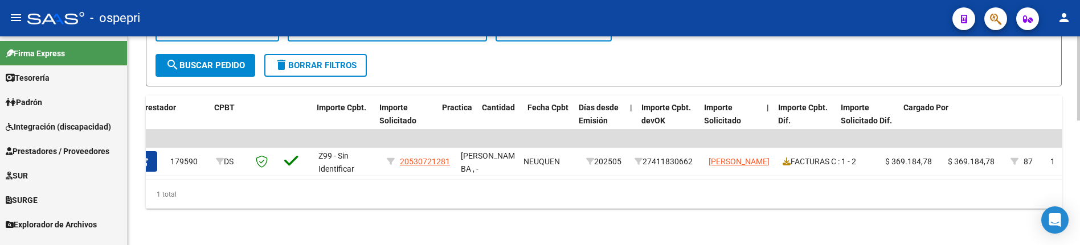
scroll to position [0, 0]
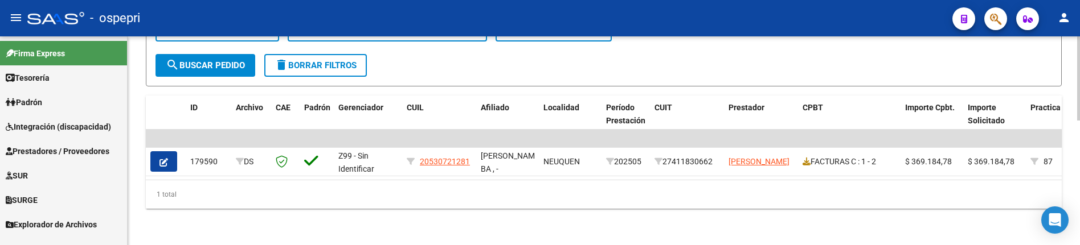
click at [659, 206] on div "1 total" at bounding box center [604, 194] width 916 height 28
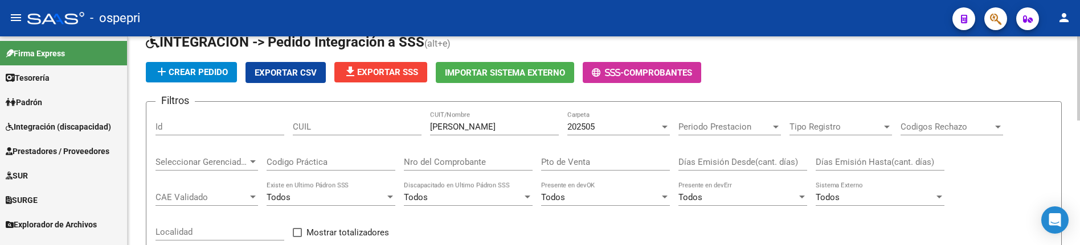
scroll to position [24, 0]
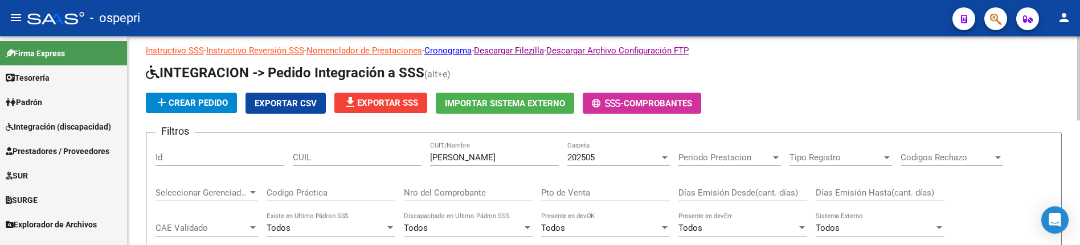
click at [664, 159] on div at bounding box center [664, 157] width 10 height 9
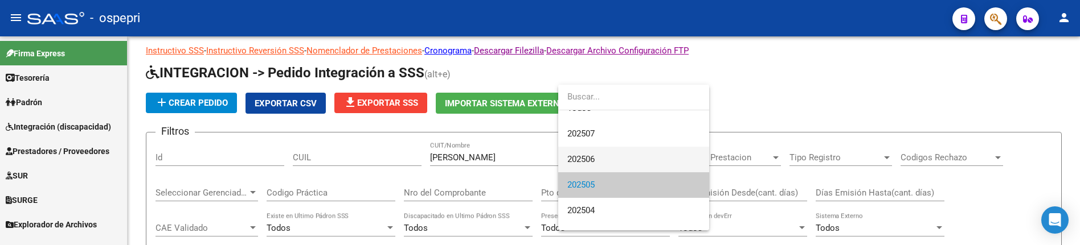
scroll to position [0, 0]
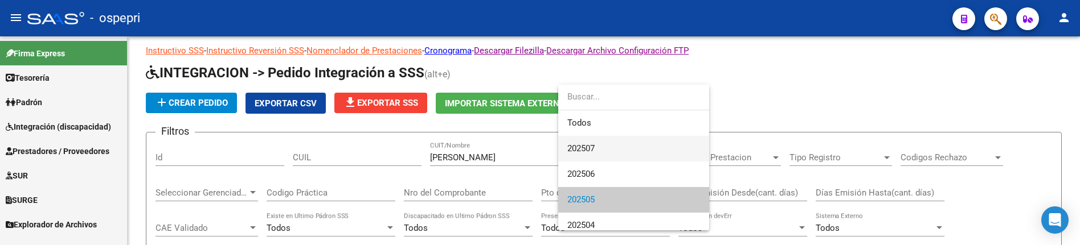
click at [602, 150] on span "202507" at bounding box center [633, 149] width 133 height 26
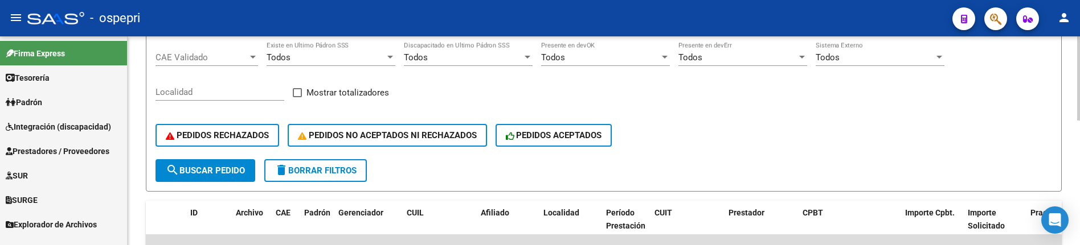
scroll to position [252, 0]
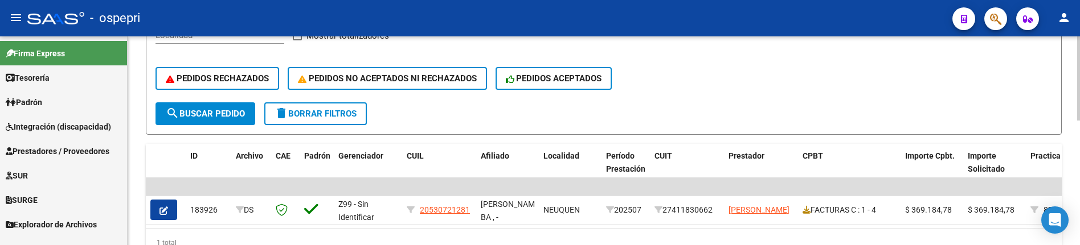
click at [226, 120] on button "search Buscar Pedido" at bounding box center [205, 113] width 100 height 23
click at [792, 98] on div "PEDIDOS RECHAZADOS PEDIDOS NO ACEPTADOS NI RECHAZADOS PEDIDOS ACEPTADOS" at bounding box center [603, 79] width 896 height 48
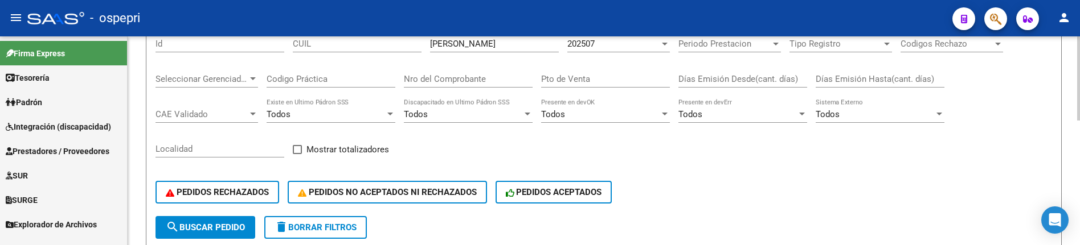
scroll to position [81, 0]
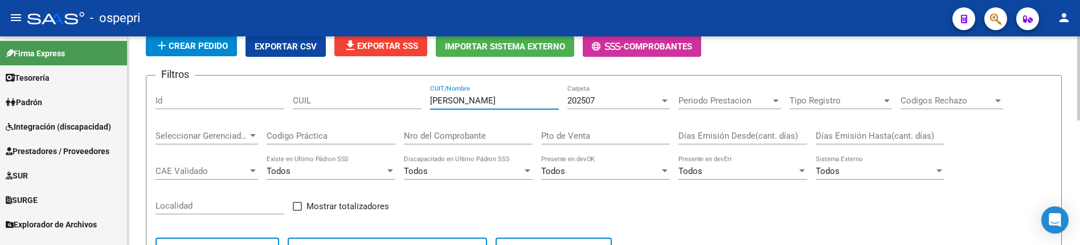
drag, startPoint x: 503, startPoint y: 97, endPoint x: 423, endPoint y: 99, distance: 80.3
click at [423, 99] on div "Filtros Id CUIL SOSA CAMILA CUIT/Nombre 202507 Carpeta Periodo Prestacion Perio…" at bounding box center [603, 179] width 896 height 188
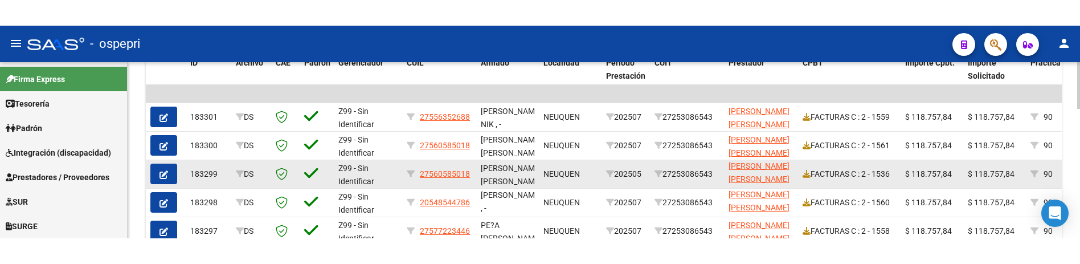
scroll to position [370, 0]
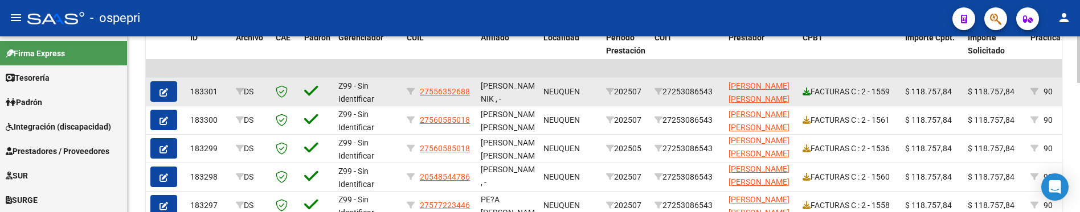
click at [808, 94] on icon at bounding box center [806, 92] width 8 height 8
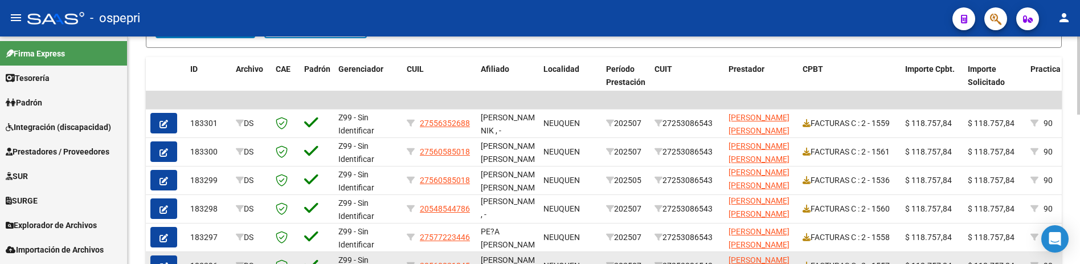
scroll to position [313, 0]
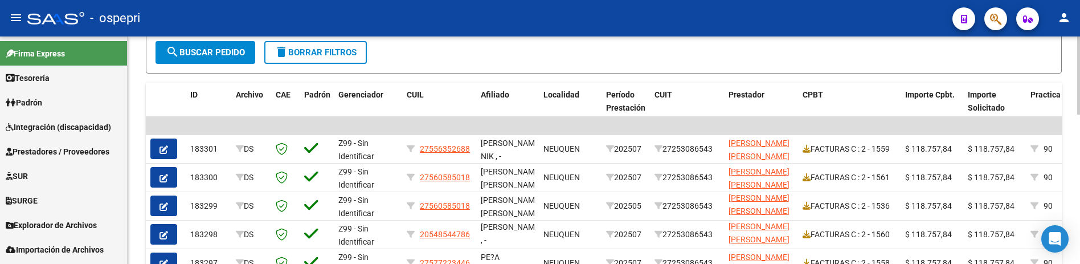
click at [1077, 161] on div at bounding box center [1078, 185] width 3 height 78
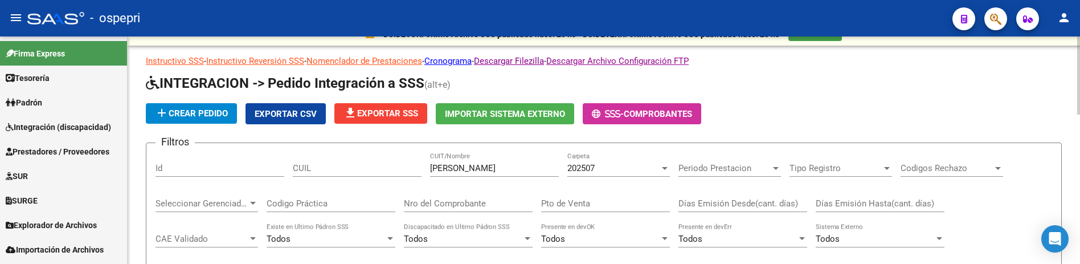
scroll to position [0, 0]
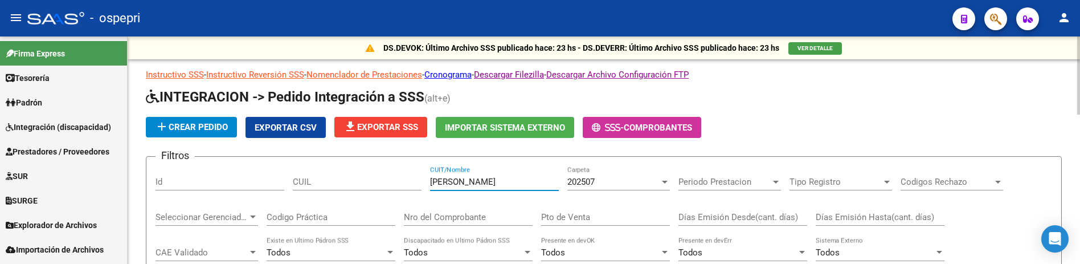
drag, startPoint x: 488, startPoint y: 178, endPoint x: 397, endPoint y: 178, distance: 91.1
click at [397, 178] on div "Filtros Id CUIL soto natalia CUIT/Nombre 202507 Carpeta Periodo Prestacion Peri…" at bounding box center [603, 260] width 896 height 188
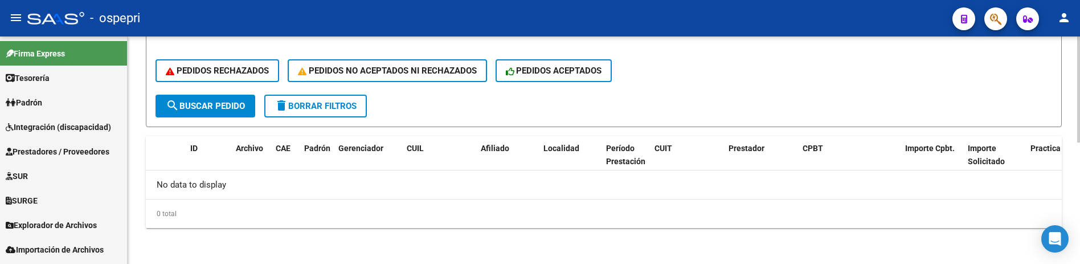
scroll to position [260, 0]
click at [786, 96] on form "Filtros Id CUIL deriaz maria loudes CUIT/Nombre 202507 Carpeta Periodo Prestaci…" at bounding box center [604, 11] width 916 height 231
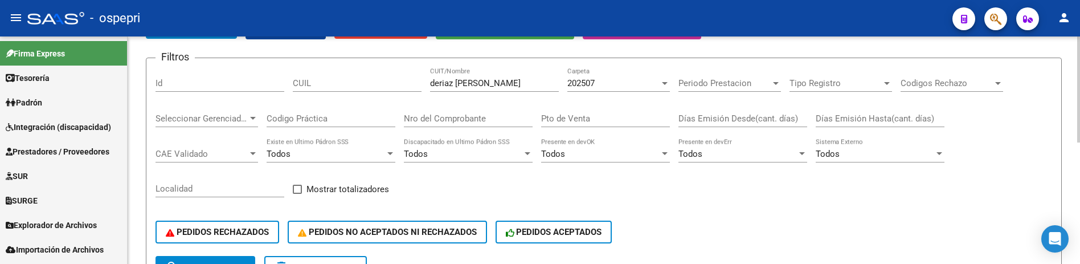
scroll to position [32, 0]
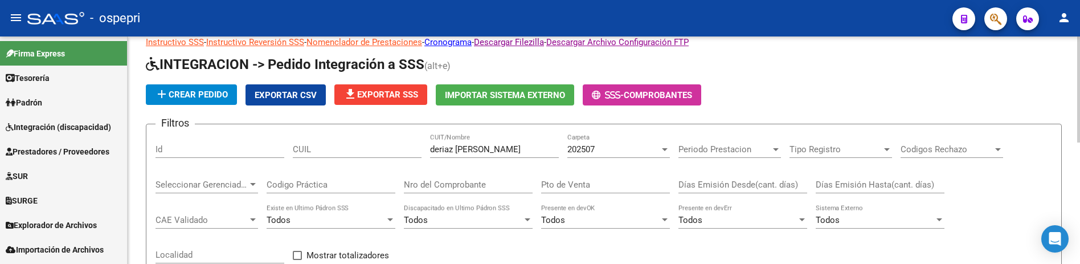
click at [661, 149] on div at bounding box center [664, 149] width 10 height 9
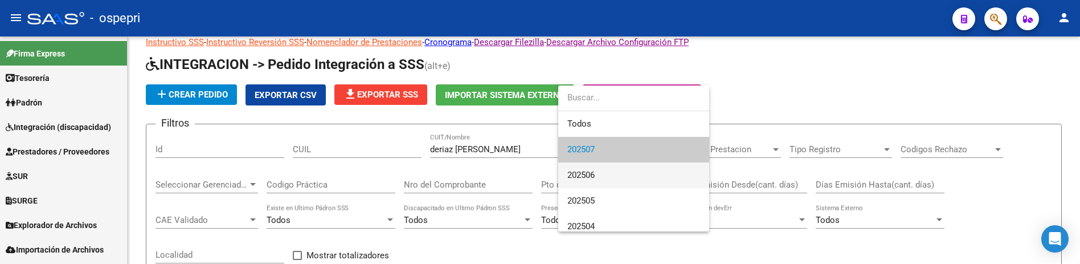
scroll to position [57, 0]
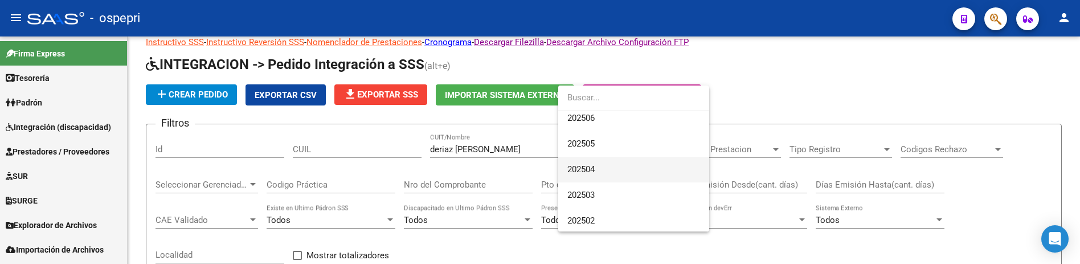
click at [586, 171] on span "202504" at bounding box center [580, 169] width 27 height 10
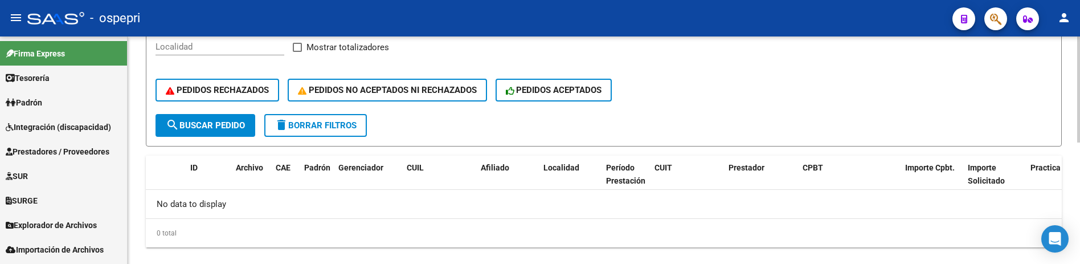
scroll to position [260, 0]
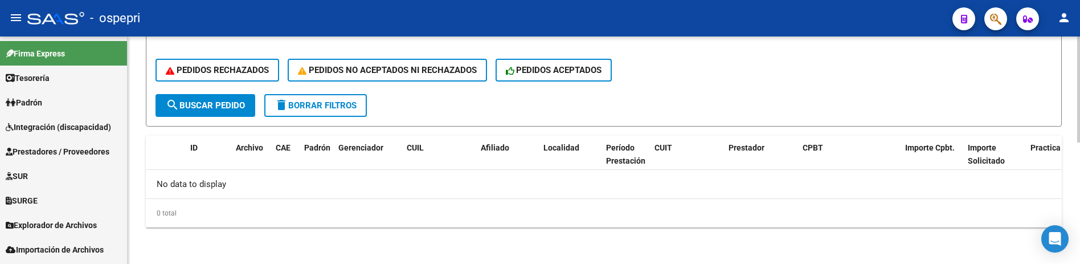
click at [215, 111] on button "search Buscar Pedido" at bounding box center [205, 105] width 100 height 23
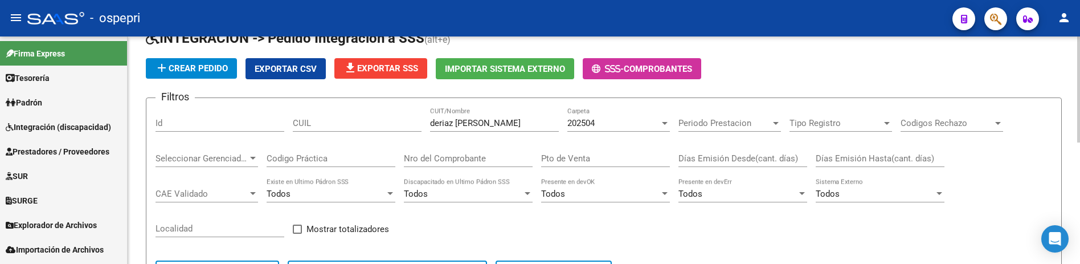
scroll to position [32, 0]
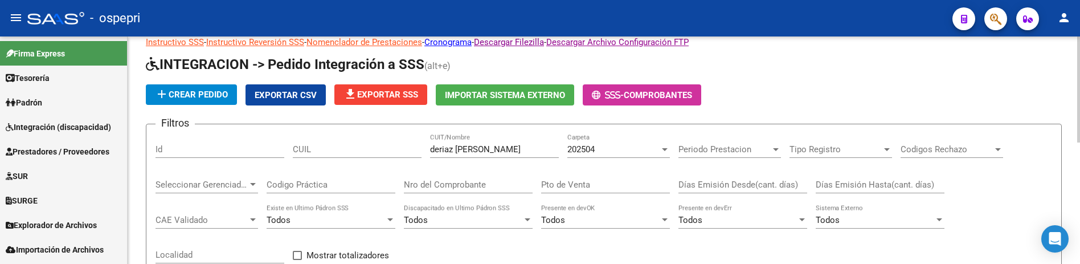
click at [664, 150] on div at bounding box center [665, 149] width 6 height 3
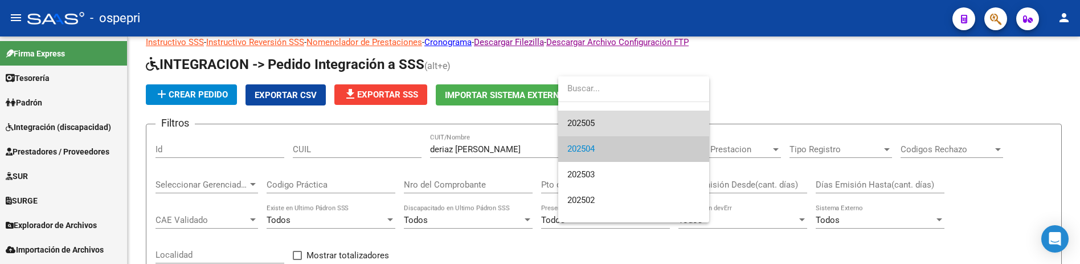
click at [605, 117] on span "202505" at bounding box center [633, 123] width 133 height 26
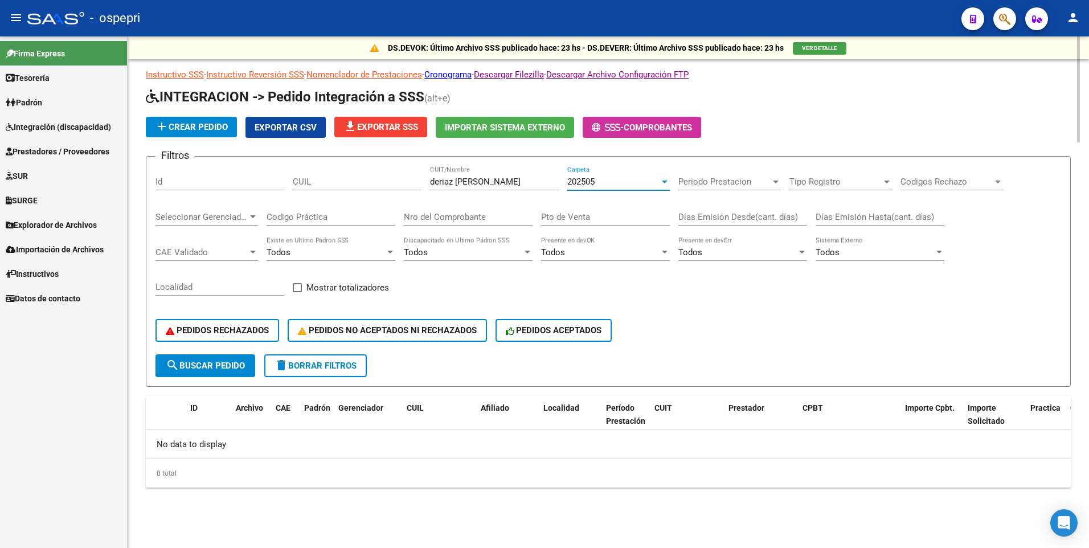
scroll to position [0, 0]
click at [217, 364] on span "search Buscar Pedido" at bounding box center [205, 365] width 79 height 10
click at [665, 182] on div at bounding box center [665, 181] width 6 height 3
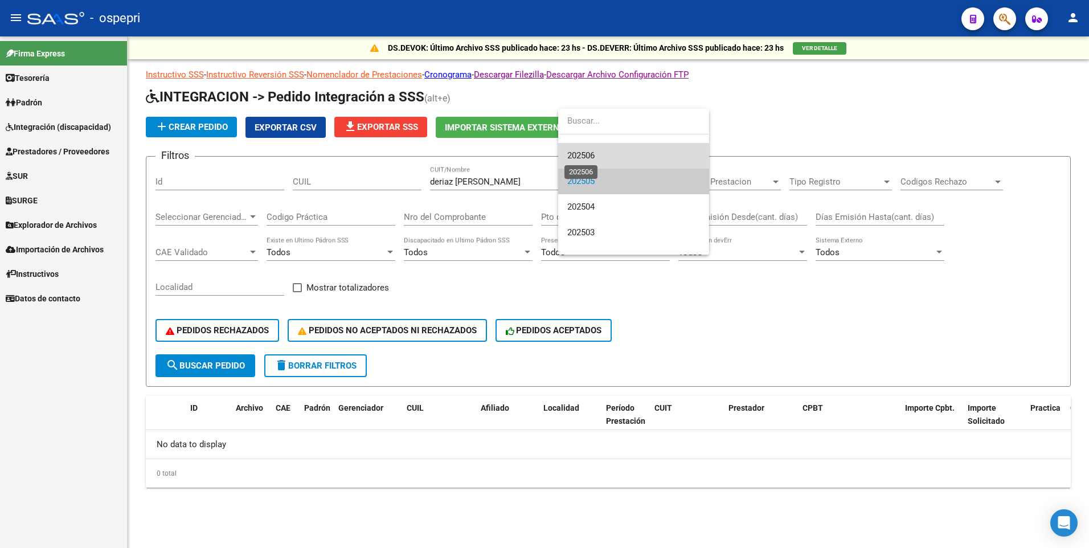
click at [594, 154] on span "202506" at bounding box center [580, 155] width 27 height 10
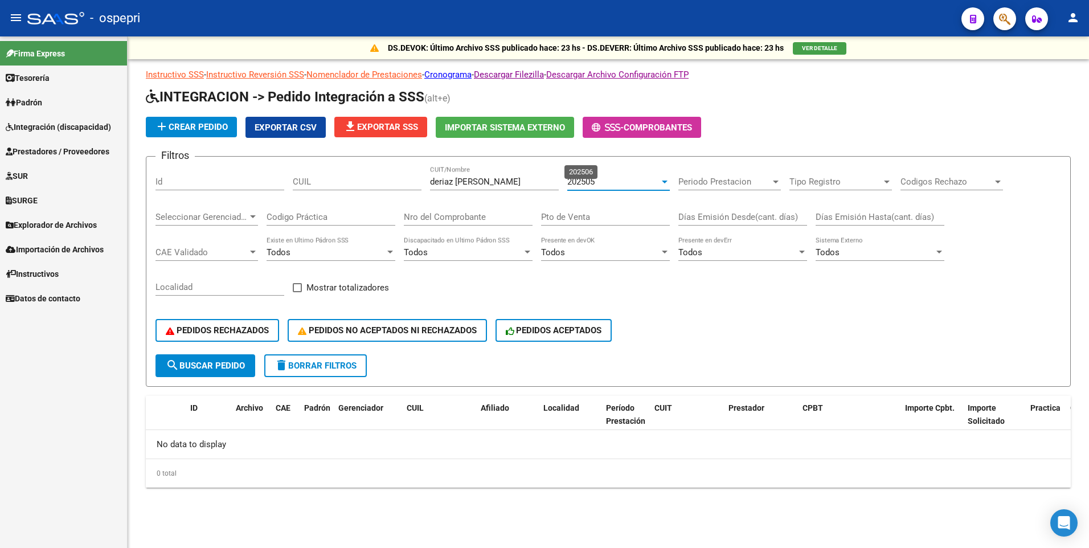
scroll to position [51, 0]
click at [663, 181] on div at bounding box center [665, 181] width 6 height 3
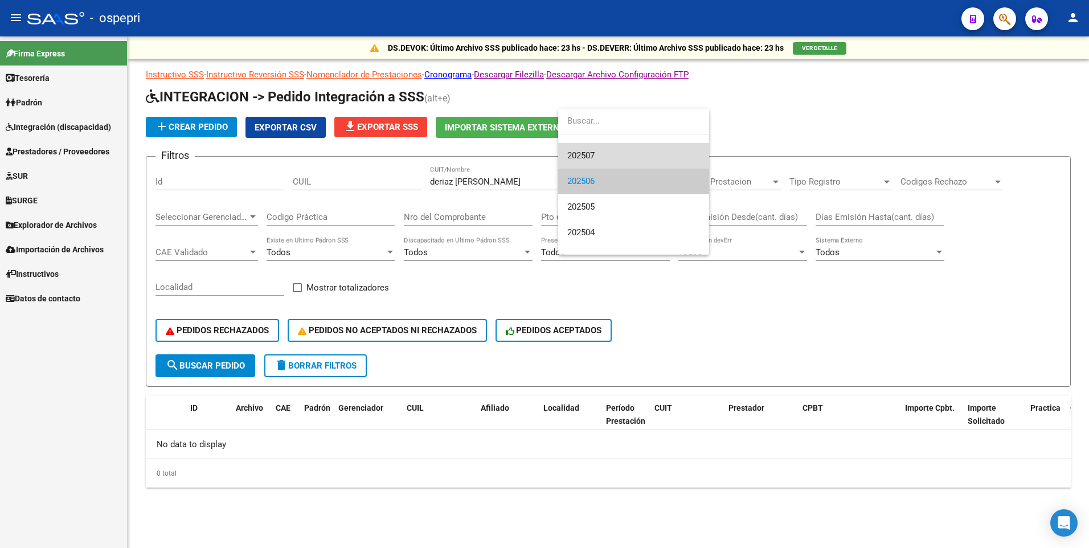
click at [597, 152] on span "202507" at bounding box center [633, 156] width 133 height 26
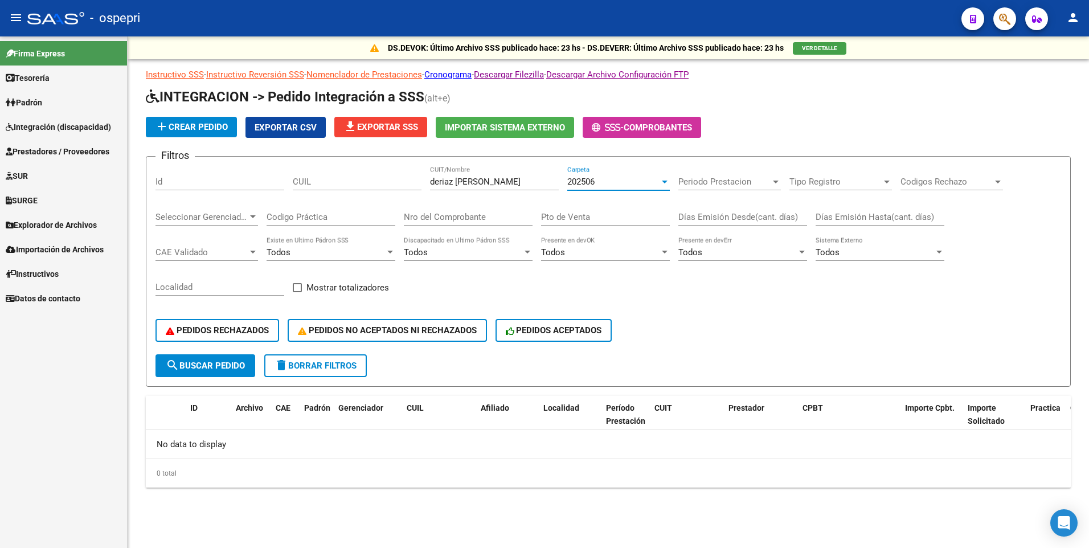
scroll to position [26, 0]
click at [490, 183] on input "deriaz maria loudes" at bounding box center [494, 182] width 129 height 10
click at [218, 365] on span "search Buscar Pedido" at bounding box center [205, 365] width 79 height 10
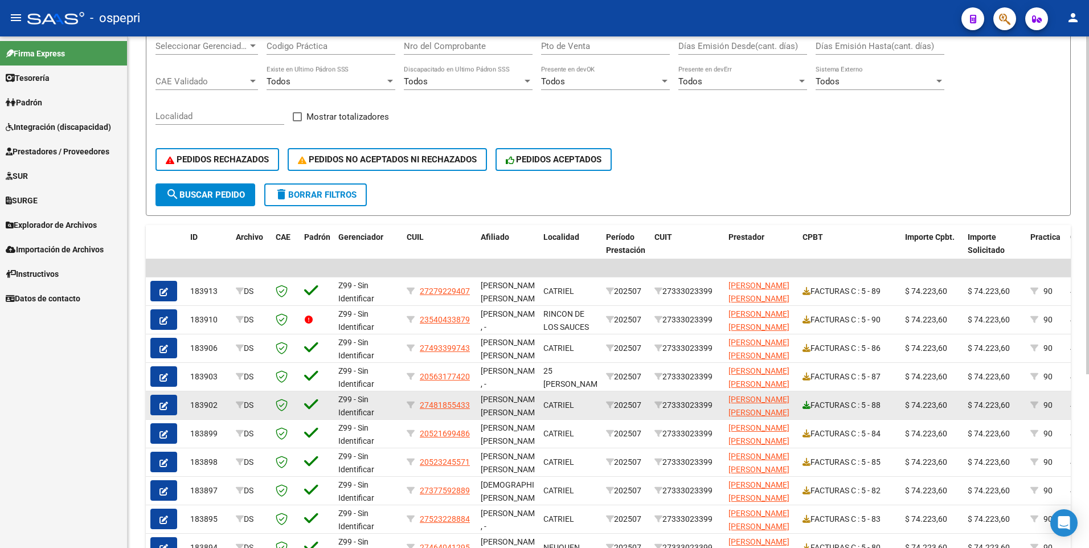
scroll to position [228, 0]
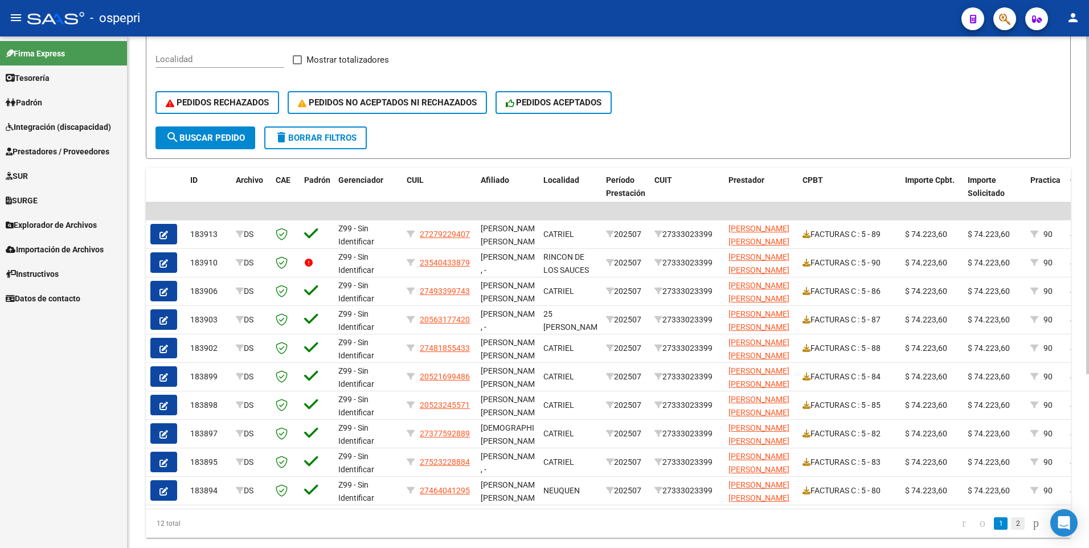
click at [1011, 365] on link "2" at bounding box center [1018, 523] width 14 height 13
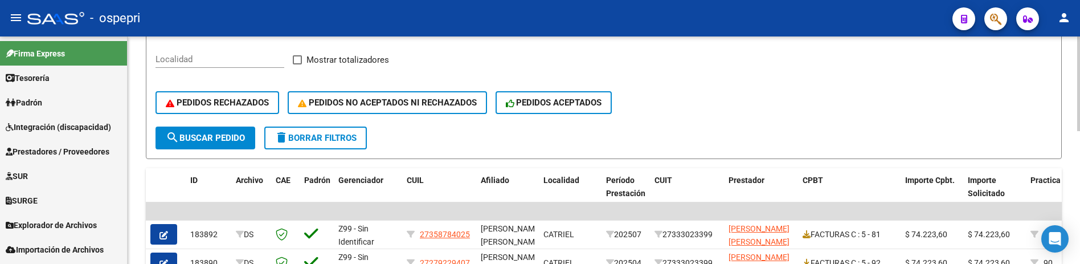
click at [856, 130] on form "Filtros Id CUIL deriaz maria lourdes CUIT/Nombre 202507 Carpeta Periodo Prestac…" at bounding box center [604, 43] width 916 height 231
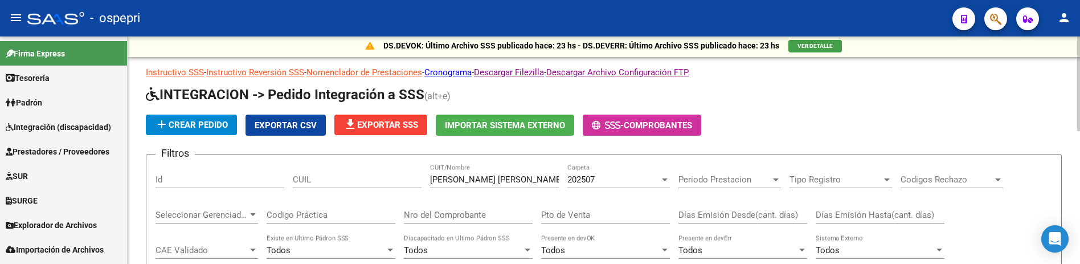
scroll to position [0, 0]
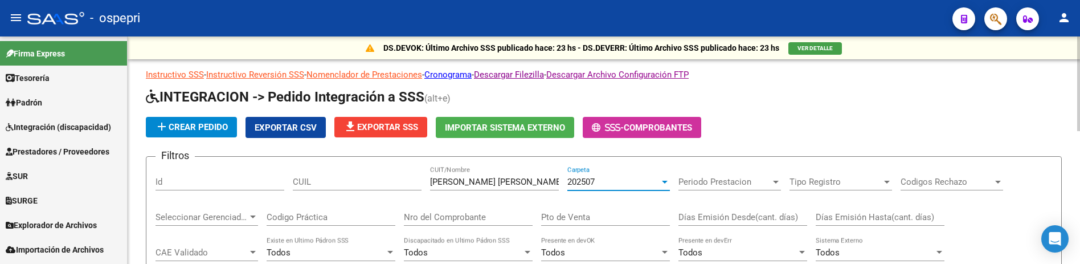
click at [662, 181] on div at bounding box center [665, 181] width 6 height 3
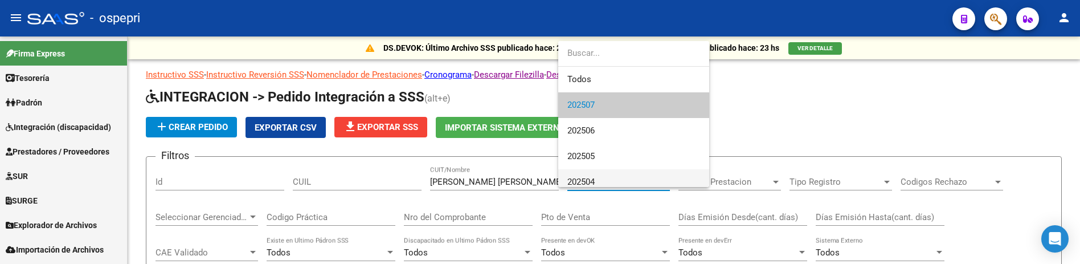
click at [601, 176] on span "202504" at bounding box center [633, 182] width 133 height 26
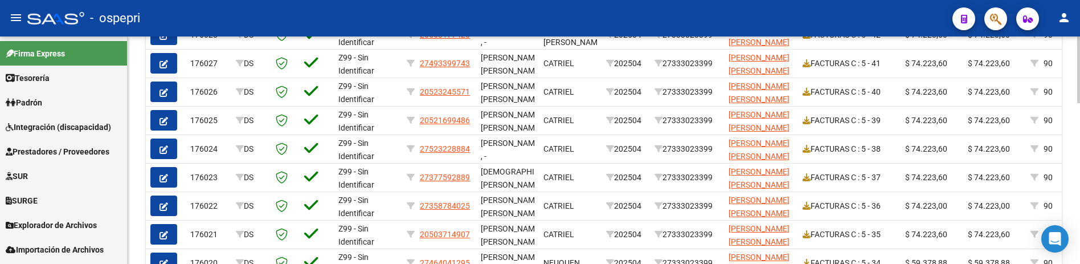
scroll to position [399, 0]
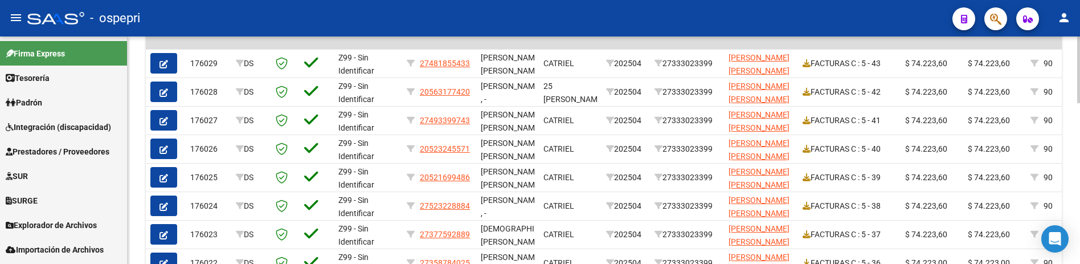
click at [1077, 165] on div at bounding box center [1078, 188] width 3 height 67
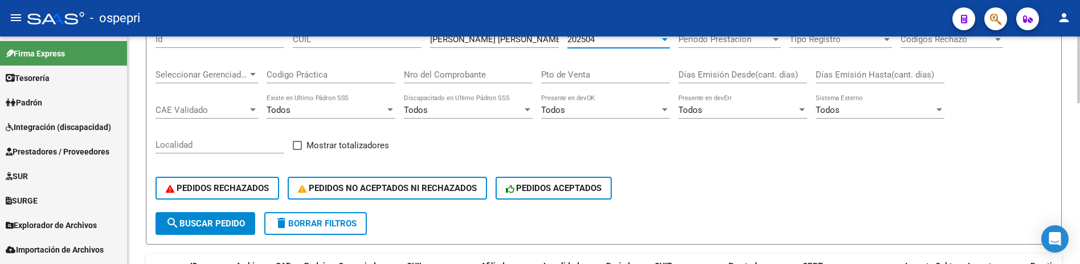
scroll to position [114, 0]
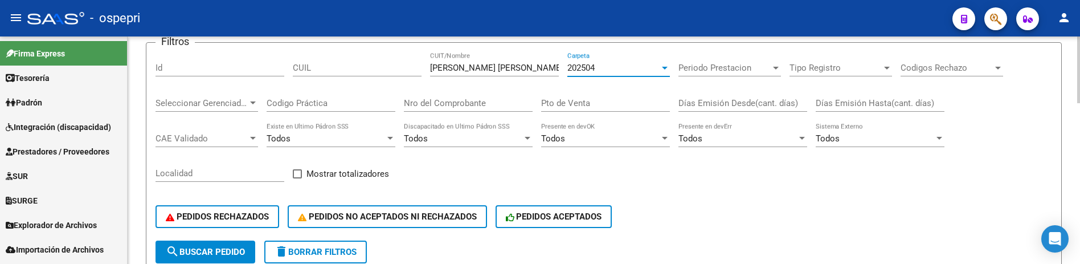
click at [661, 68] on div at bounding box center [664, 67] width 10 height 9
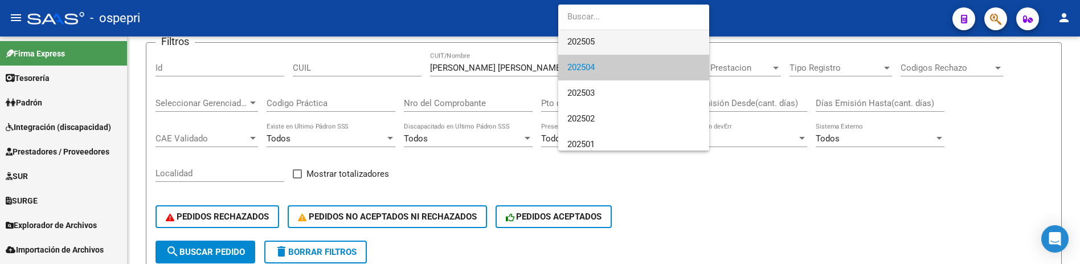
click at [596, 50] on span "202505" at bounding box center [633, 42] width 133 height 26
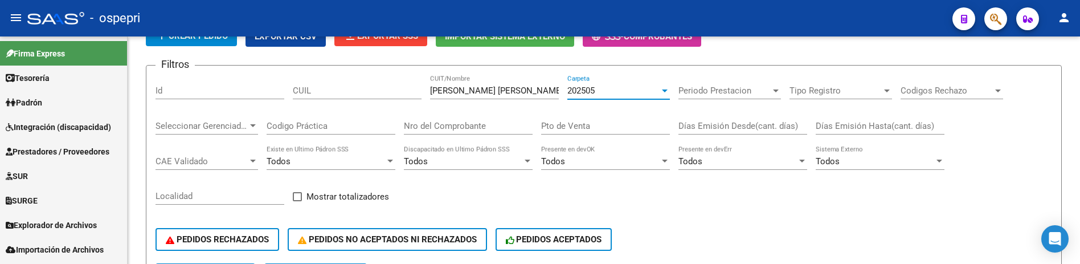
scroll to position [34, 0]
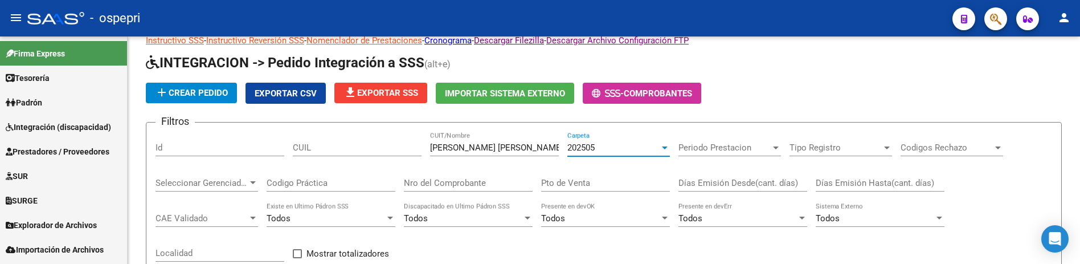
click at [661, 147] on div at bounding box center [664, 147] width 10 height 9
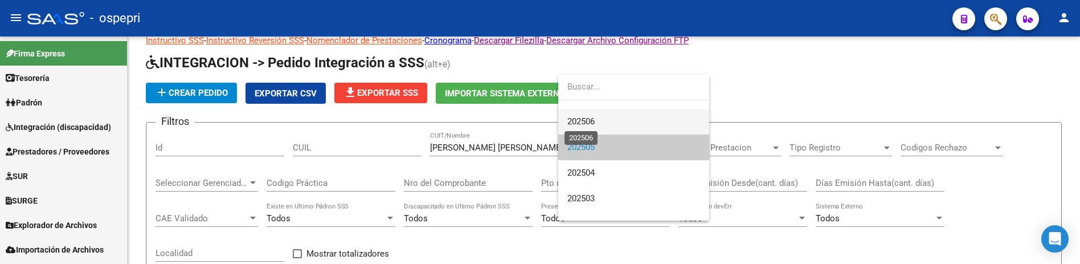
click at [594, 122] on span "202506" at bounding box center [580, 121] width 27 height 10
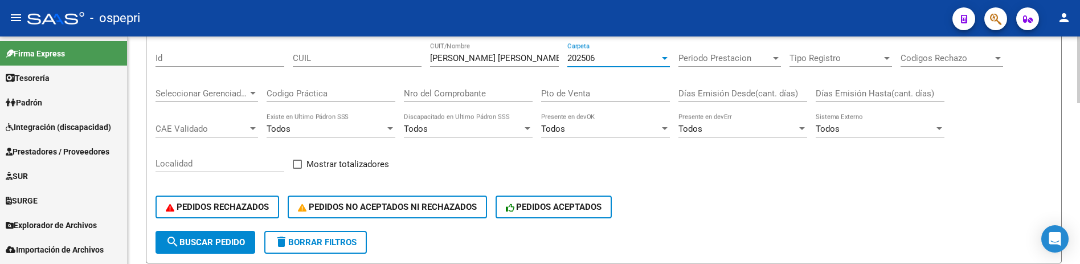
scroll to position [0, 0]
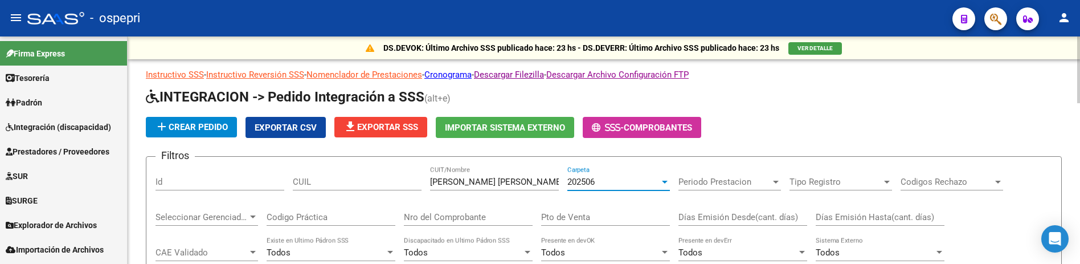
click at [1080, 48] on html "menu - ospepri person Firma Express Tesorería Extractos Procesados (csv) Extrac…" at bounding box center [540, 132] width 1080 height 264
click at [814, 128] on div "add Crear Pedido Exportar CSV file_download Exportar SSS Importar Sistema Exter…" at bounding box center [604, 127] width 916 height 21
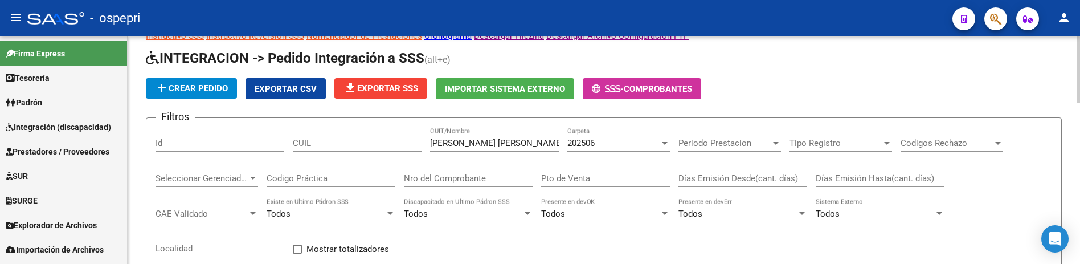
scroll to position [57, 0]
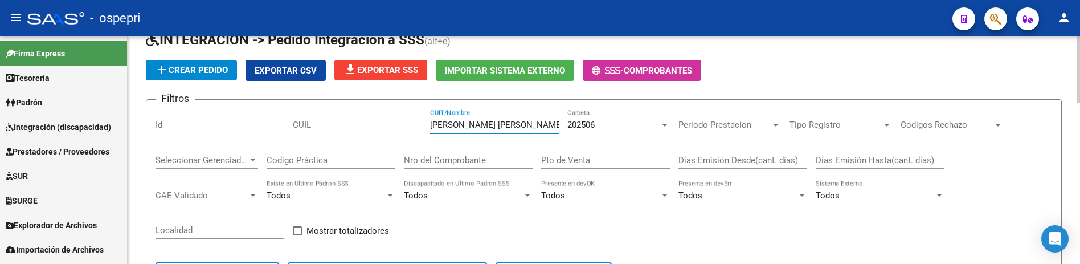
drag, startPoint x: 507, startPoint y: 125, endPoint x: 428, endPoint y: 125, distance: 79.1
click at [428, 125] on div "Filtros Id CUIL deriaz maria lourdes CUIT/Nombre 202506 Carpeta Periodo Prestac…" at bounding box center [603, 203] width 896 height 188
click at [668, 123] on div at bounding box center [664, 124] width 10 height 9
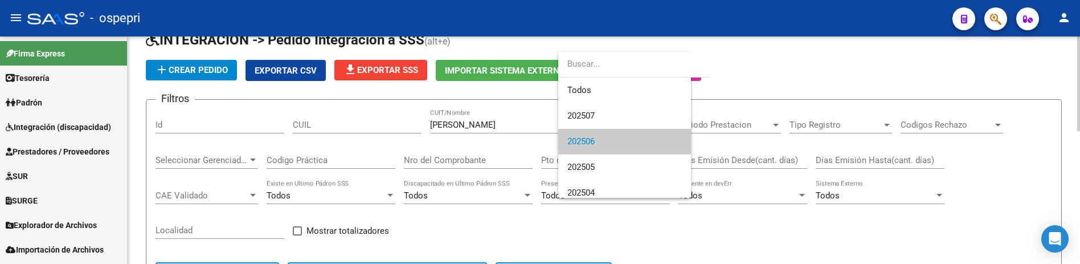
scroll to position [17, 0]
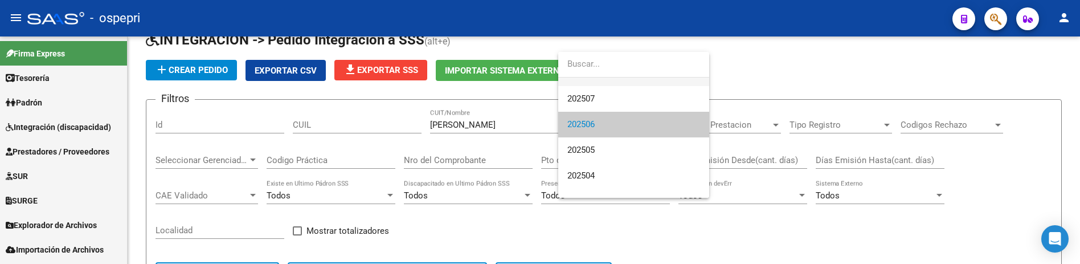
click at [616, 81] on span "Todos" at bounding box center [633, 73] width 133 height 26
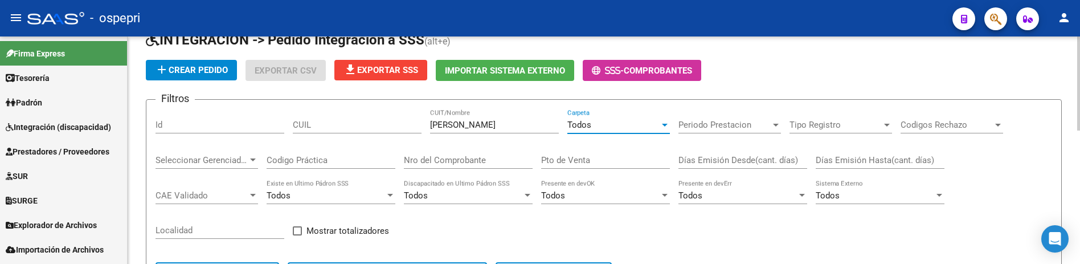
scroll to position [0, 0]
click at [666, 128] on div at bounding box center [664, 124] width 10 height 9
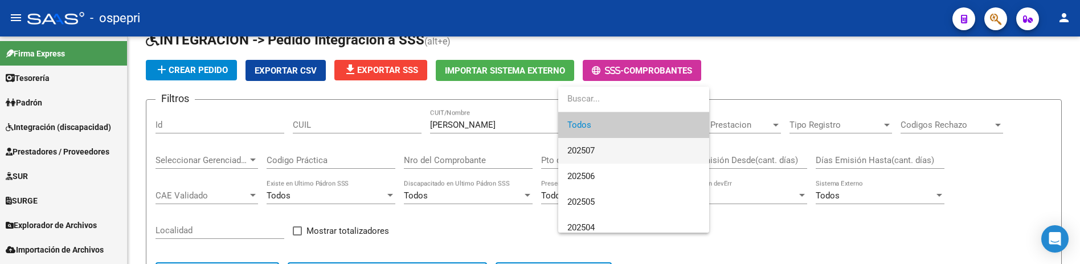
click at [616, 159] on span "202507" at bounding box center [633, 151] width 133 height 26
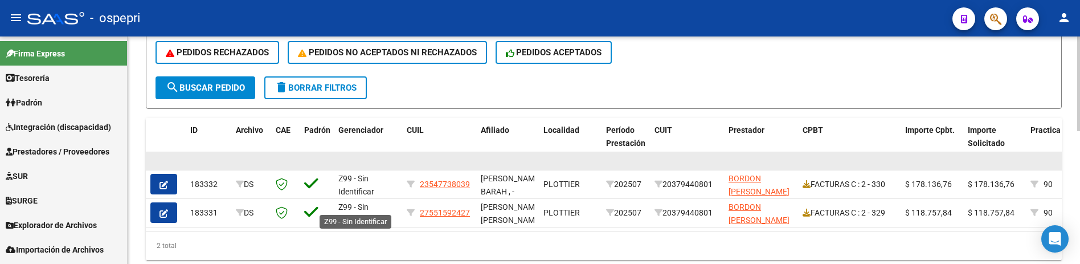
scroll to position [285, 0]
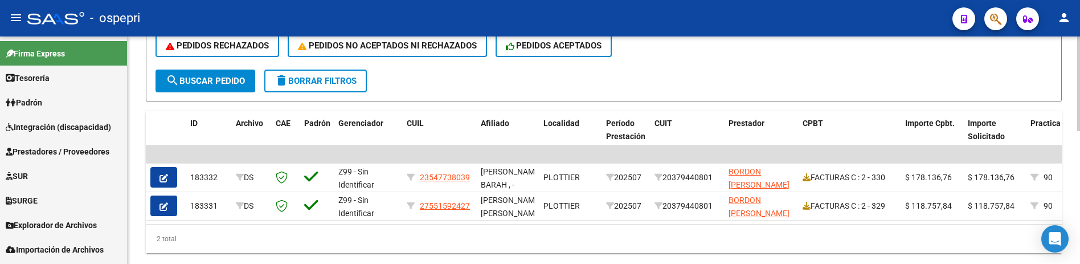
click at [239, 83] on span "search Buscar Pedido" at bounding box center [205, 81] width 79 height 10
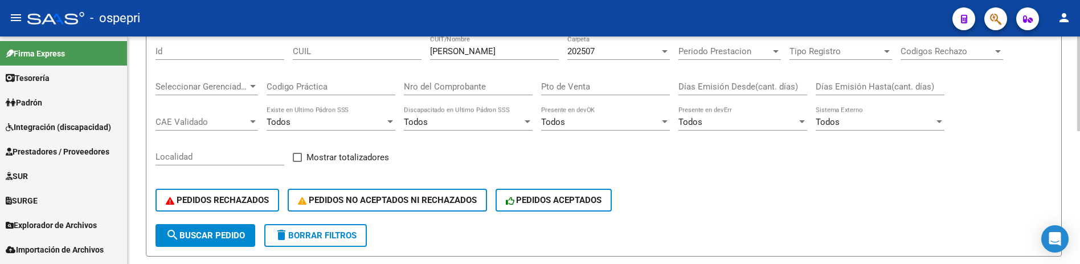
scroll to position [114, 0]
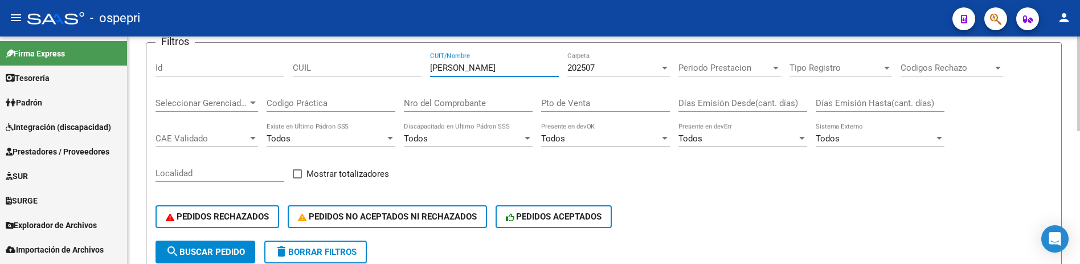
drag, startPoint x: 506, startPoint y: 70, endPoint x: 420, endPoint y: 68, distance: 85.4
click at [420, 68] on div "Filtros Id CUIL bordon horacio CUIT/Nombre 202507 Carpeta Periodo Prestacion Pe…" at bounding box center [603, 146] width 896 height 188
click at [751, 195] on div "PEDIDOS RECHAZADOS PEDIDOS NO ACEPTADOS NI RECHAZADOS PEDIDOS ACEPTADOS" at bounding box center [603, 216] width 896 height 48
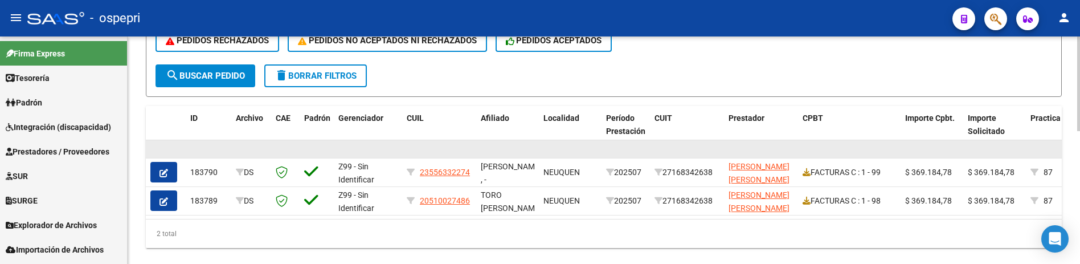
scroll to position [319, 0]
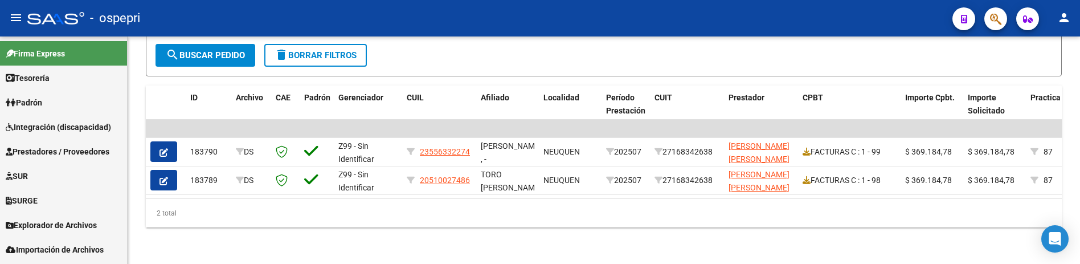
click at [482, 225] on div "2 total" at bounding box center [604, 213] width 916 height 28
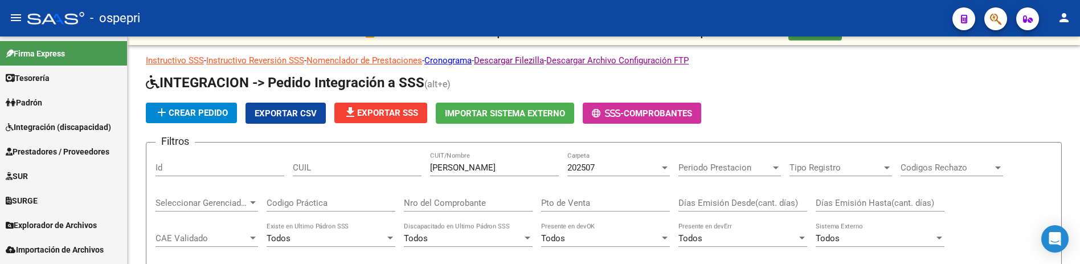
scroll to position [0, 0]
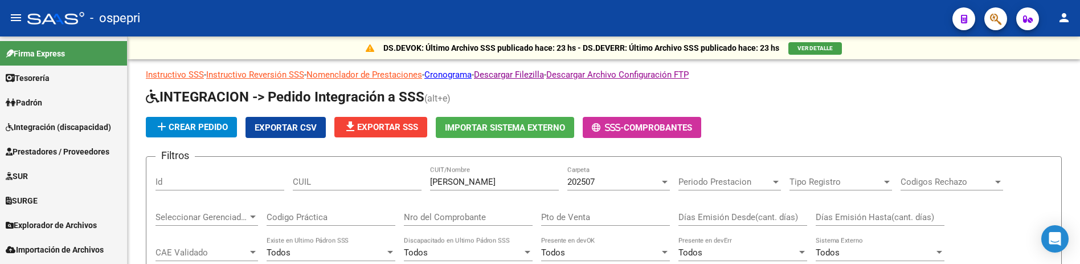
click at [506, 174] on div "varela marcela CUIT/Nombre" at bounding box center [494, 178] width 129 height 24
drag, startPoint x: 501, startPoint y: 179, endPoint x: 422, endPoint y: 182, distance: 78.6
click at [422, 182] on div "Filtros Id CUIL varela marcela CUIT/Nombre 202507 Carpeta Periodo Prestacion Pe…" at bounding box center [603, 260] width 896 height 188
click at [831, 98] on h1 "INTEGRACION -> Pedido Integración a SSS (alt+e)" at bounding box center [604, 98] width 916 height 20
click at [908, 113] on app-list-header "INTEGRACION -> Pedido Integración a SSS (alt+e) add Crear Pedido Exportar CSV f…" at bounding box center [604, 237] width 916 height 299
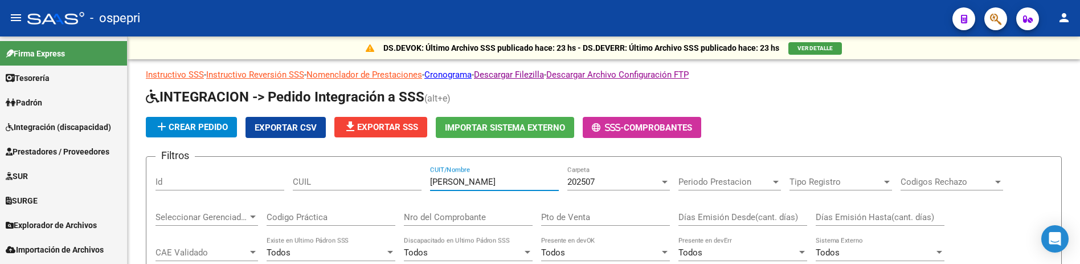
drag, startPoint x: 506, startPoint y: 182, endPoint x: 415, endPoint y: 183, distance: 91.1
click at [415, 183] on div "Filtros Id CUIL varela marcela CUIT/Nombre 202507 Carpeta Periodo Prestacion Pe…" at bounding box center [603, 260] width 896 height 188
click at [782, 113] on app-list-header "INTEGRACION -> Pedido Integración a SSS (alt+e) add Crear Pedido Exportar CSV f…" at bounding box center [604, 237] width 916 height 299
drag, startPoint x: 500, startPoint y: 175, endPoint x: 471, endPoint y: 179, distance: 29.2
click at [471, 179] on div "varela marcela CUIT/Nombre" at bounding box center [494, 178] width 129 height 24
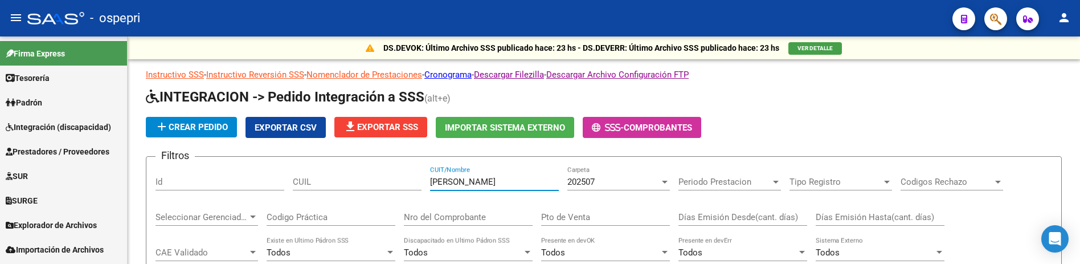
type input "romero paula"
click at [937, 116] on app-list-header "INTEGRACION -> Pedido Integración a SSS (alt+e) add Crear Pedido Exportar CSV f…" at bounding box center [604, 237] width 916 height 299
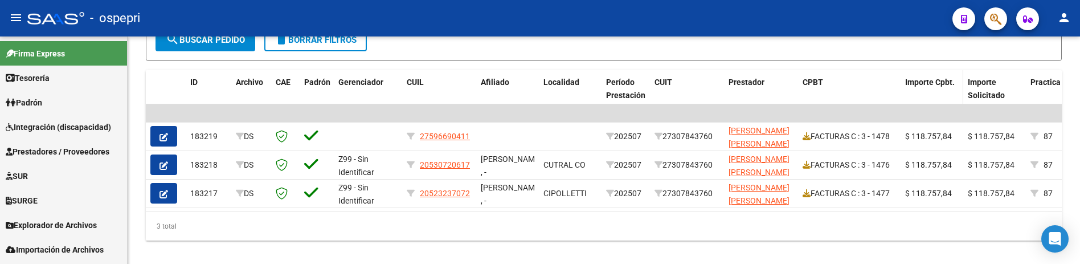
scroll to position [342, 0]
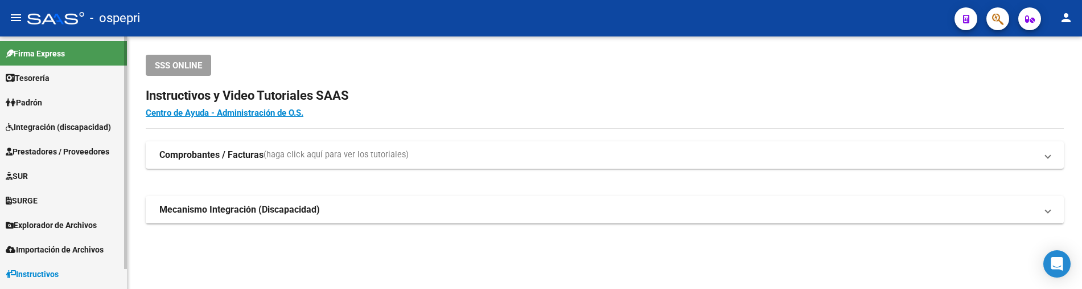
click at [79, 132] on span "Integración (discapacidad)" at bounding box center [58, 127] width 105 height 13
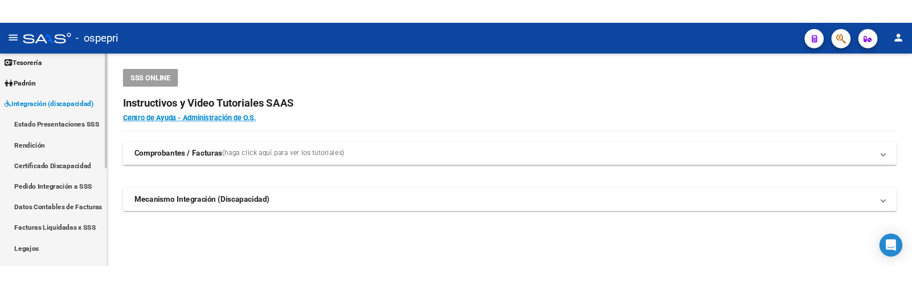
scroll to position [57, 0]
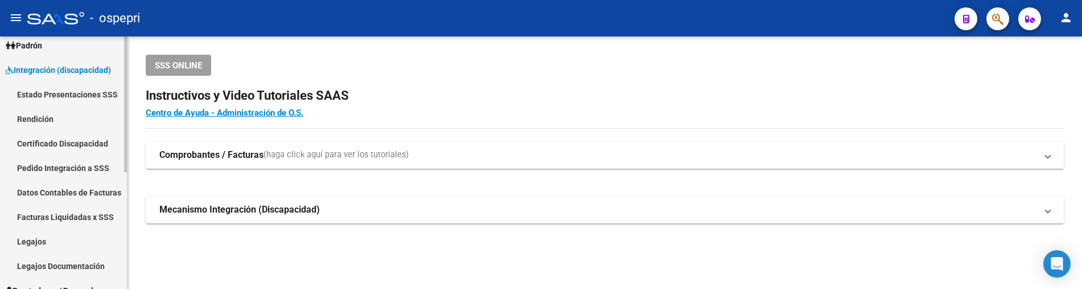
click at [44, 241] on link "Legajos" at bounding box center [63, 241] width 127 height 24
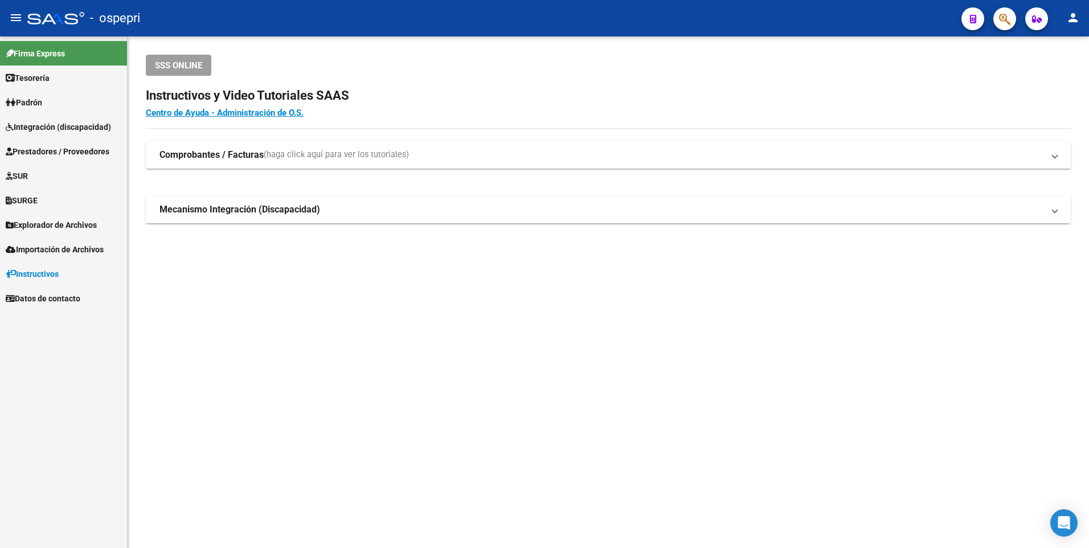
click at [56, 124] on span "Integración (discapacidad)" at bounding box center [58, 127] width 105 height 13
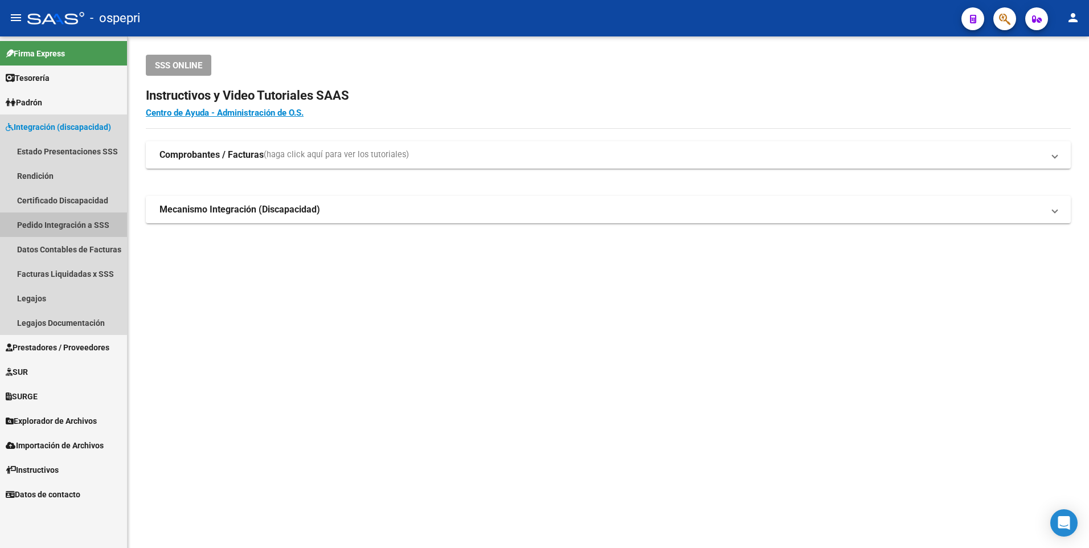
click at [59, 224] on link "Pedido Integración a SSS" at bounding box center [63, 224] width 127 height 24
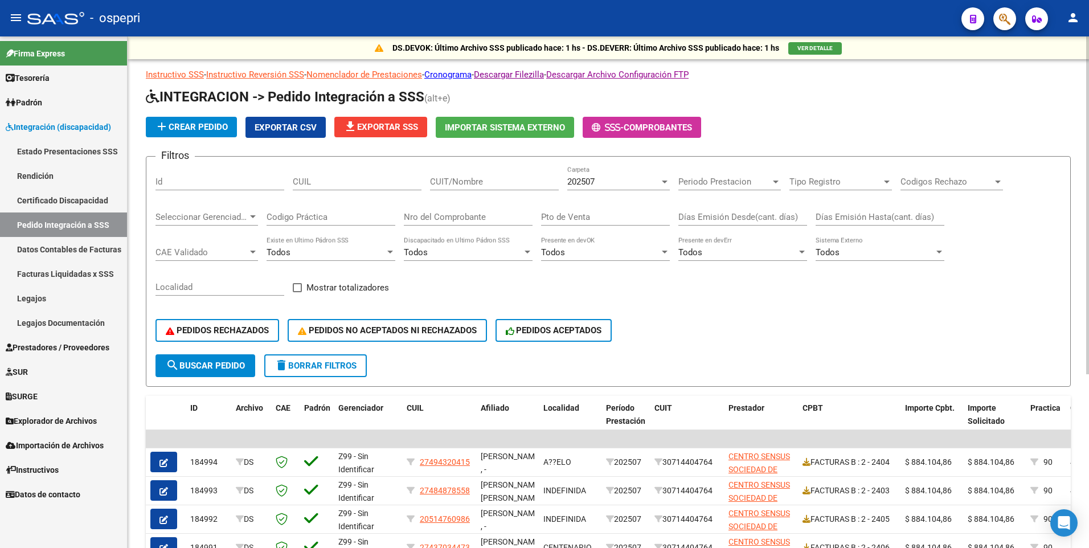
click at [454, 180] on input "CUIT/Nombre" at bounding box center [494, 182] width 129 height 10
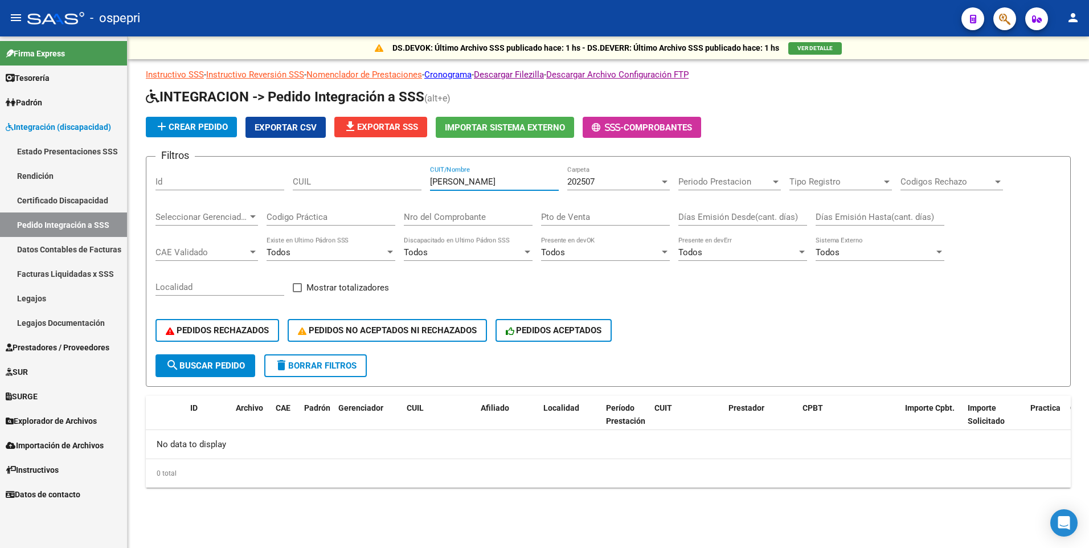
type input "[PERSON_NAME]"
click at [47, 125] on span "Integración (discapacidad)" at bounding box center [58, 127] width 105 height 13
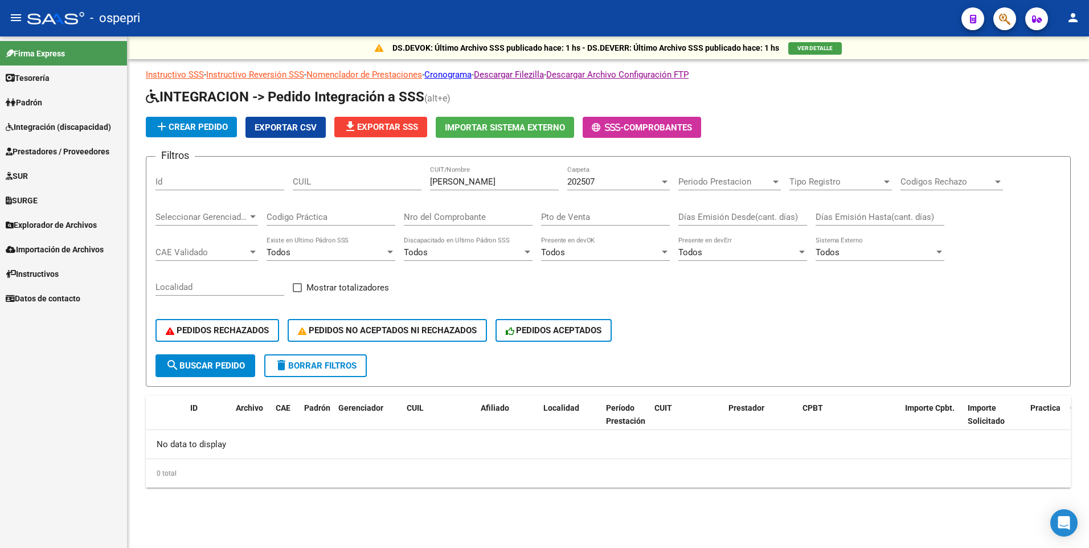
click at [67, 149] on span "Prestadores / Proveedores" at bounding box center [58, 151] width 104 height 13
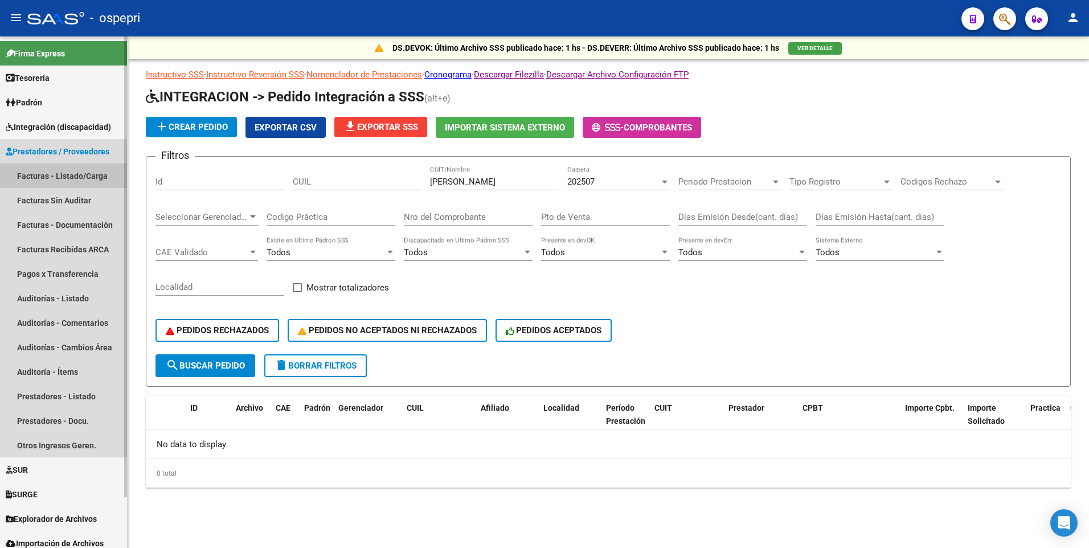
click at [79, 175] on link "Facturas - Listado/Carga" at bounding box center [63, 175] width 127 height 24
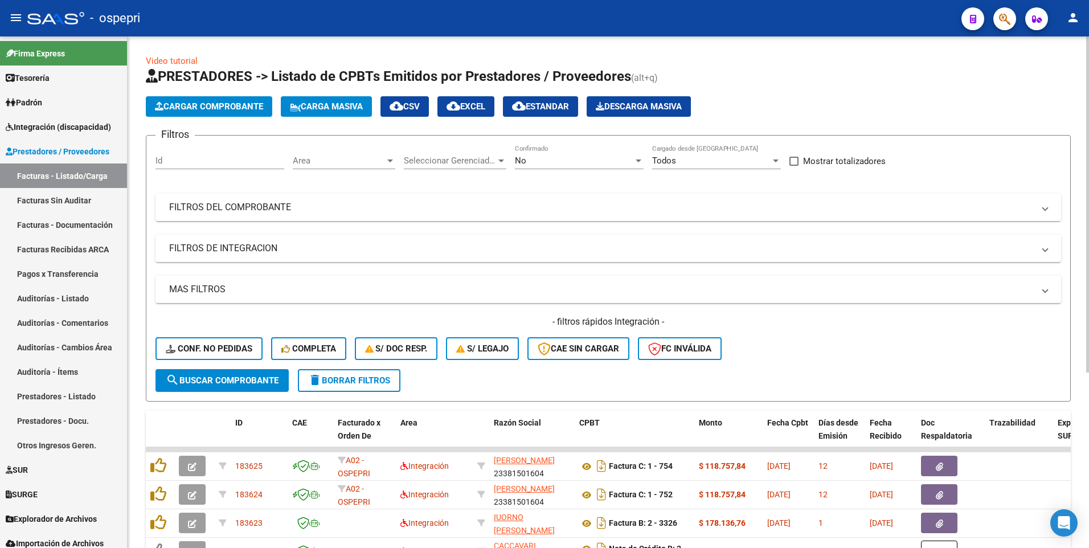
click at [629, 218] on mat-expansion-panel-header "FILTROS DEL COMPROBANTE" at bounding box center [607, 207] width 905 height 27
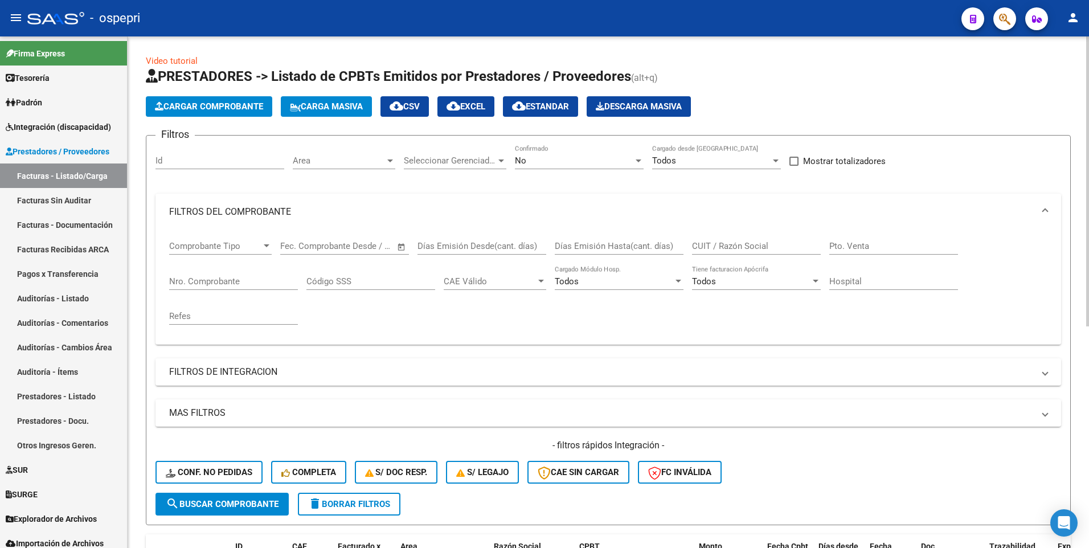
click at [746, 247] on input "CUIT / Razón Social" at bounding box center [756, 246] width 129 height 10
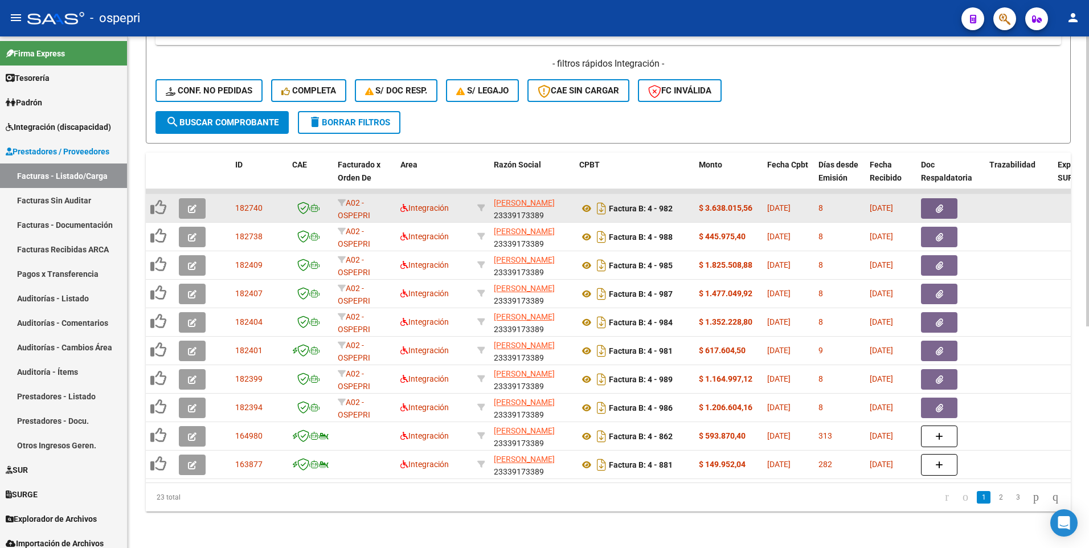
type input "[PERSON_NAME]"
click at [197, 202] on button "button" at bounding box center [192, 208] width 27 height 20
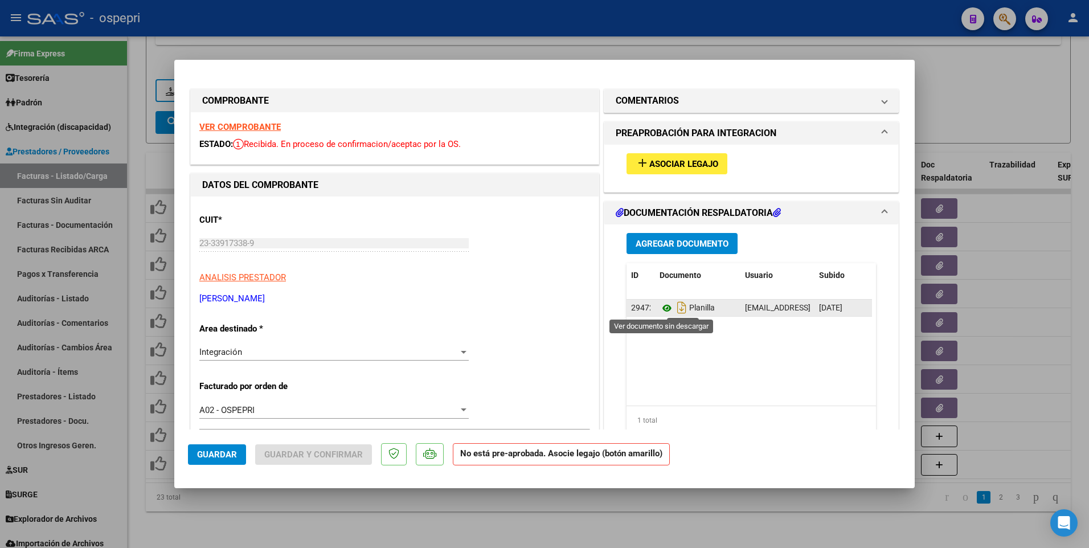
click at [663, 309] on icon at bounding box center [666, 308] width 15 height 14
click at [964, 79] on div at bounding box center [544, 274] width 1089 height 548
type input "$ 0,00"
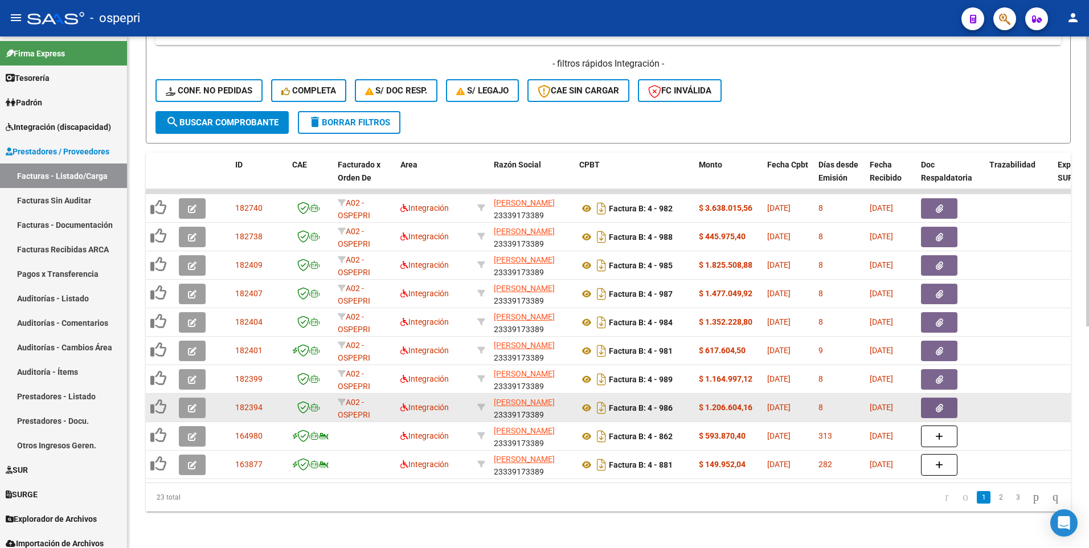
click at [931, 400] on button "button" at bounding box center [939, 407] width 36 height 20
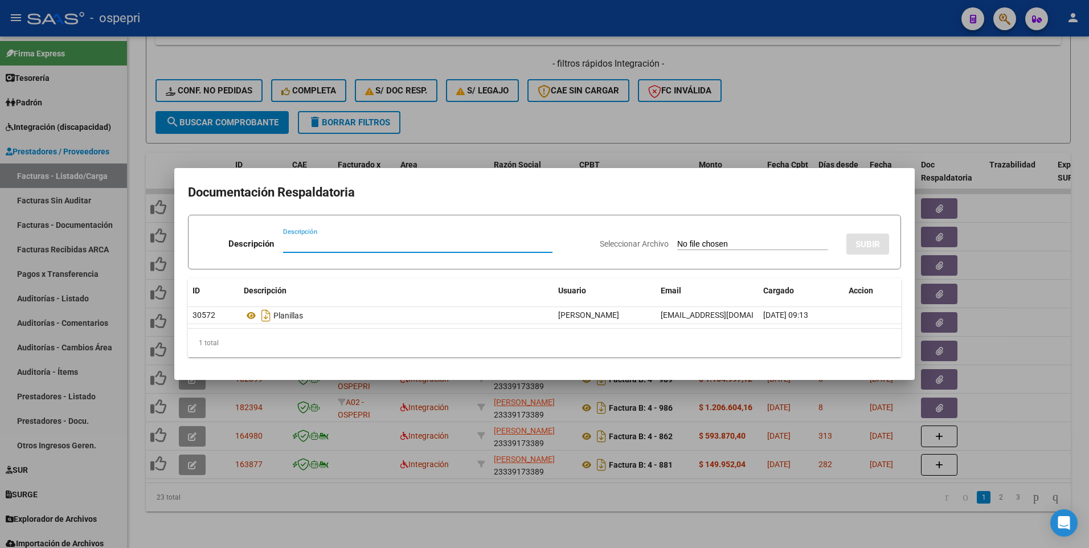
click at [1042, 305] on div at bounding box center [544, 274] width 1089 height 548
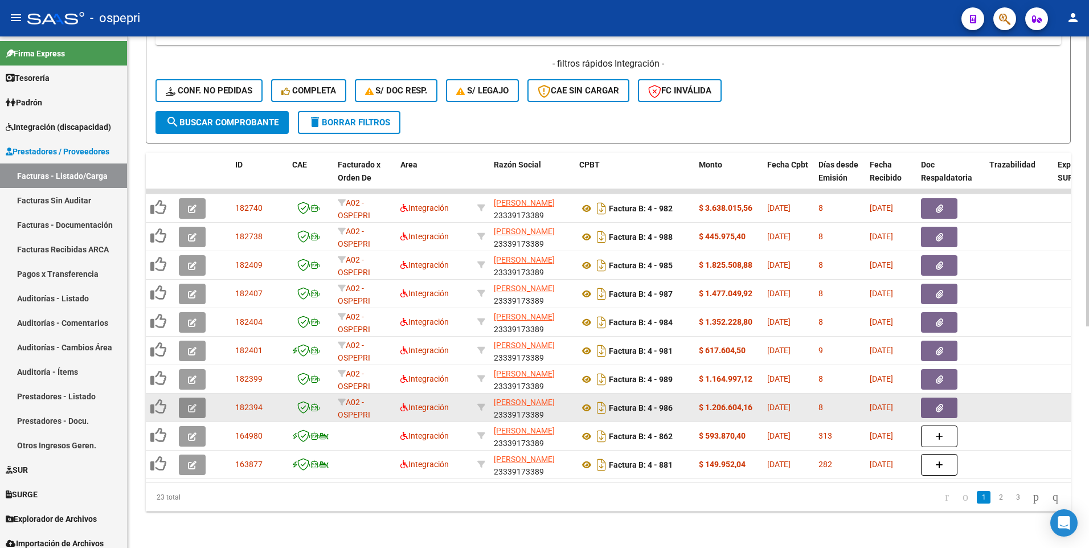
click at [196, 404] on icon "button" at bounding box center [192, 408] width 9 height 9
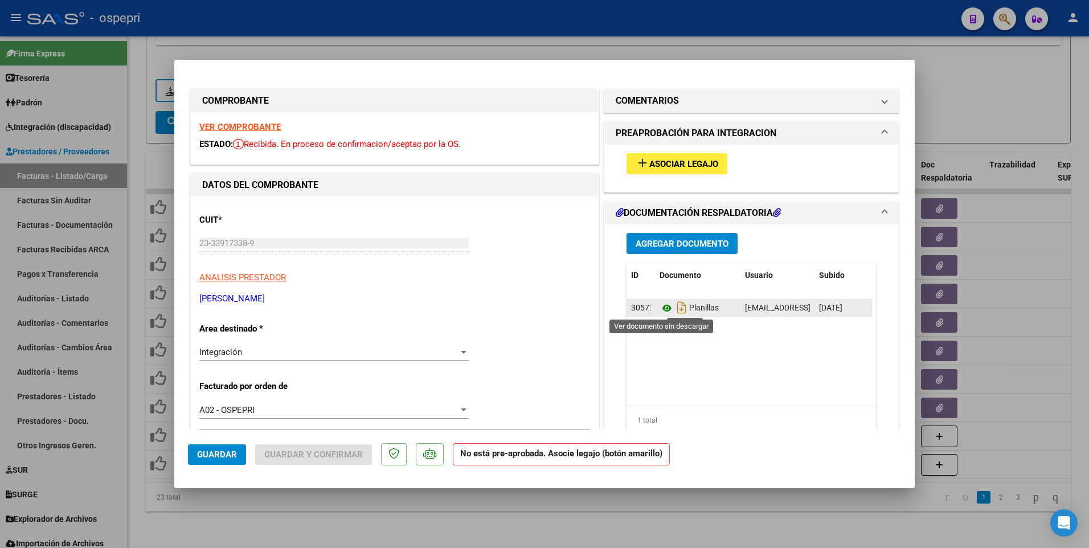
click at [661, 309] on icon at bounding box center [666, 308] width 15 height 14
click at [1000, 99] on div at bounding box center [544, 274] width 1089 height 548
type input "$ 0,00"
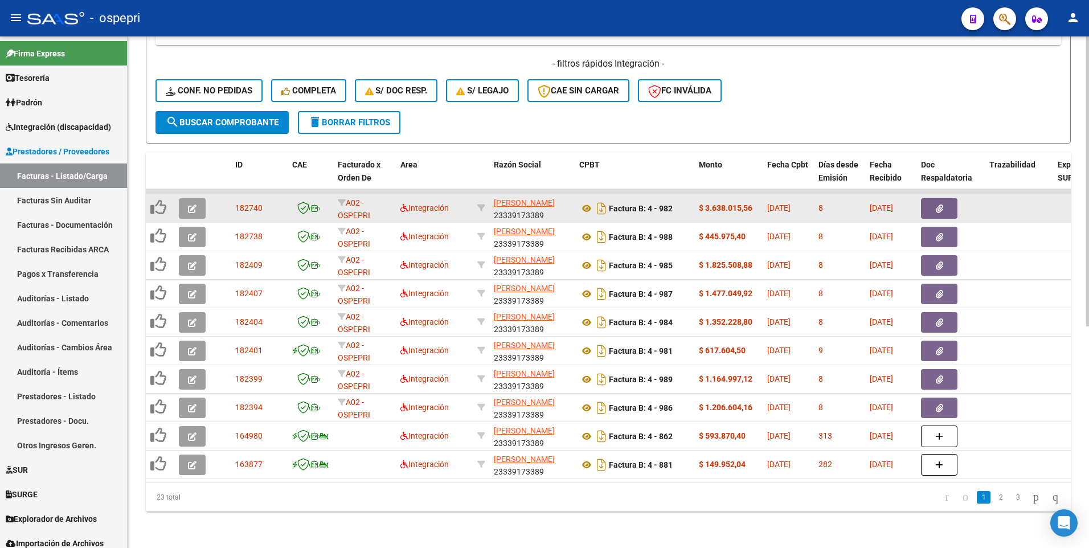
click at [193, 204] on icon "button" at bounding box center [192, 208] width 9 height 9
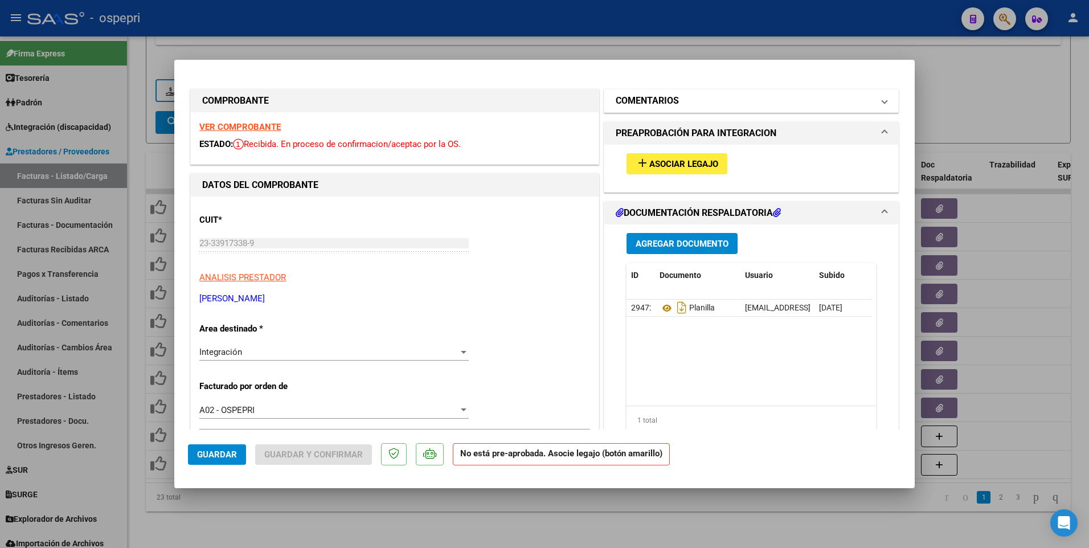
click at [872, 100] on span "COMENTARIOS" at bounding box center [749, 101] width 266 height 14
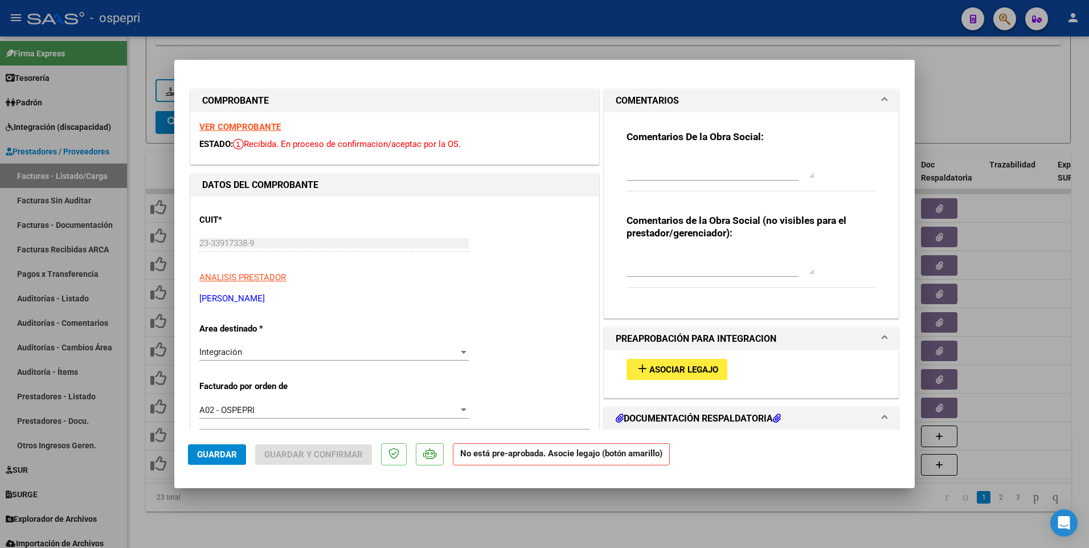
click at [651, 172] on textarea at bounding box center [720, 166] width 188 height 23
type textarea "HOLA"
click at [223, 456] on span "Guardar" at bounding box center [217, 454] width 40 height 10
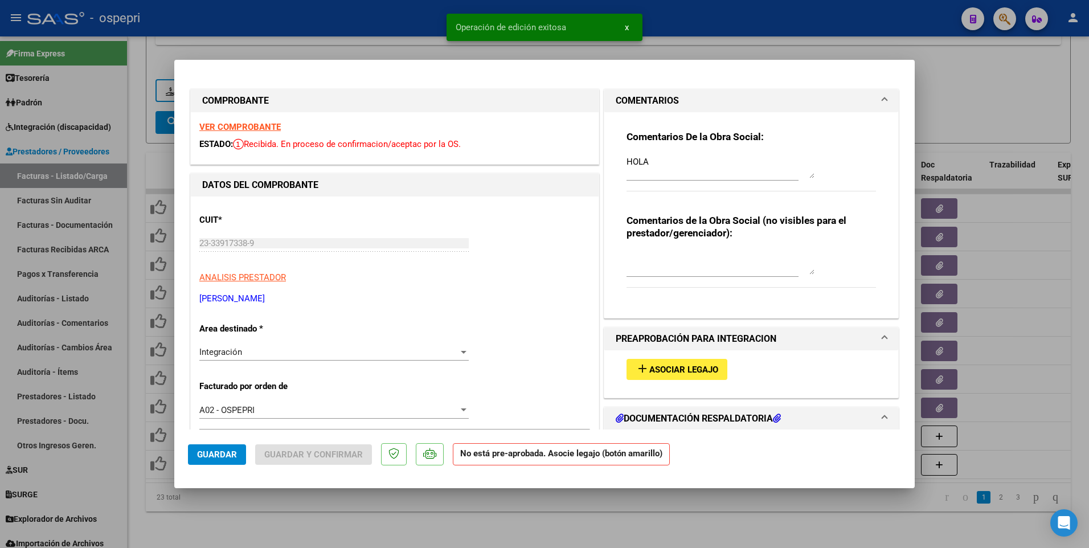
click at [635, 512] on div at bounding box center [544, 274] width 1089 height 548
type input "$ 0,00"
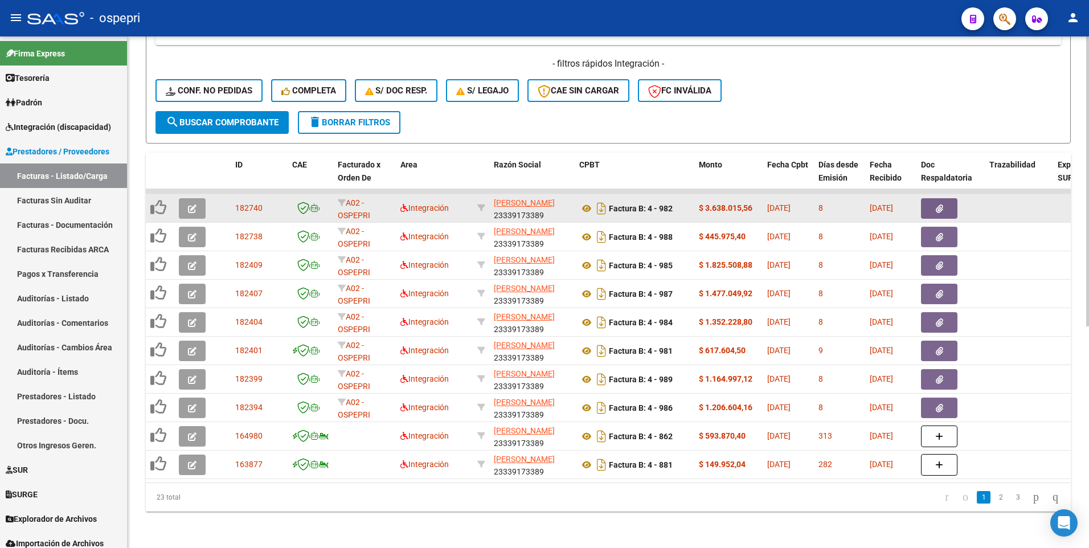
click at [196, 198] on button "button" at bounding box center [192, 208] width 27 height 20
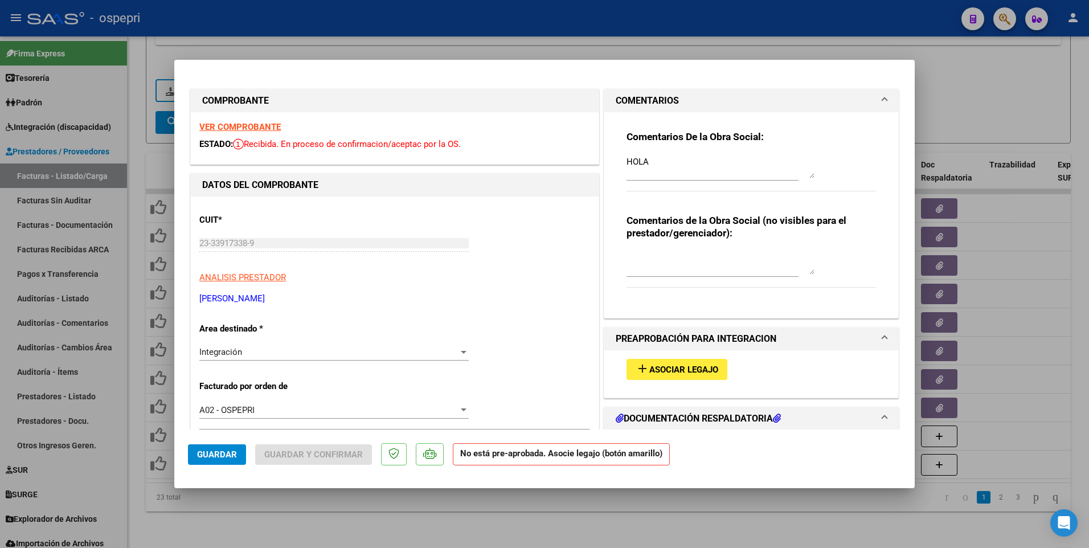
click at [550, 519] on div at bounding box center [544, 274] width 1089 height 548
type input "$ 0,00"
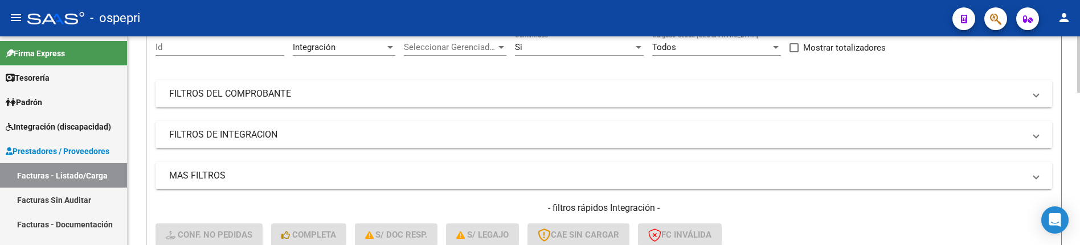
scroll to position [114, 0]
click at [757, 92] on mat-panel-title "FILTROS DEL COMPROBANTE" at bounding box center [596, 93] width 855 height 13
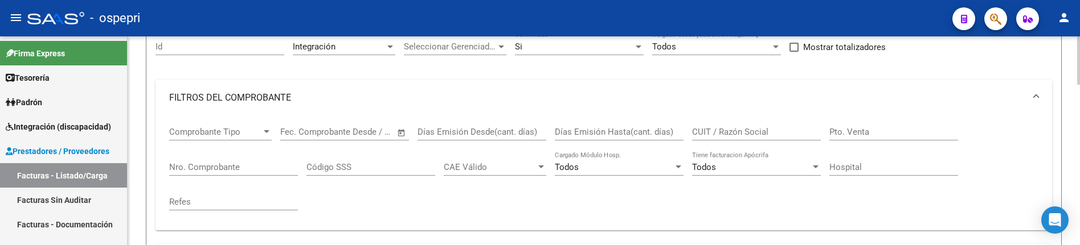
click at [709, 131] on input "CUIT / Razón Social" at bounding box center [756, 132] width 129 height 10
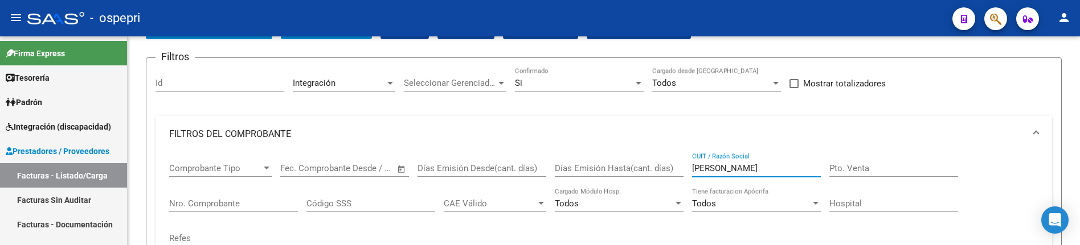
type input "[PERSON_NAME]"
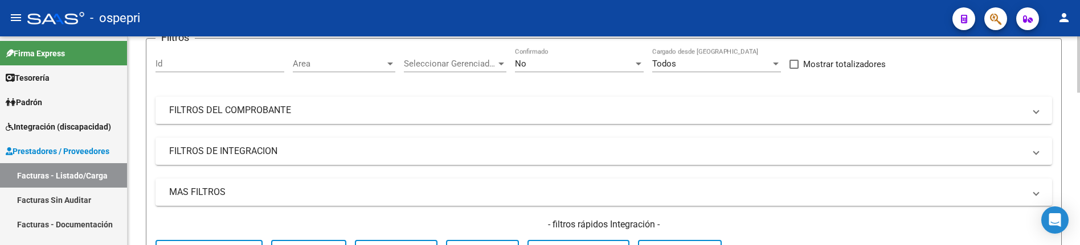
scroll to position [114, 0]
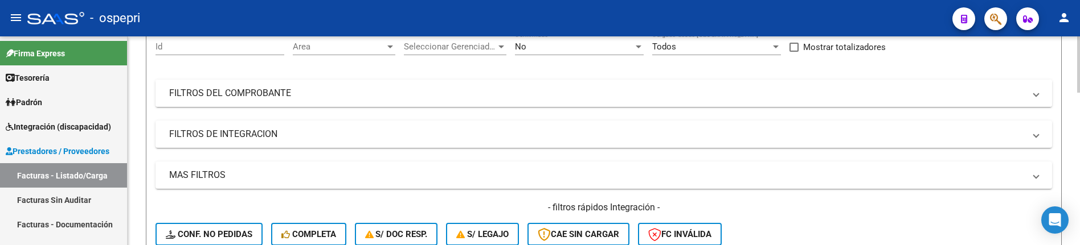
click at [736, 99] on mat-panel-title "FILTROS DEL COMPROBANTE" at bounding box center [596, 93] width 855 height 13
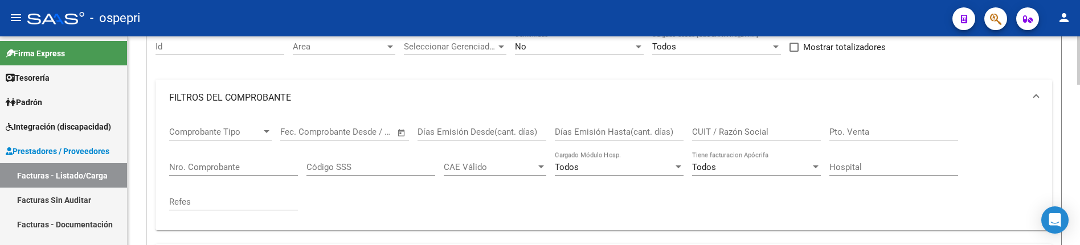
click at [741, 134] on input "CUIT / Razón Social" at bounding box center [756, 132] width 129 height 10
click at [776, 132] on input "DIAZ NATALIA" at bounding box center [756, 132] width 129 height 10
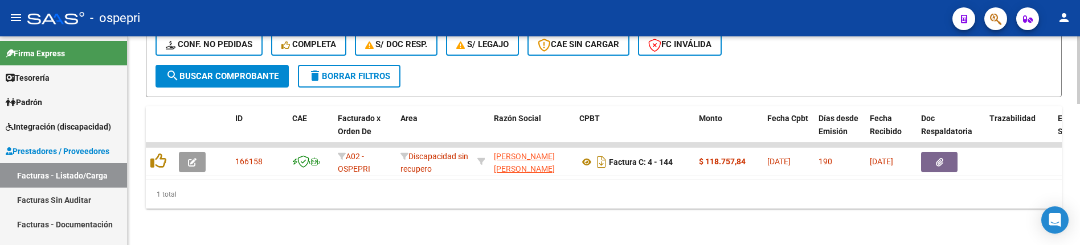
scroll to position [436, 0]
type input "[PERSON_NAME]"
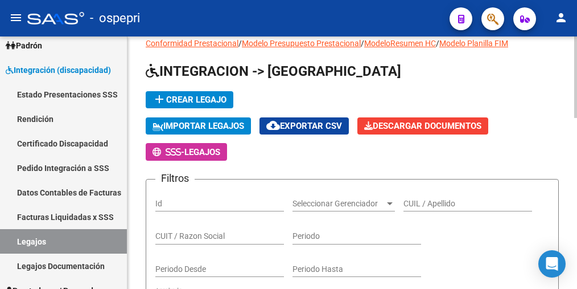
scroll to position [57, 0]
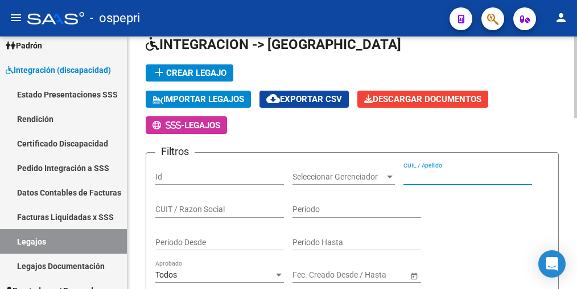
click at [448, 175] on input "CUIL / Apellido" at bounding box center [468, 177] width 129 height 10
click at [426, 177] on input "CUIL / Apellido" at bounding box center [468, 177] width 129 height 10
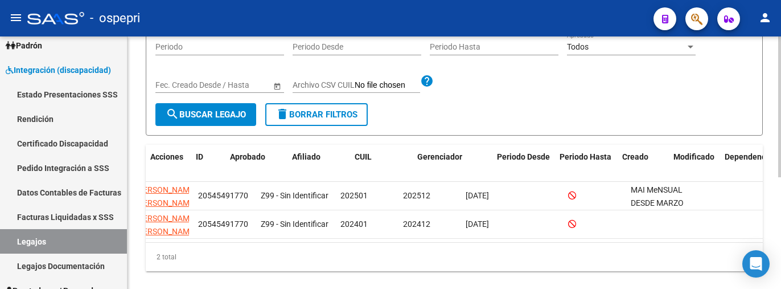
scroll to position [0, 0]
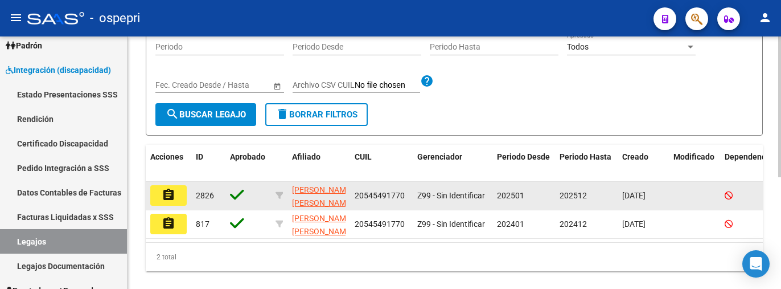
type input "54549177"
click at [169, 195] on mat-icon "assignment" at bounding box center [169, 195] width 14 height 14
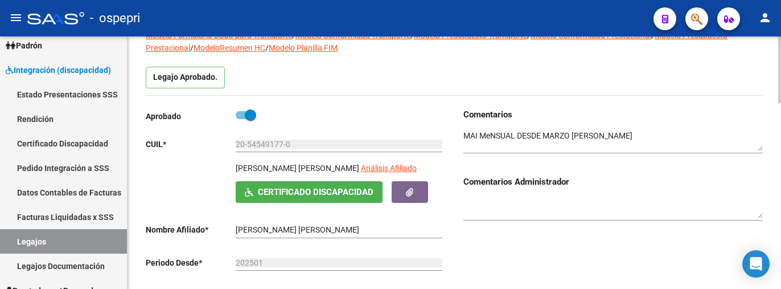
scroll to position [57, 0]
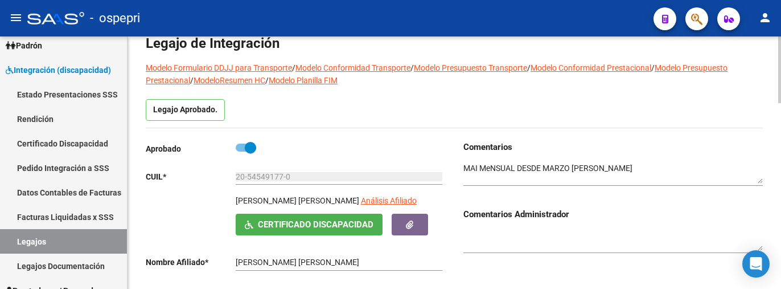
click at [577, 97] on html "menu - ospepri person Firma Express Tesorería Extractos Procesados (csv) Extrac…" at bounding box center [390, 144] width 781 height 289
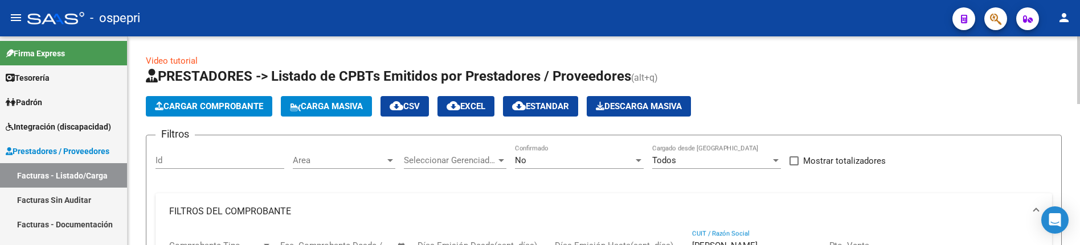
click at [334, 104] on span "Carga Masiva" at bounding box center [326, 106] width 73 height 10
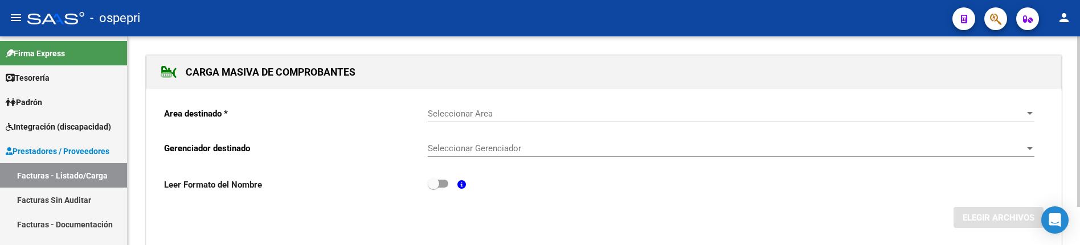
click at [457, 116] on span "Seleccionar Area" at bounding box center [726, 114] width 596 height 10
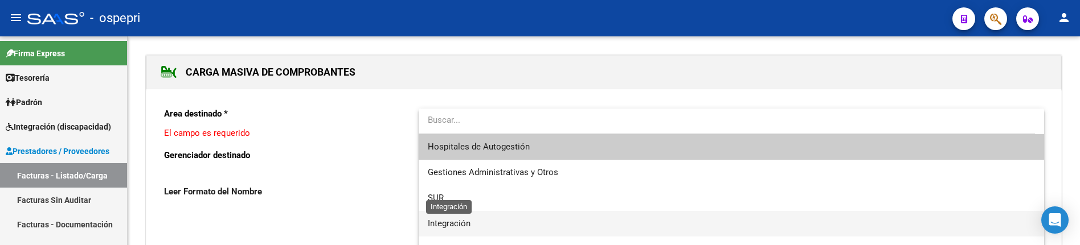
click at [444, 221] on span "Integración" at bounding box center [449, 224] width 43 height 10
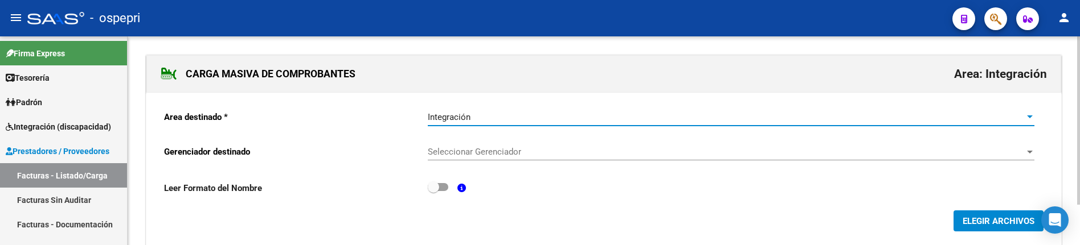
click at [514, 150] on span "Seleccionar Gerenciador" at bounding box center [726, 152] width 596 height 10
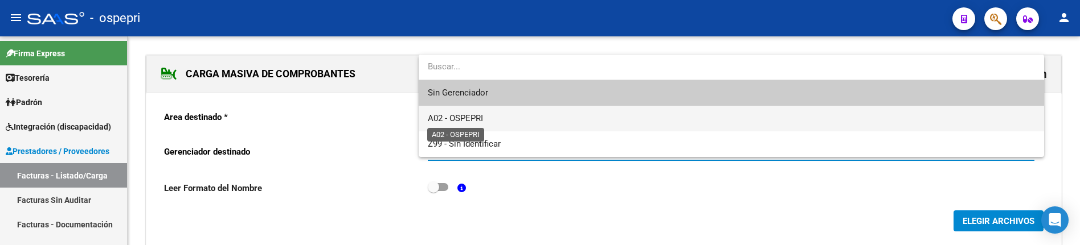
click at [482, 116] on span "A02 - OSPEPRI" at bounding box center [455, 118] width 55 height 10
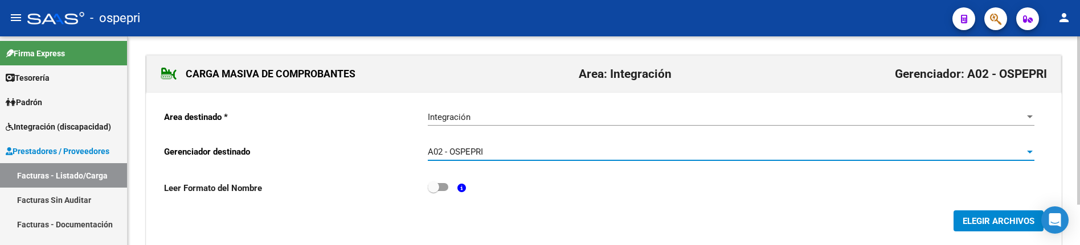
click at [976, 216] on span "ELEGIR ARCHIVOS" at bounding box center [998, 221] width 72 height 10
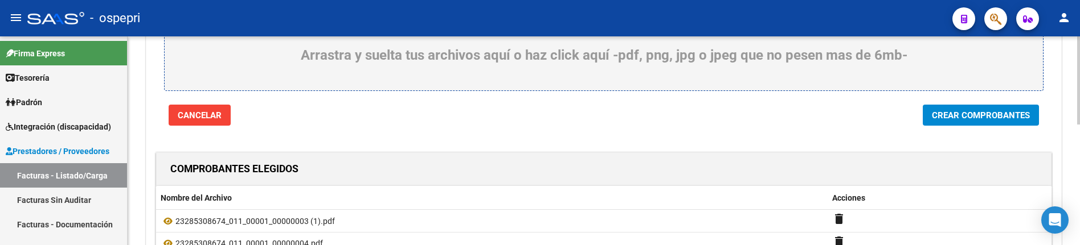
scroll to position [150, 0]
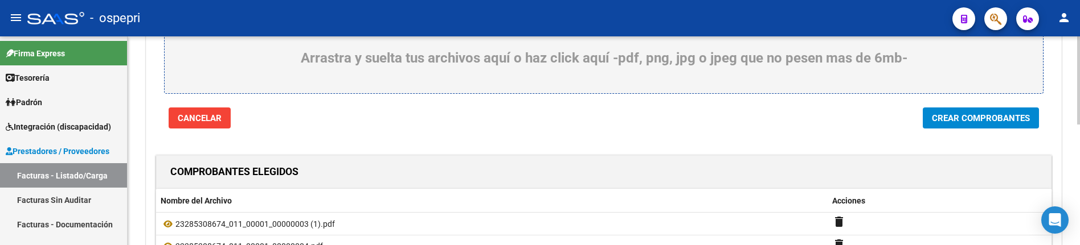
click at [1079, 128] on html "menu - ospepri person Firma Express Tesorería Extractos Procesados (csv) Extrac…" at bounding box center [540, 122] width 1080 height 245
click at [987, 124] on span "Crear Comprobantes" at bounding box center [981, 118] width 98 height 10
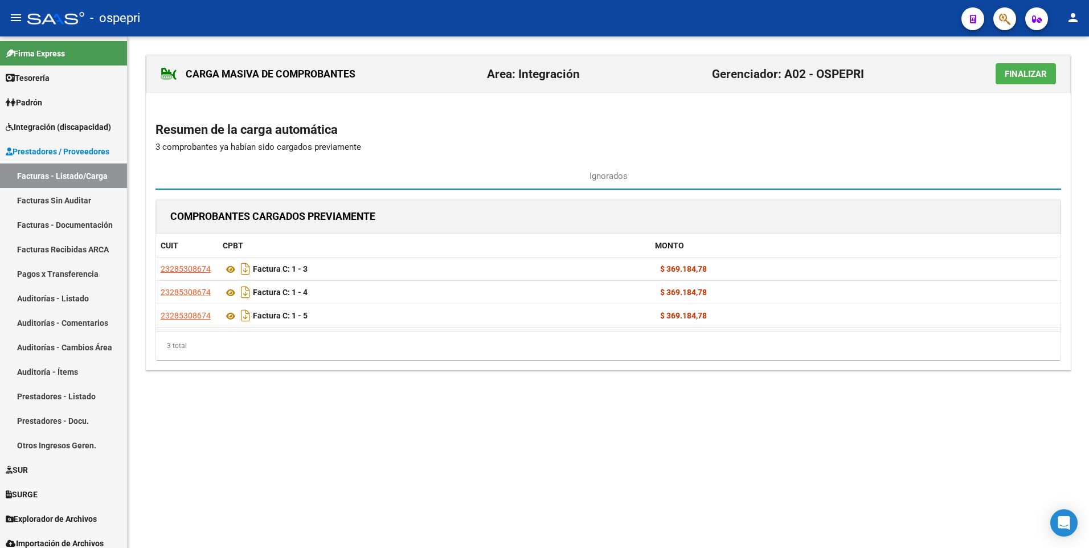
scroll to position [0, 0]
click at [69, 175] on link "Facturas - Listado/Carga" at bounding box center [63, 175] width 127 height 24
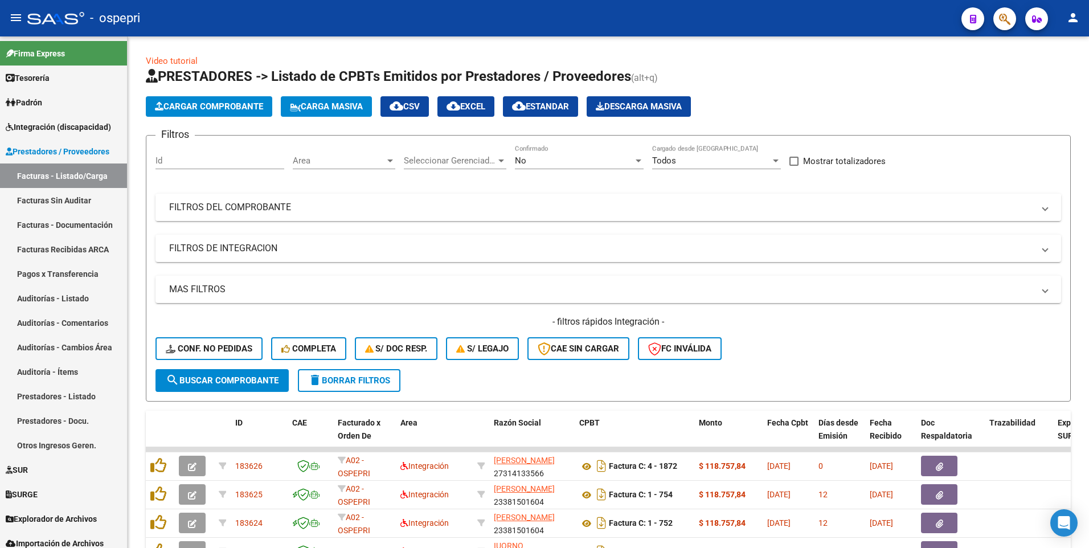
click at [682, 208] on mat-panel-title "FILTROS DEL COMPROBANTE" at bounding box center [601, 207] width 864 height 13
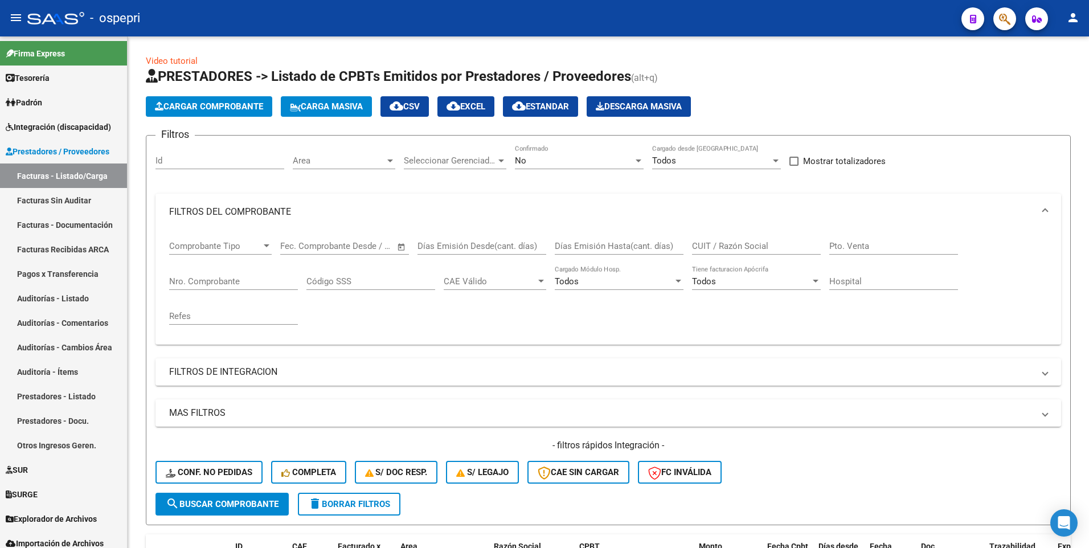
click at [710, 242] on input "CUIT / Razón Social" at bounding box center [756, 246] width 129 height 10
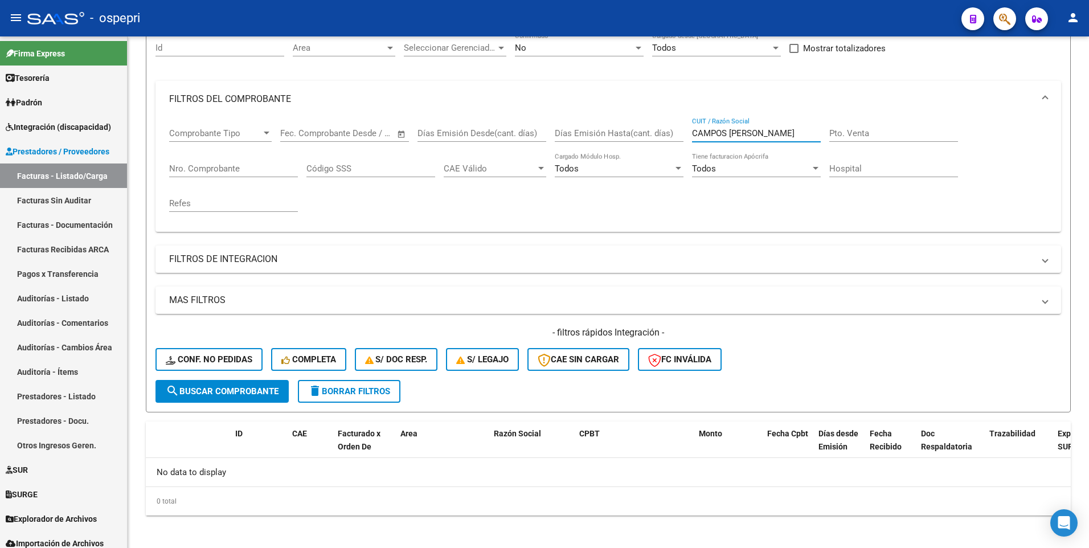
scroll to position [117, 0]
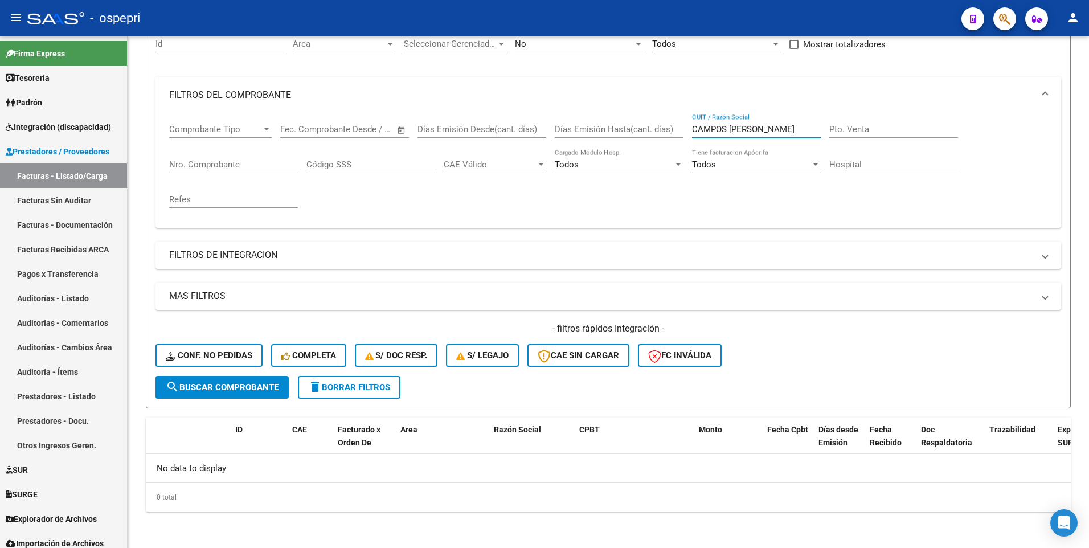
drag, startPoint x: 798, startPoint y: 129, endPoint x: 694, endPoint y: 129, distance: 104.2
click at [694, 129] on input "CAMPOS [PERSON_NAME]" at bounding box center [756, 129] width 129 height 10
type input "CAMPOS MARIA VANESA"
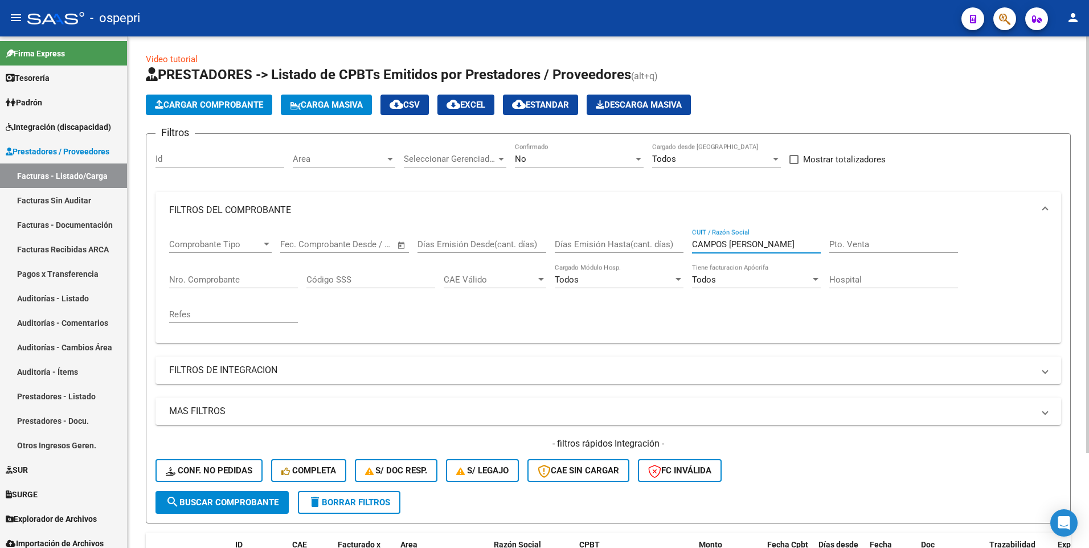
scroll to position [0, 0]
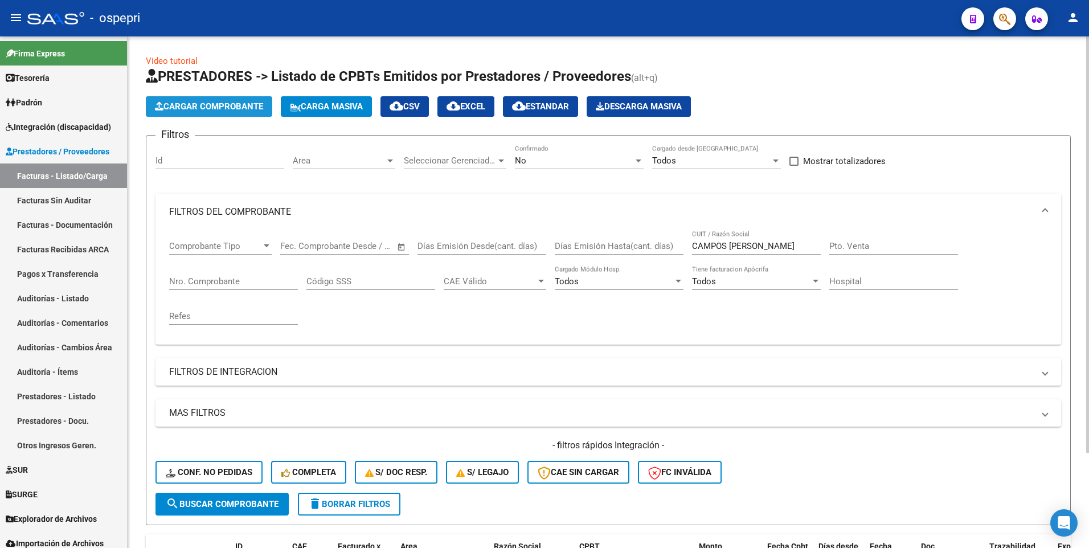
click at [224, 103] on span "Cargar Comprobante" at bounding box center [209, 106] width 108 height 10
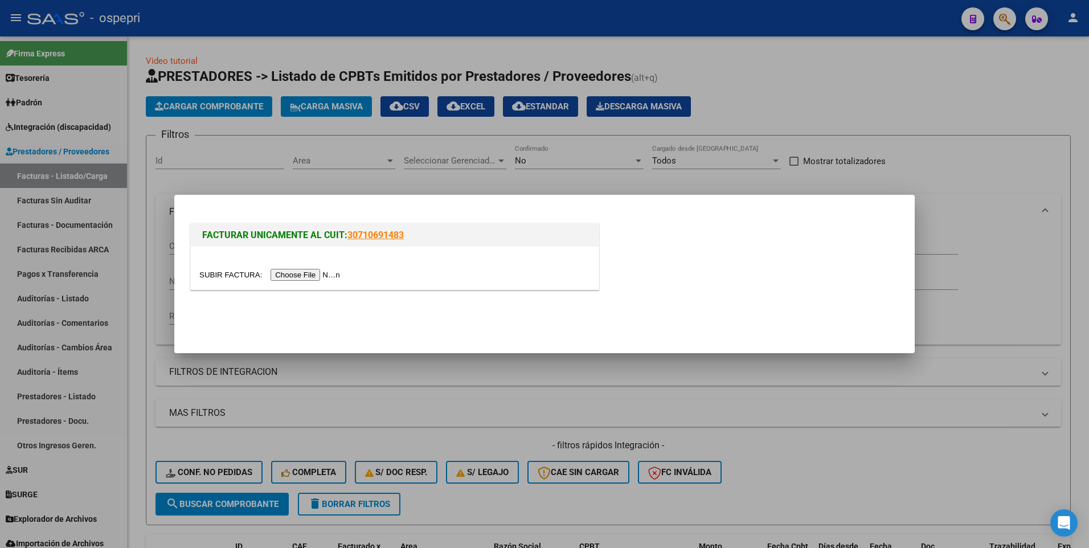
click at [311, 245] on input "file" at bounding box center [271, 275] width 144 height 12
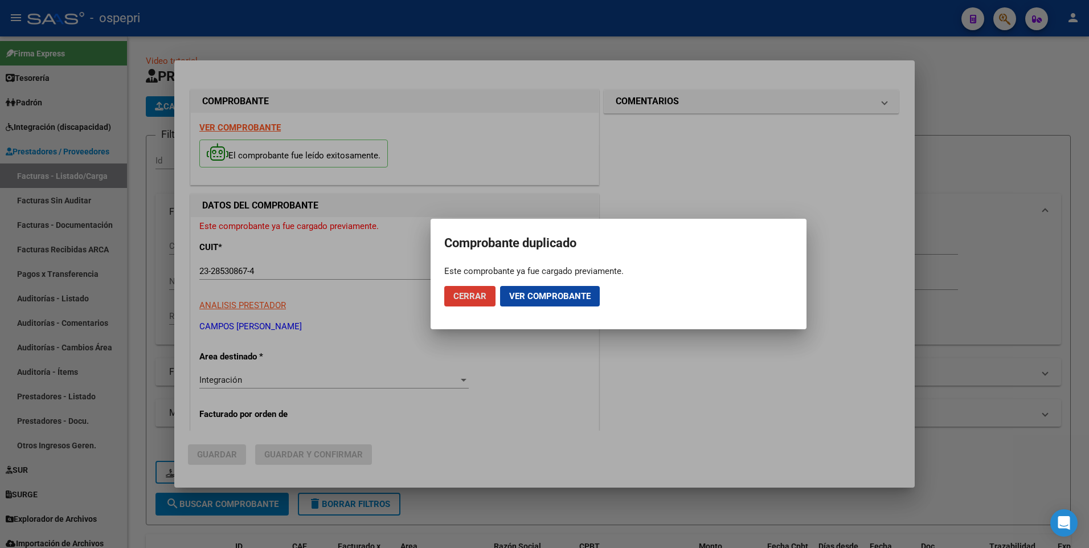
click at [469, 245] on span "Cerrar" at bounding box center [469, 296] width 33 height 10
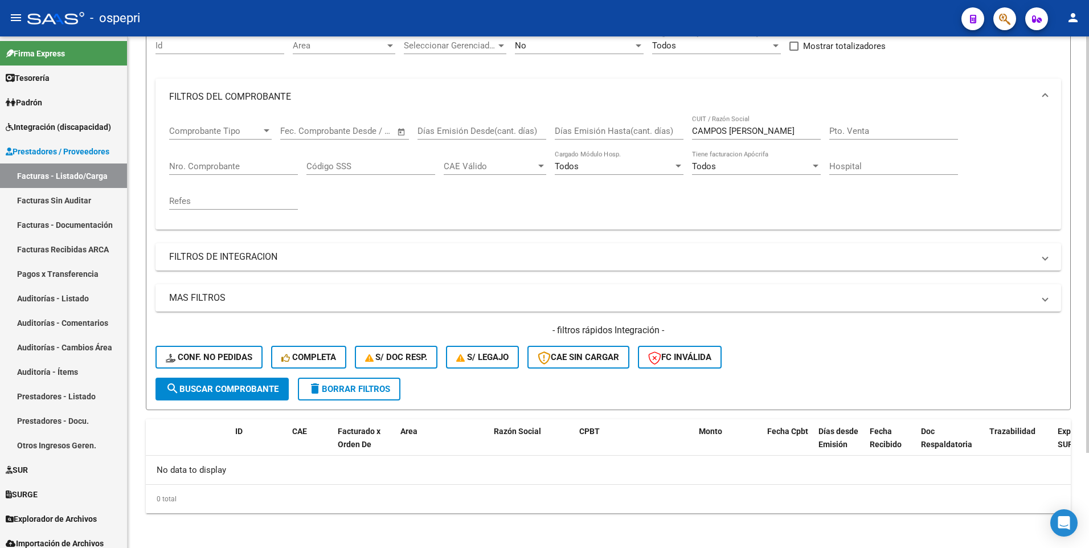
scroll to position [117, 0]
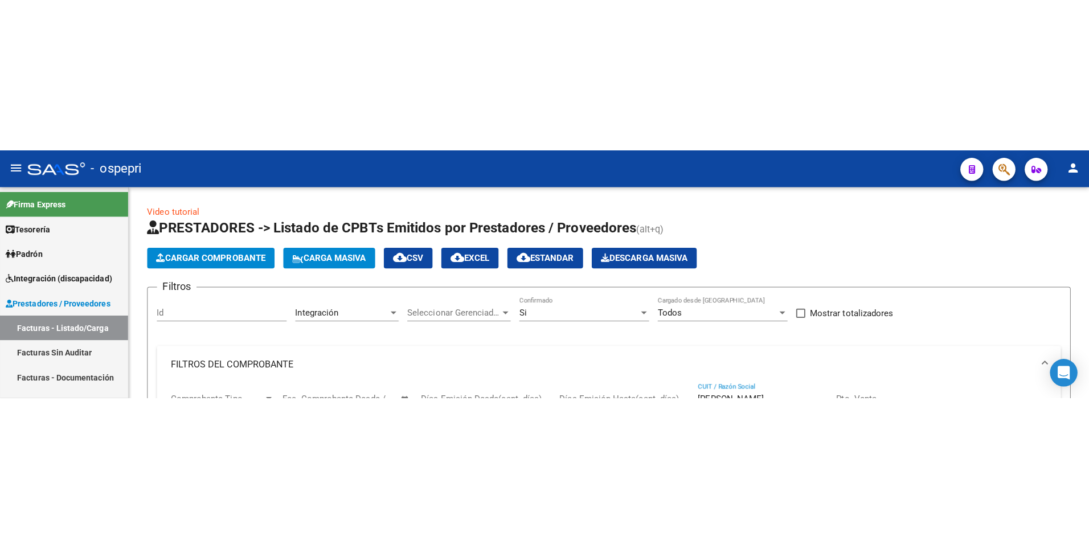
scroll to position [77, 0]
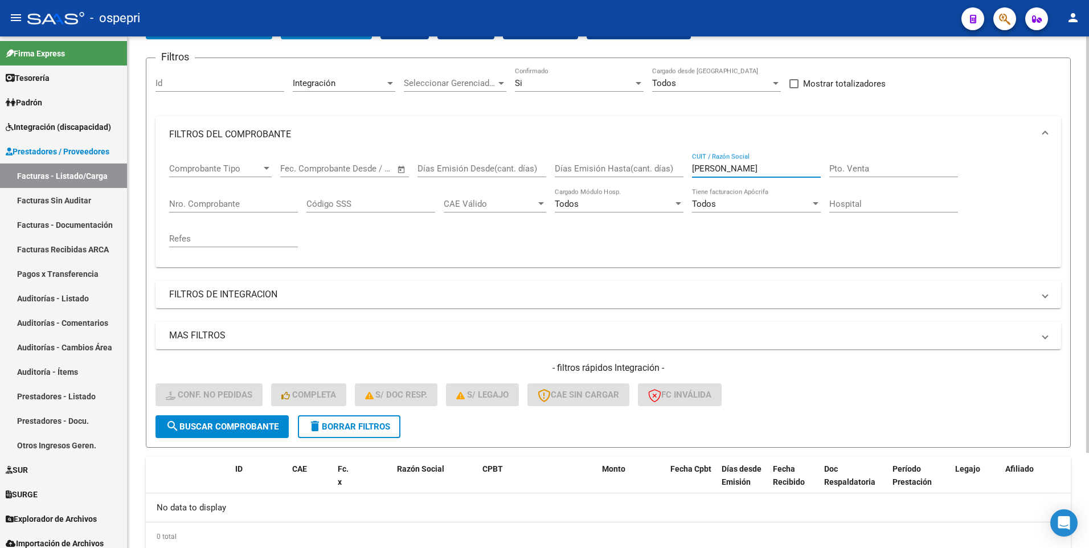
drag, startPoint x: 756, startPoint y: 169, endPoint x: 683, endPoint y: 168, distance: 72.9
click at [683, 168] on div "Comprobante Tipo Comprobante Tipo Start date – End date Fec. Comprobante Desde …" at bounding box center [608, 205] width 878 height 105
click at [713, 173] on input "[PERSON_NAME]" at bounding box center [756, 168] width 129 height 10
click at [700, 169] on input "[PERSON_NAME]" at bounding box center [756, 168] width 129 height 10
drag, startPoint x: 690, startPoint y: 169, endPoint x: 749, endPoint y: 170, distance: 58.7
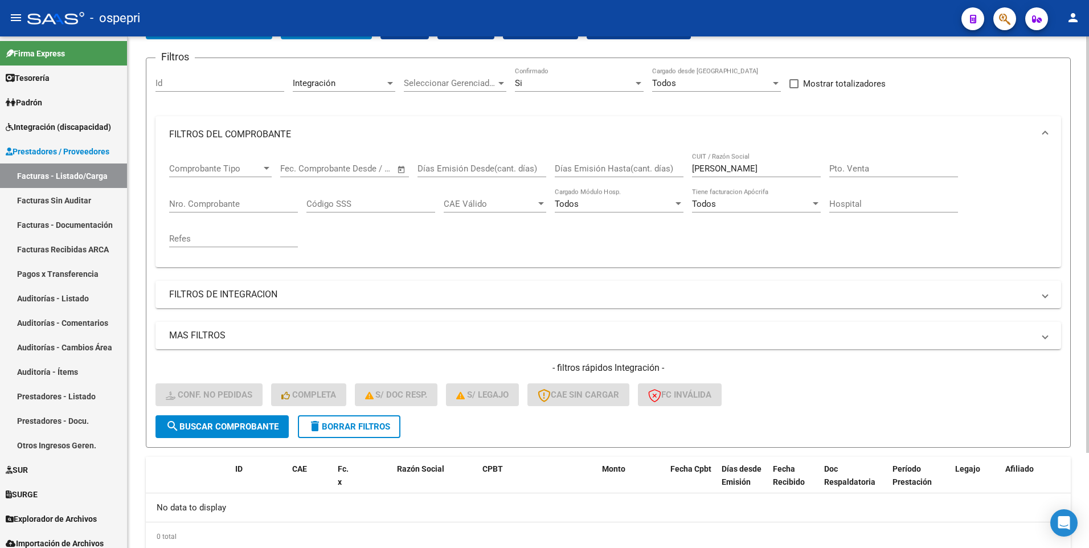
click at [749, 170] on div "Comprobante Tipo Comprobante Tipo Start date – End date Fec. Comprobante Desde …" at bounding box center [608, 205] width 878 height 105
drag, startPoint x: 749, startPoint y: 170, endPoint x: 685, endPoint y: 167, distance: 64.4
click at [685, 167] on div "Comprobante Tipo Comprobante Tipo Start date – End date Fec. Comprobante Desde …" at bounding box center [608, 205] width 878 height 105
paste input "CAMPOS [PERSON_NAME]"
type input "CAMPOS [PERSON_NAME]"
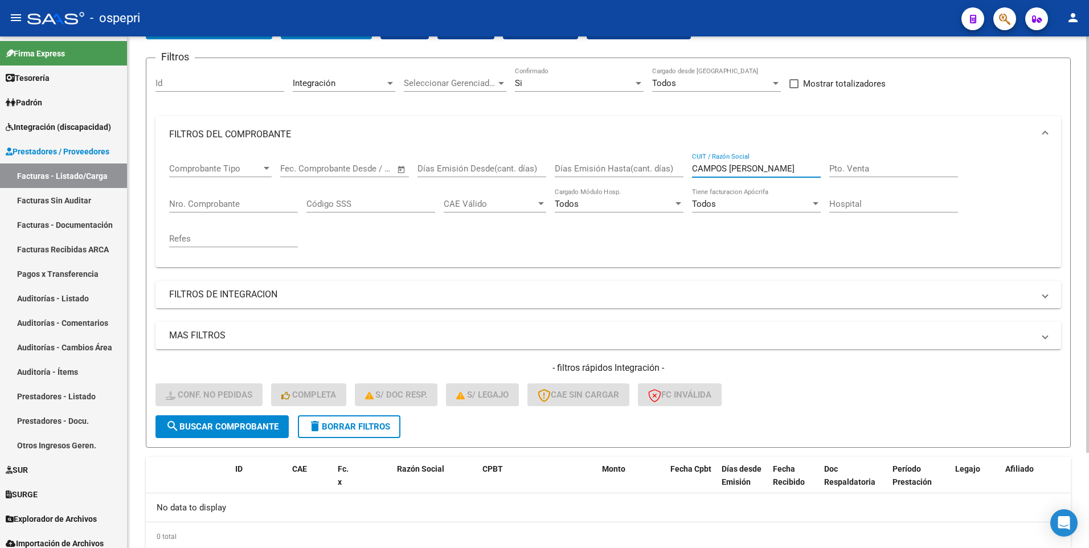
click at [241, 245] on span "search Buscar Comprobante" at bounding box center [222, 426] width 113 height 10
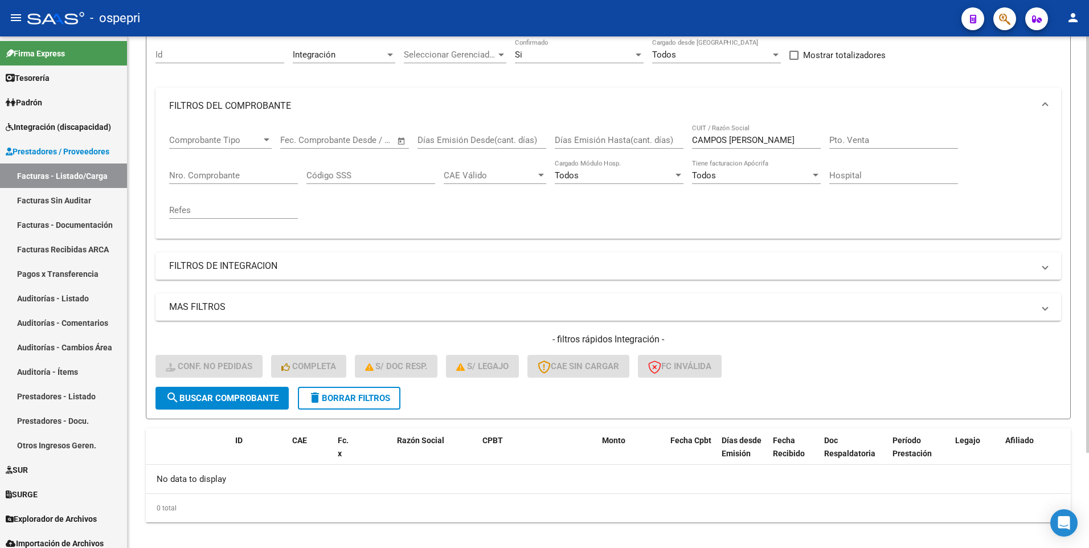
scroll to position [117, 0]
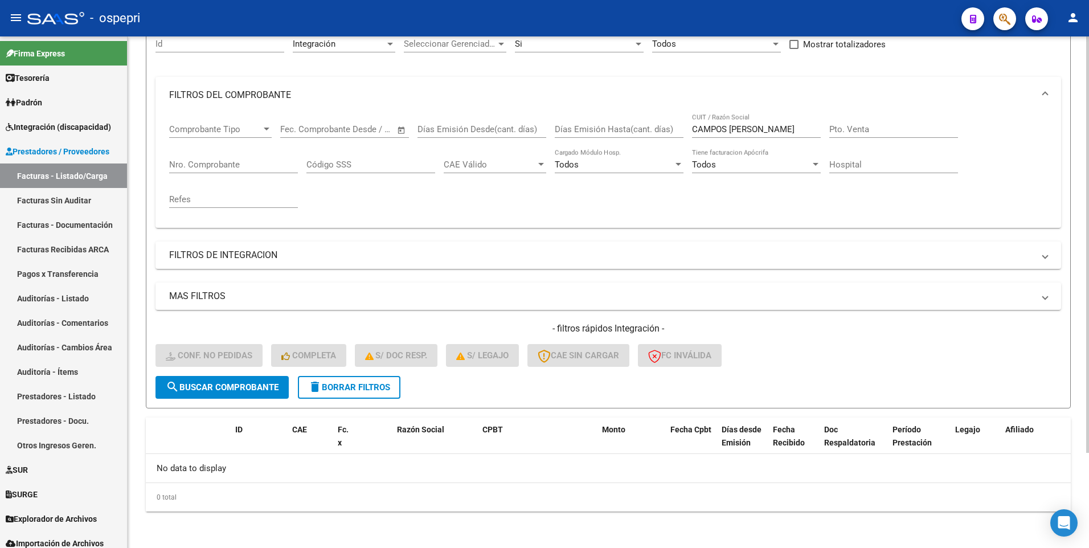
click at [233, 245] on span "search Buscar Comprobante" at bounding box center [222, 387] width 113 height 10
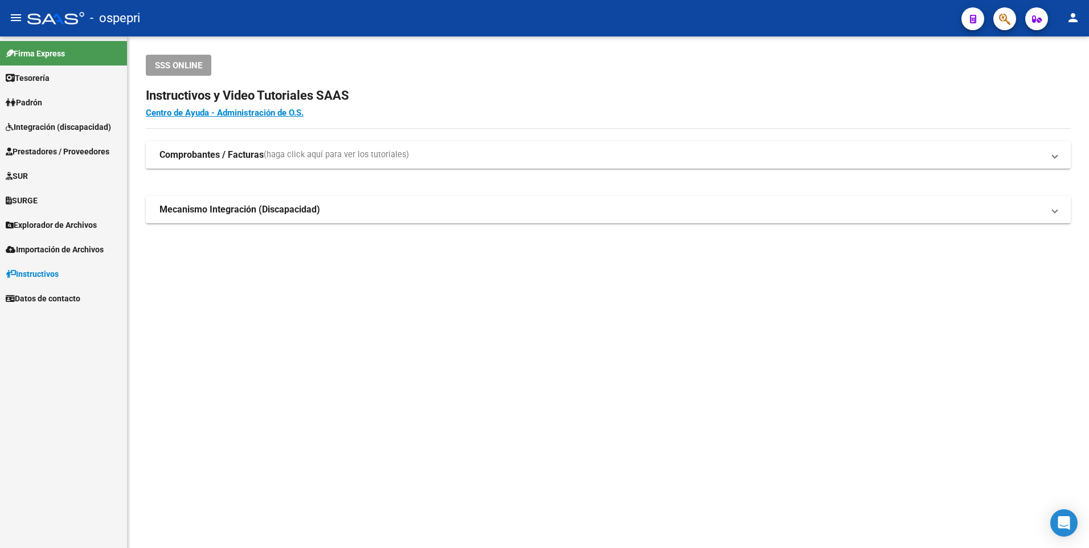
click at [67, 125] on span "Integración (discapacidad)" at bounding box center [58, 127] width 105 height 13
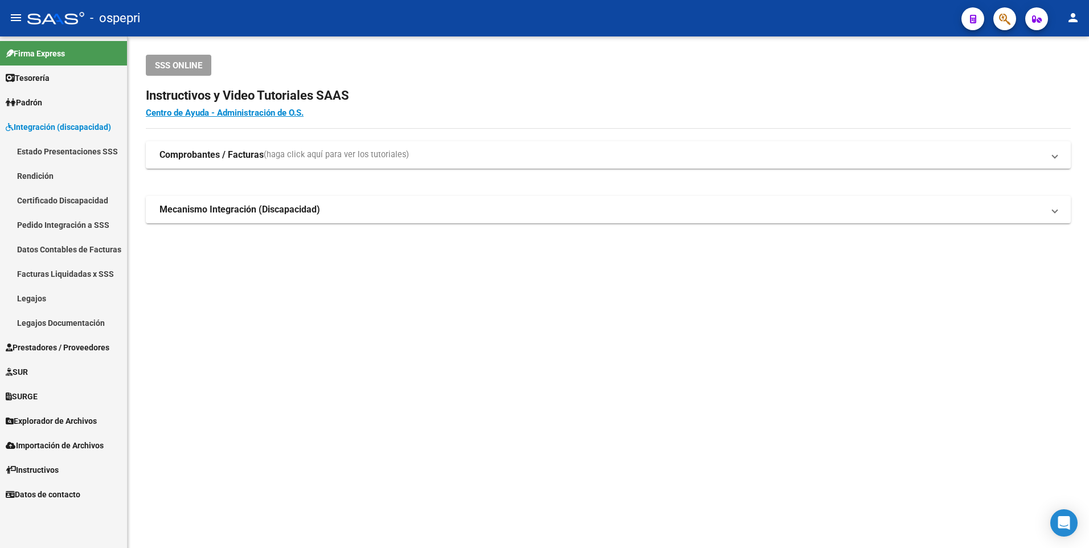
click at [59, 114] on link "Padrón" at bounding box center [63, 102] width 127 height 24
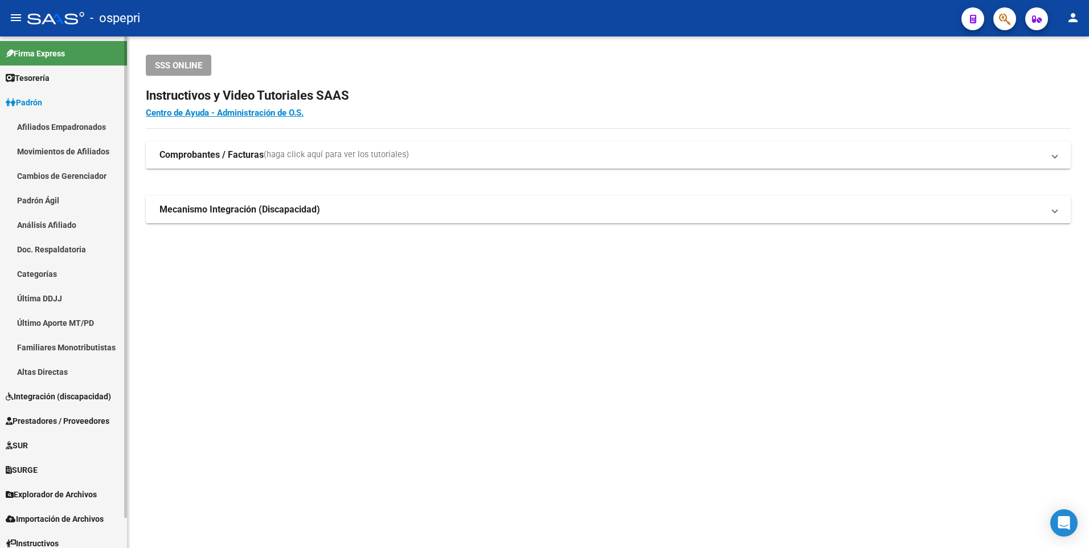
click at [71, 397] on span "Integración (discapacidad)" at bounding box center [58, 396] width 105 height 13
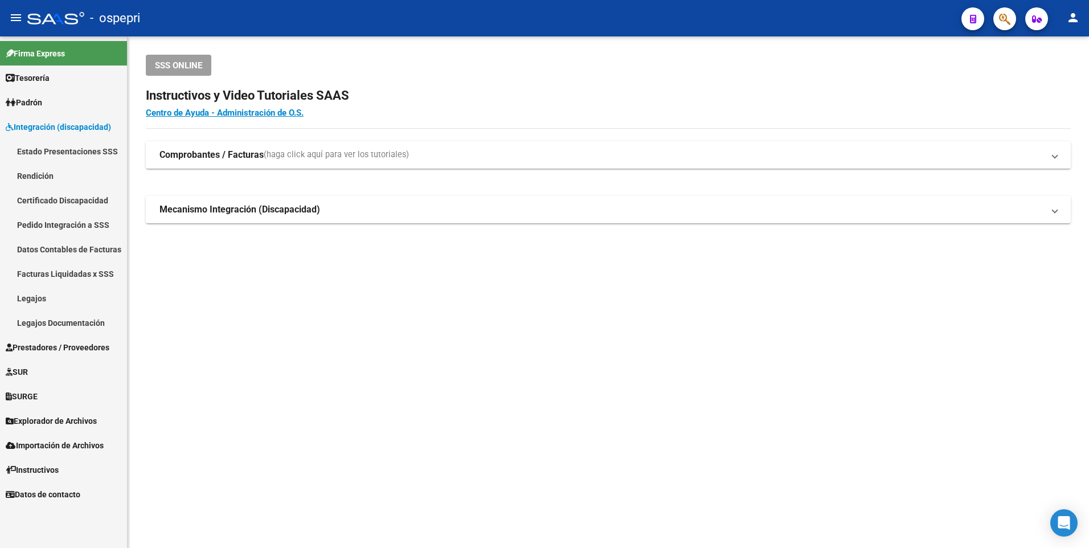
click at [62, 348] on span "Prestadores / Proveedores" at bounding box center [58, 347] width 104 height 13
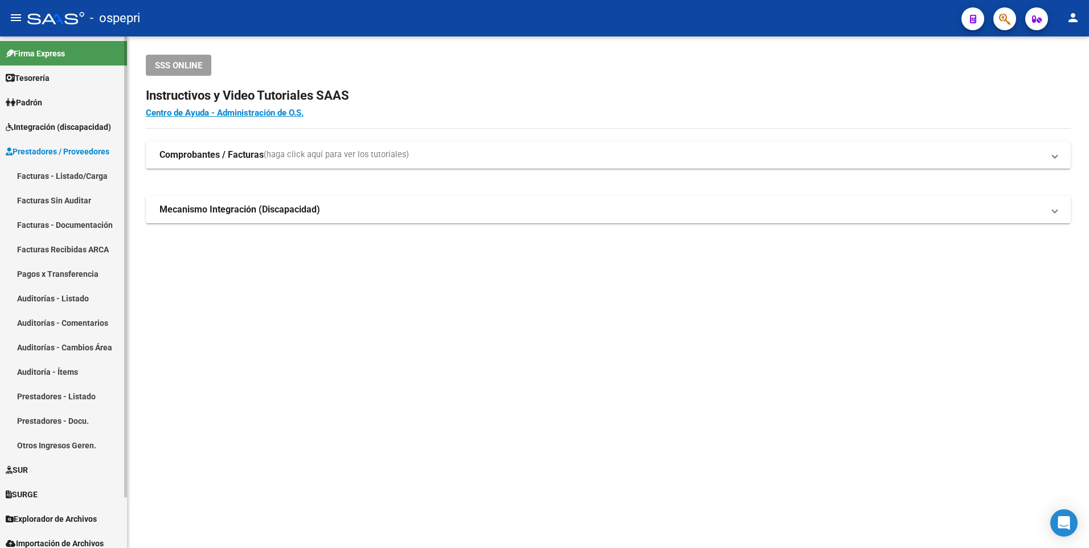
click at [86, 170] on link "Facturas - Listado/Carga" at bounding box center [63, 175] width 127 height 24
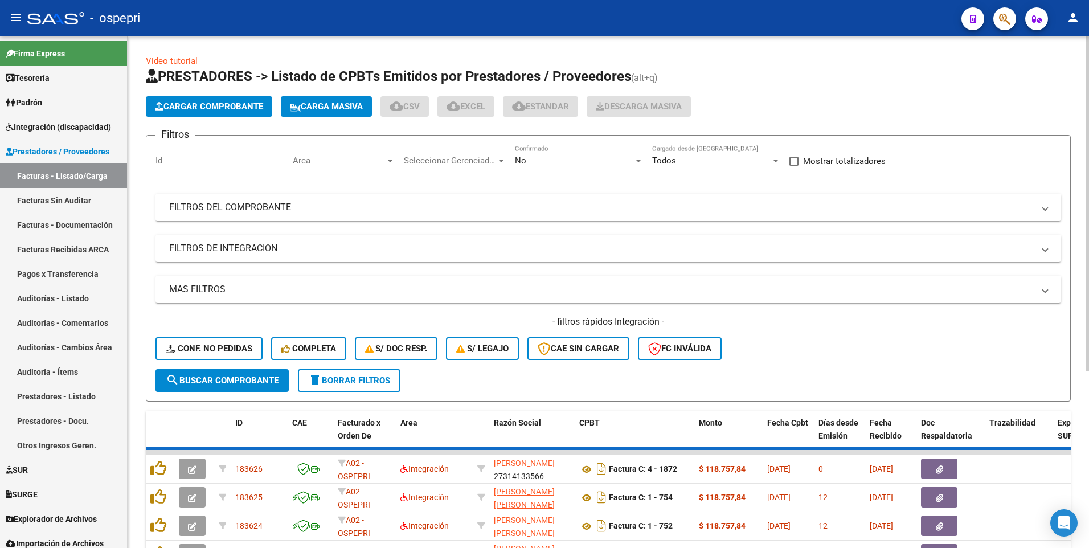
click at [655, 208] on mat-panel-title "FILTROS DEL COMPROBANTE" at bounding box center [601, 207] width 864 height 13
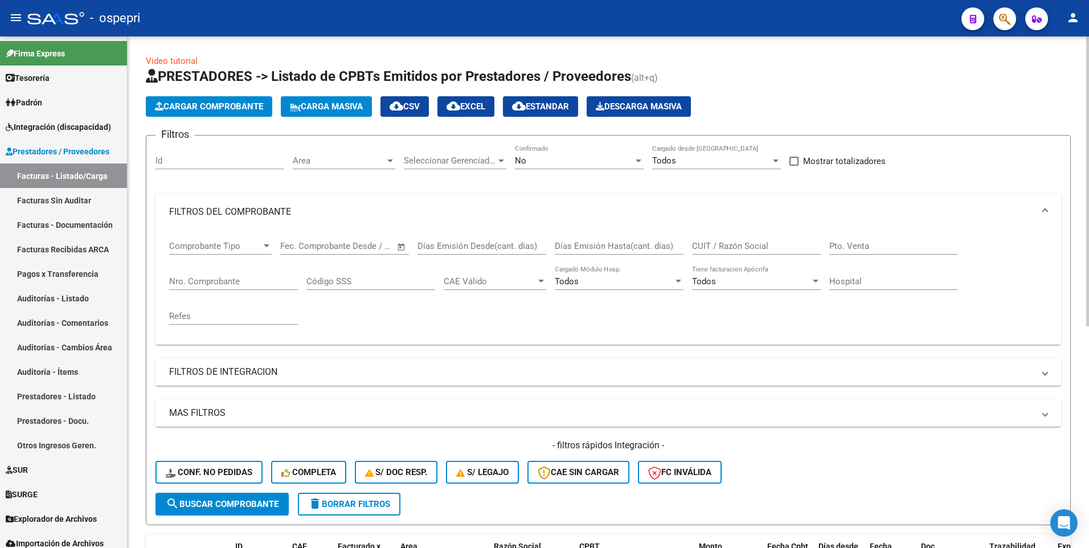
click at [777, 247] on input "CUIT / Razón Social" at bounding box center [756, 246] width 129 height 10
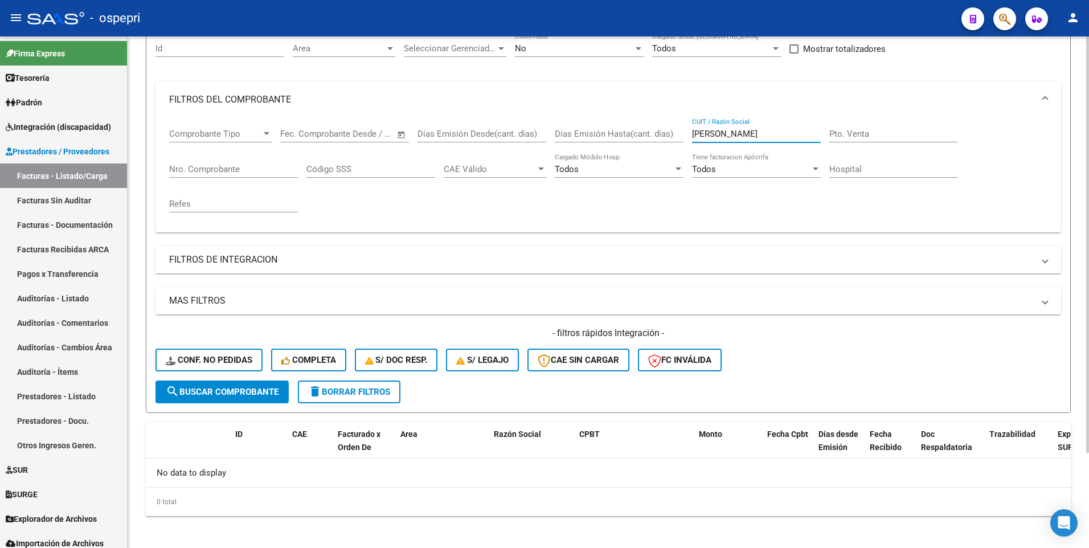
scroll to position [117, 0]
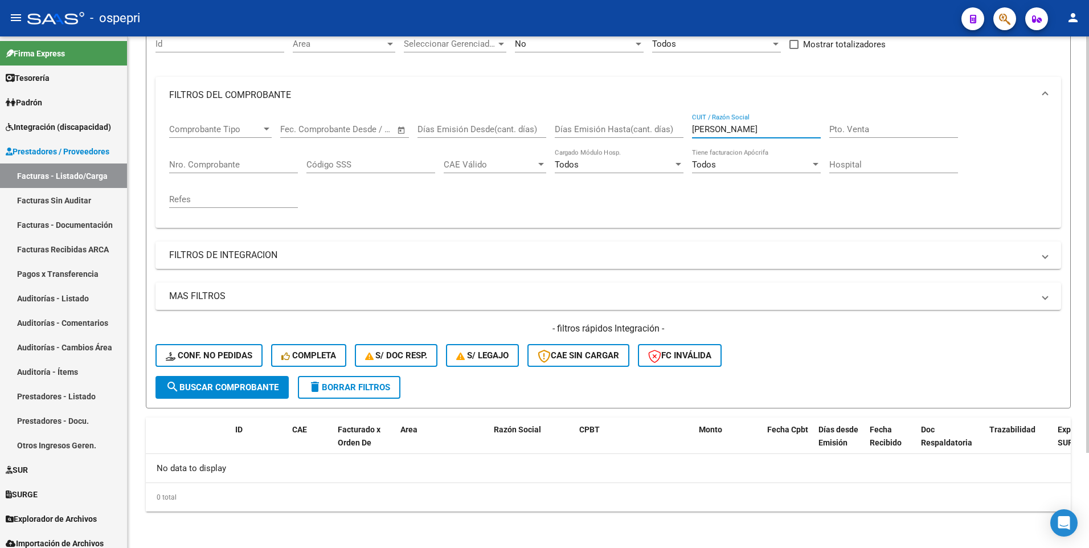
drag, startPoint x: 764, startPoint y: 126, endPoint x: 688, endPoint y: 127, distance: 75.7
click at [688, 127] on div "Comprobante Tipo Comprobante Tipo Start date – End date Fec. Comprobante Desde …" at bounding box center [608, 165] width 878 height 105
type input "[PERSON_NAME]"
click at [220, 352] on span "Conf. no pedidas" at bounding box center [209, 355] width 87 height 10
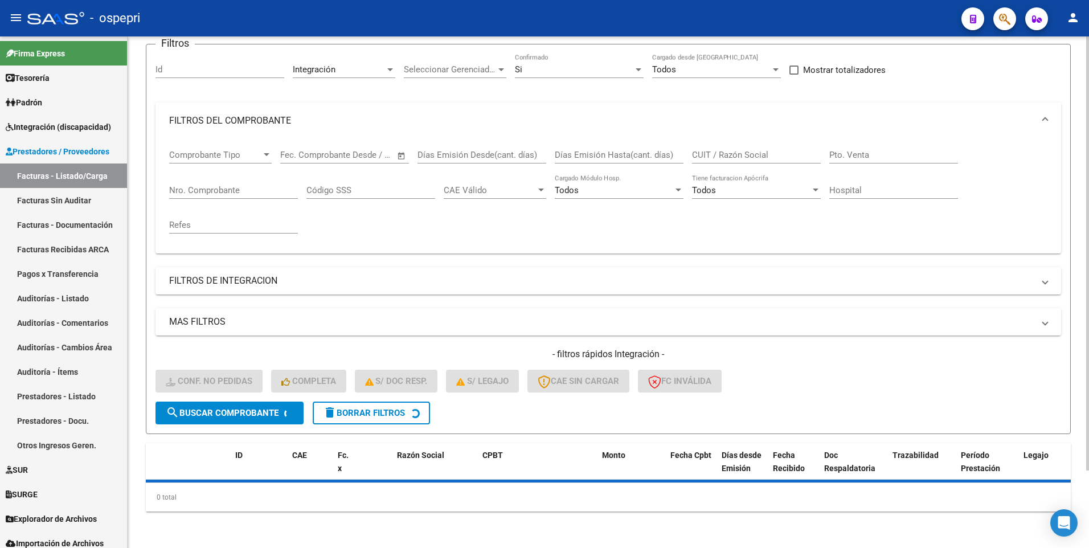
scroll to position [91, 0]
click at [756, 151] on input "CUIT / Razón Social" at bounding box center [756, 155] width 129 height 10
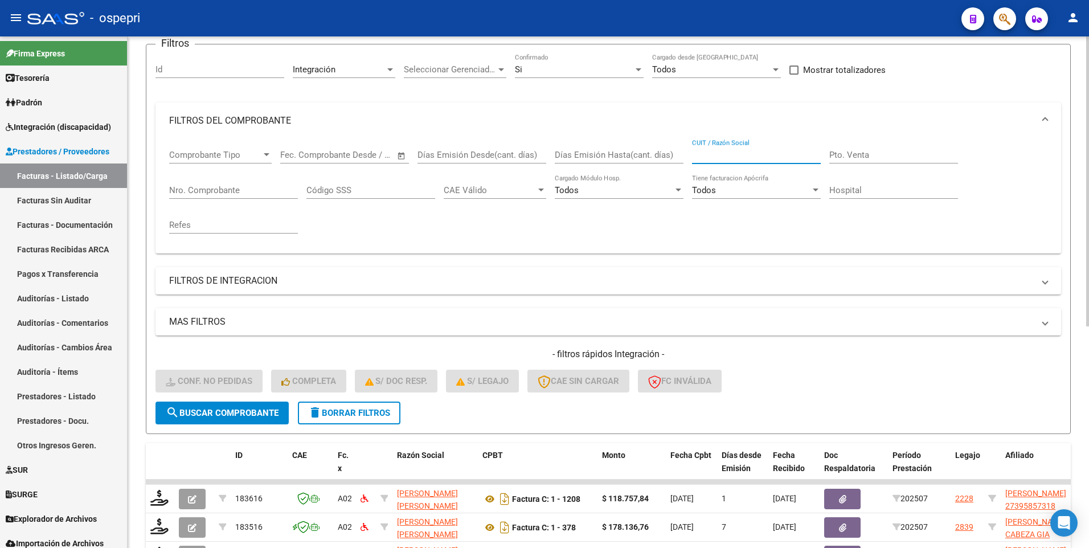
paste input "[PERSON_NAME]"
type input "[PERSON_NAME]"
click at [852, 367] on div "- filtros rápidos Integración - Conf. no pedidas Completa S/ Doc Resp. S/ legaj…" at bounding box center [607, 375] width 905 height 54
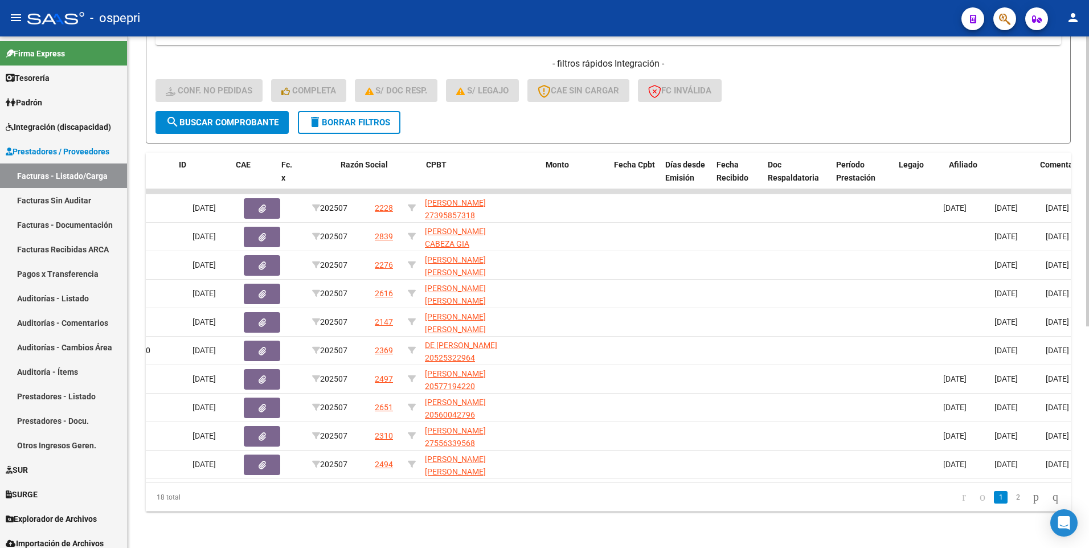
scroll to position [0, 0]
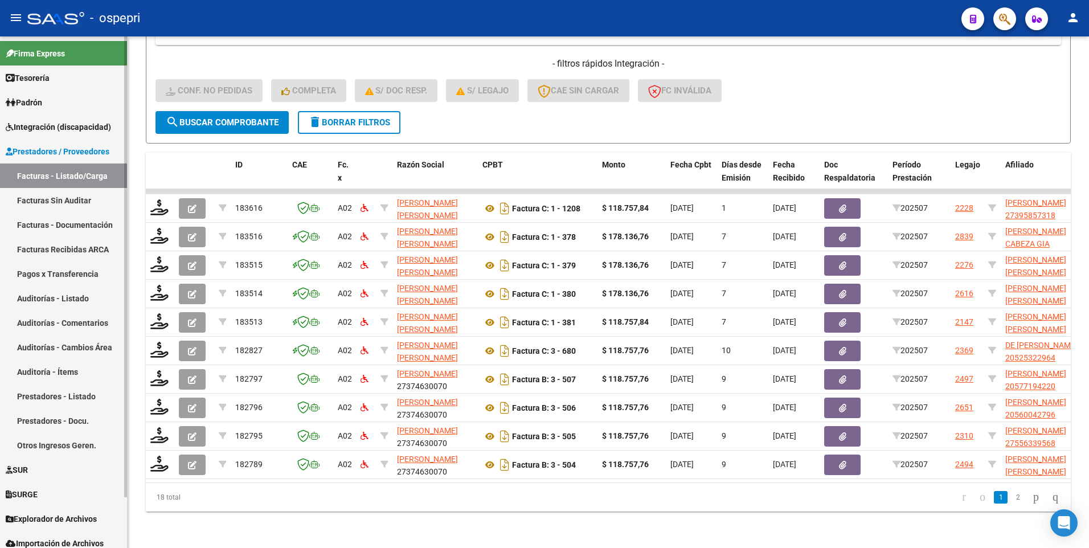
click at [59, 150] on span "Prestadores / Proveedores" at bounding box center [58, 151] width 104 height 13
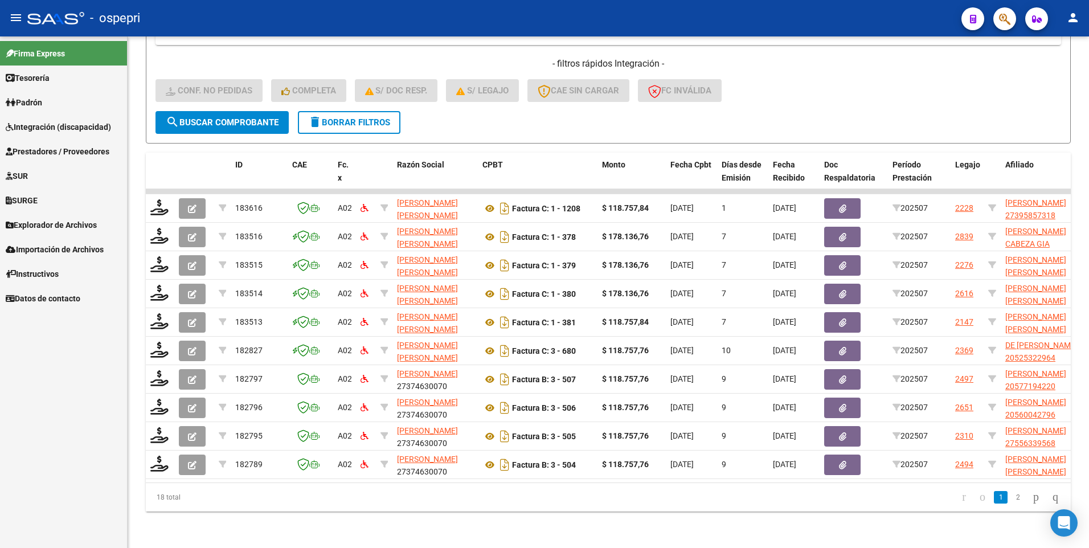
click at [52, 123] on span "Integración (discapacidad)" at bounding box center [58, 127] width 105 height 13
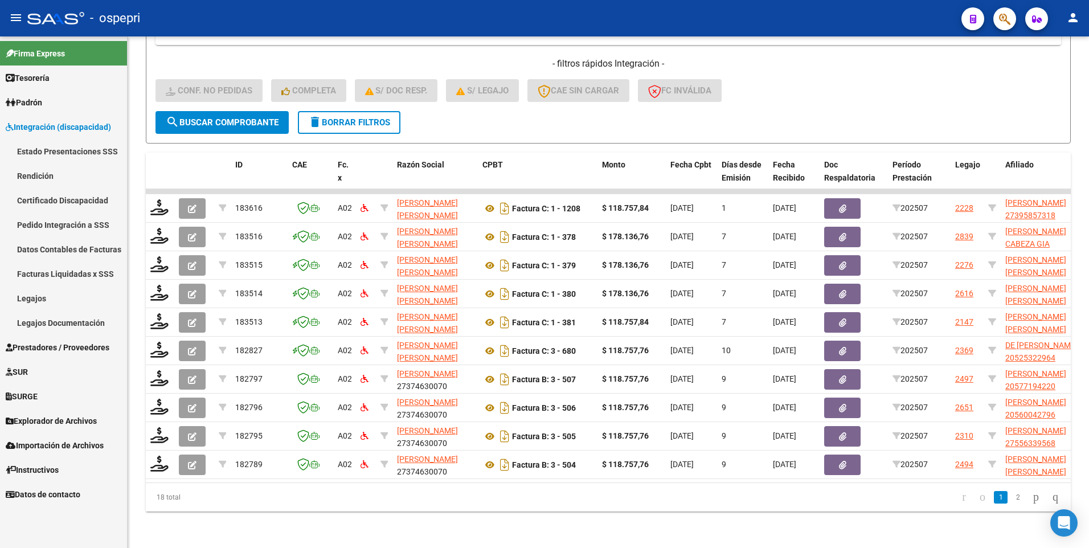
click at [64, 224] on link "Pedido Integración a SSS" at bounding box center [63, 224] width 127 height 24
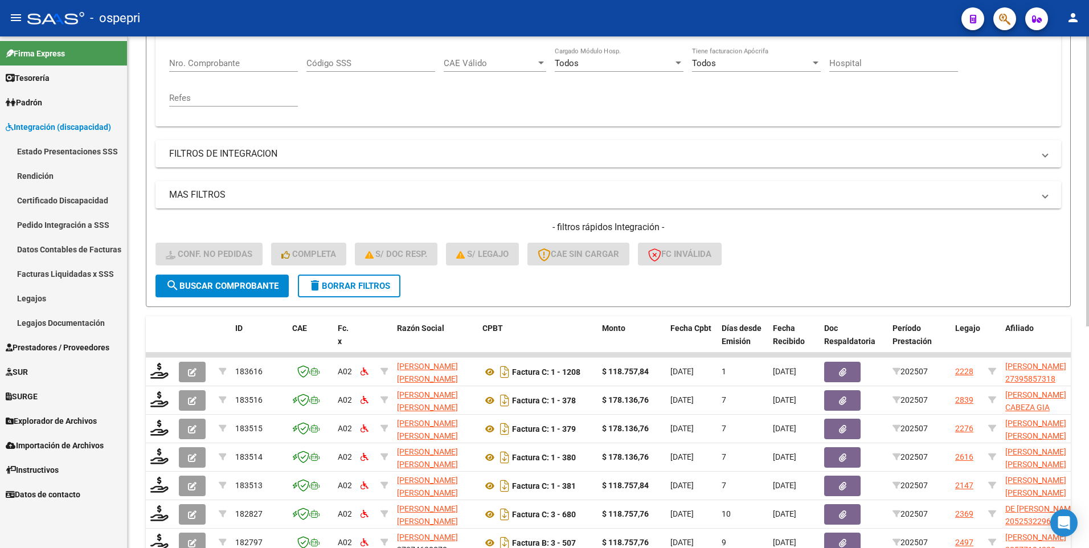
scroll to position [171, 0]
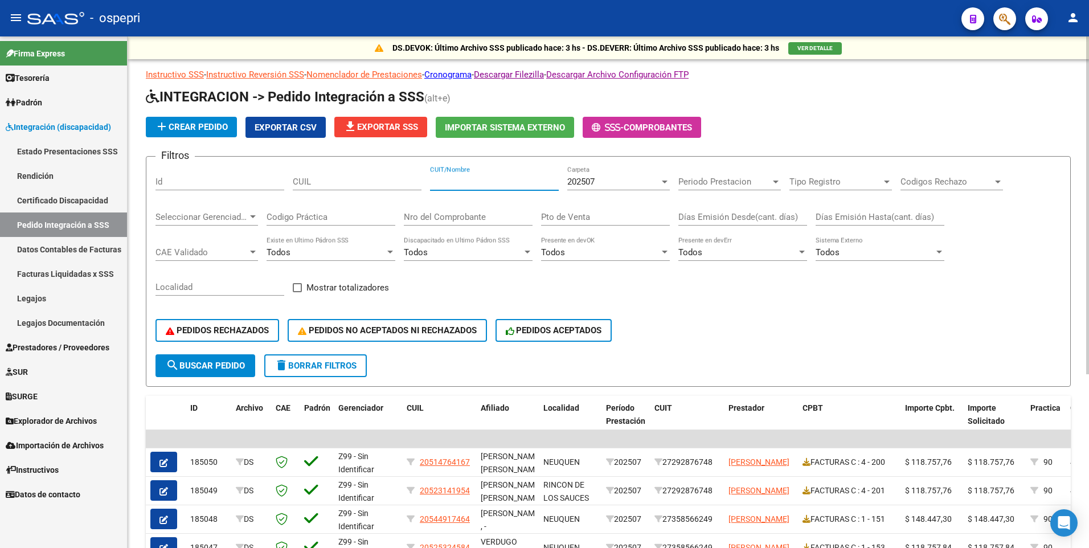
click at [458, 182] on input "CUIT/Nombre" at bounding box center [494, 182] width 129 height 10
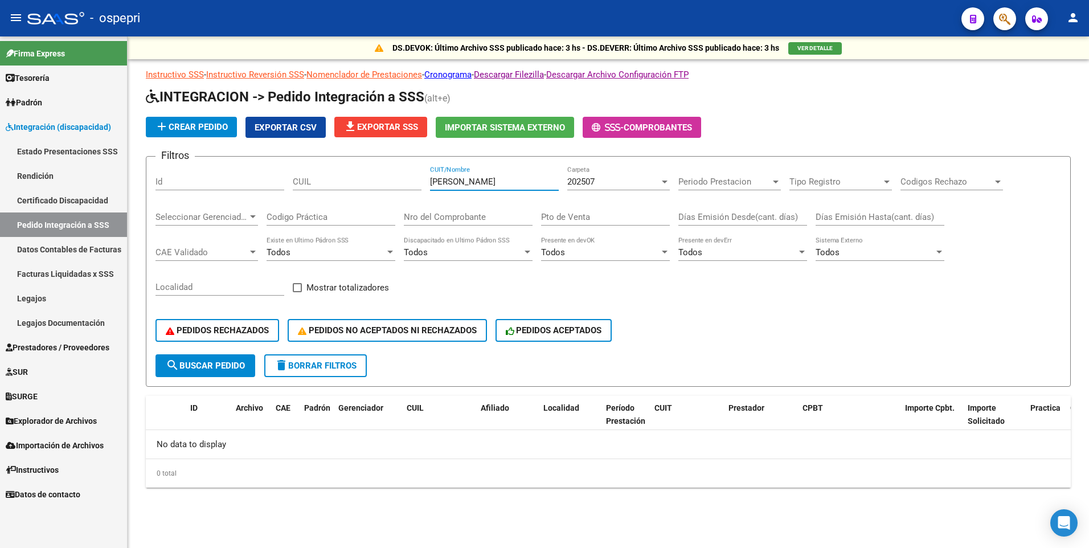
type input "CIANCI GISELLA"
click at [667, 310] on div "PEDIDOS RECHAZADOS PEDIDOS NO ACEPTADOS NI RECHAZADOS PEDIDOS ACEPTADOS" at bounding box center [607, 330] width 905 height 48
click at [214, 366] on span "search Buscar Pedido" at bounding box center [205, 365] width 79 height 10
click at [779, 364] on form "Filtros Id CUIL CIANCI GISELLA CUIT/Nombre 202507 Carpeta Periodo Prestacion Pe…" at bounding box center [608, 271] width 925 height 231
click at [44, 125] on span "Integración (discapacidad)" at bounding box center [58, 127] width 105 height 13
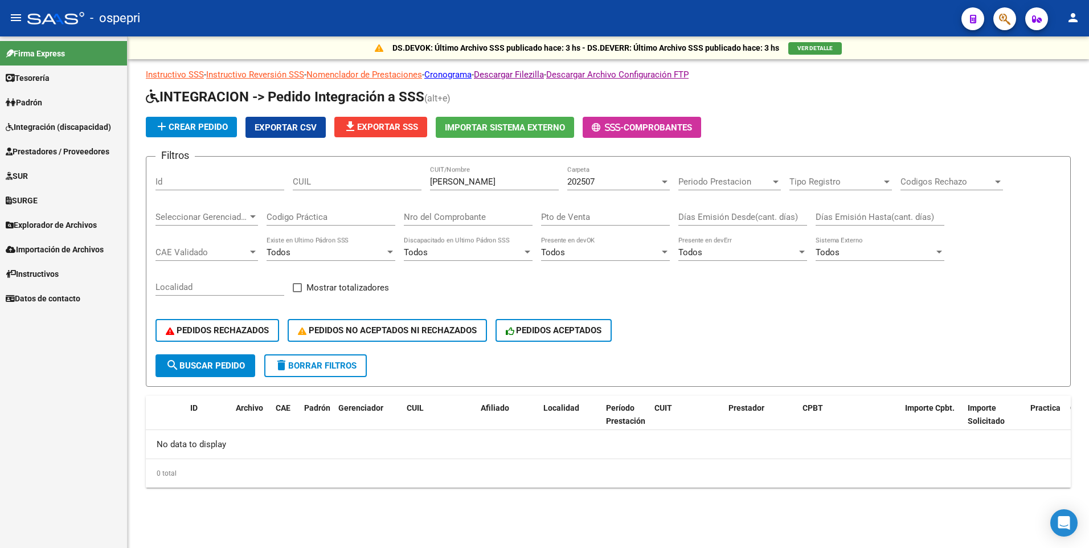
click at [75, 151] on span "Prestadores / Proveedores" at bounding box center [58, 151] width 104 height 13
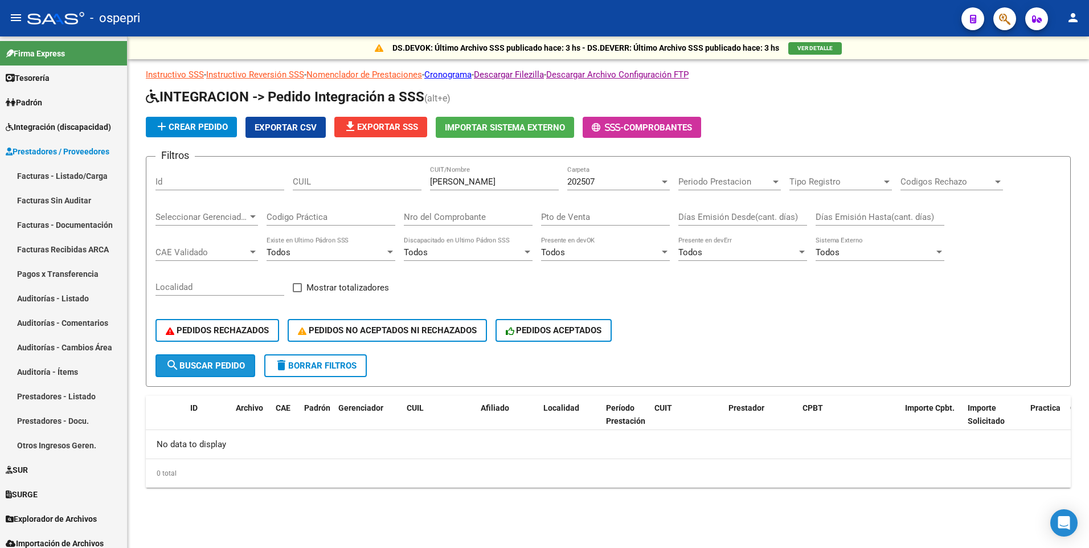
click at [224, 364] on span "search Buscar Pedido" at bounding box center [205, 365] width 79 height 10
click at [226, 330] on span "PEDIDOS RECHAZADOS" at bounding box center [217, 330] width 103 height 10
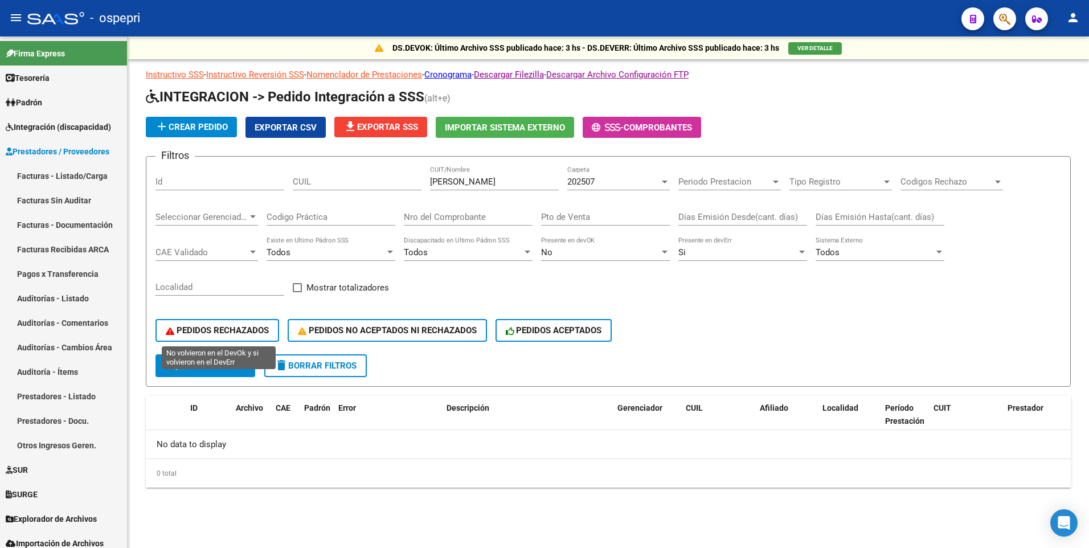
click at [210, 334] on span "PEDIDOS RECHAZADOS" at bounding box center [217, 330] width 103 height 10
click at [79, 177] on link "Facturas - Listado/Carga" at bounding box center [63, 175] width 127 height 24
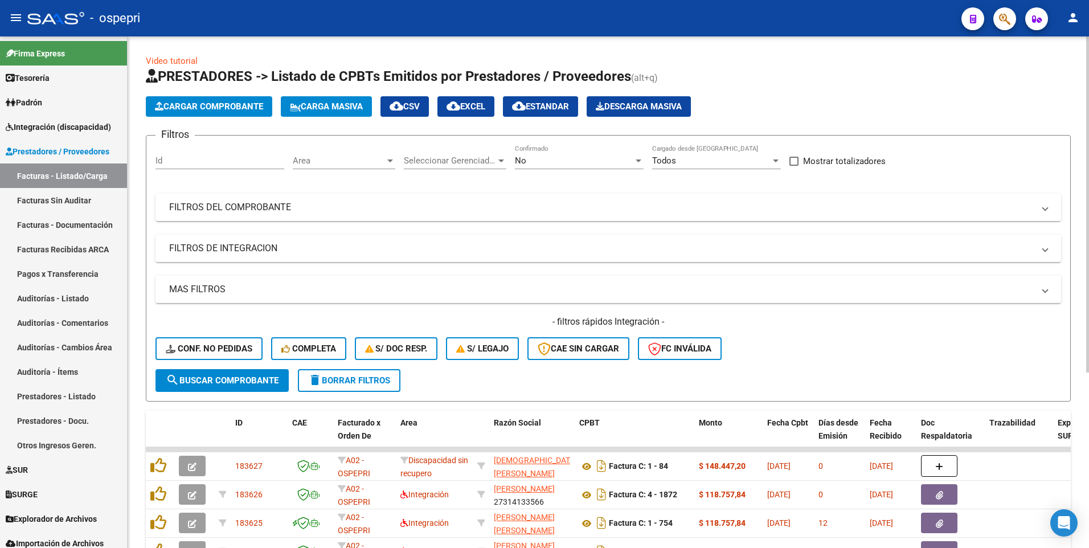
click at [665, 204] on mat-panel-title "FILTROS DEL COMPROBANTE" at bounding box center [601, 207] width 864 height 13
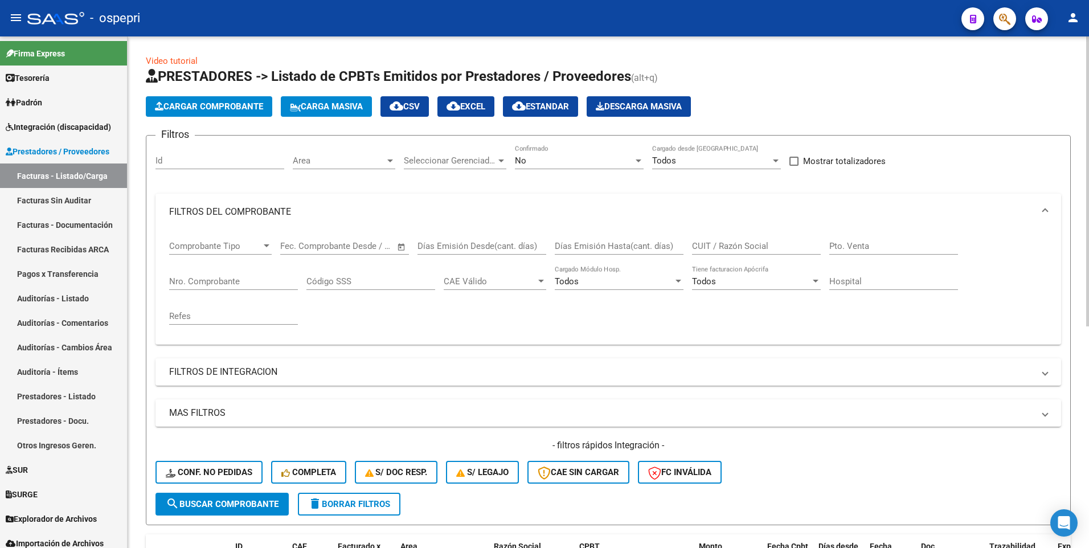
click at [737, 245] on input "CUIT / Razón Social" at bounding box center [756, 246] width 129 height 10
paste input "CIANCI GISELLA"
type input "CIANCI GISELLA"
click at [845, 473] on div "- filtros rápidos Integración - Conf. no pedidas Completa S/ Doc Resp. S/ legaj…" at bounding box center [607, 466] width 905 height 54
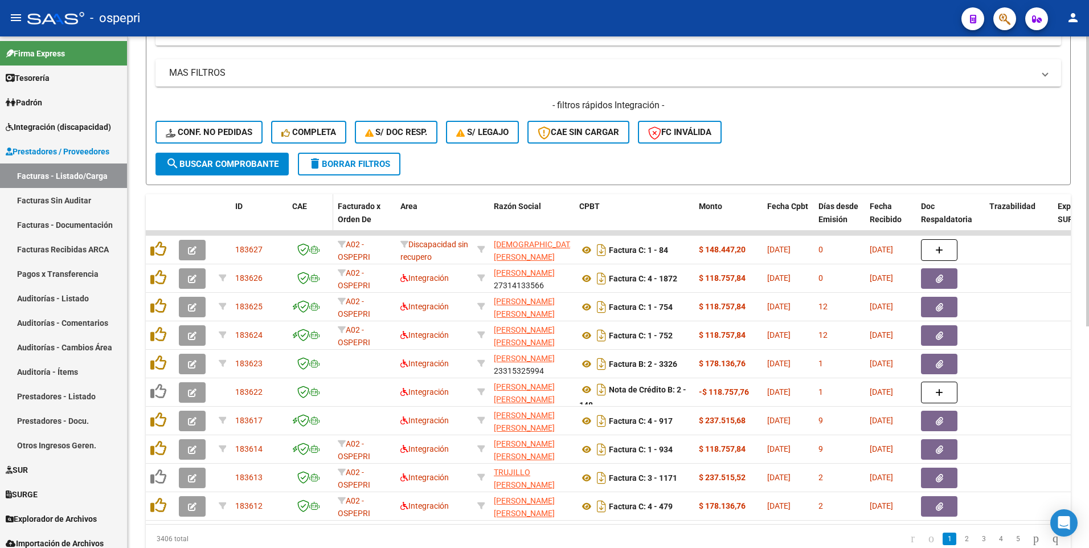
scroll to position [342, 0]
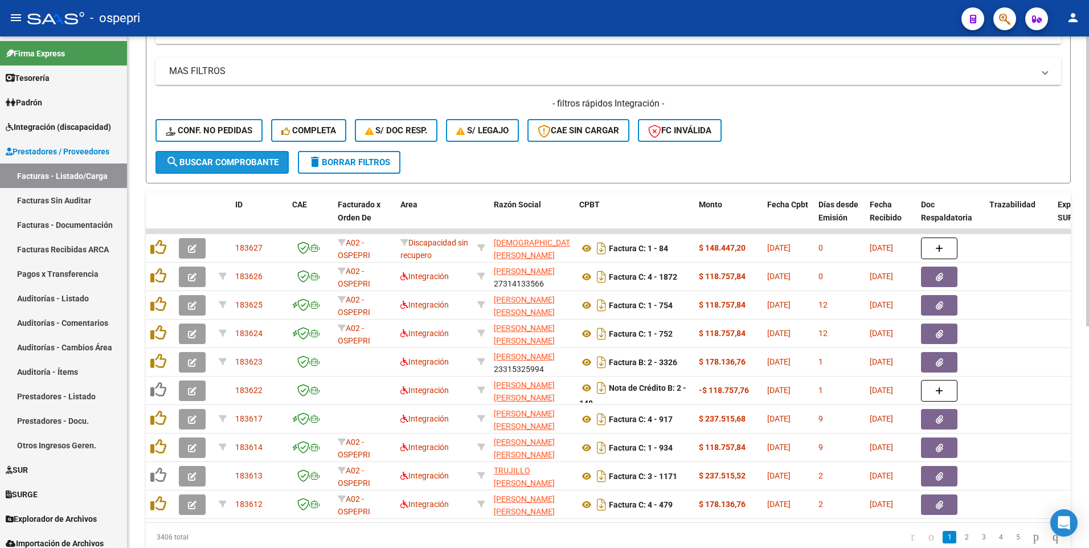
click at [216, 166] on span "search Buscar Comprobante" at bounding box center [222, 162] width 113 height 10
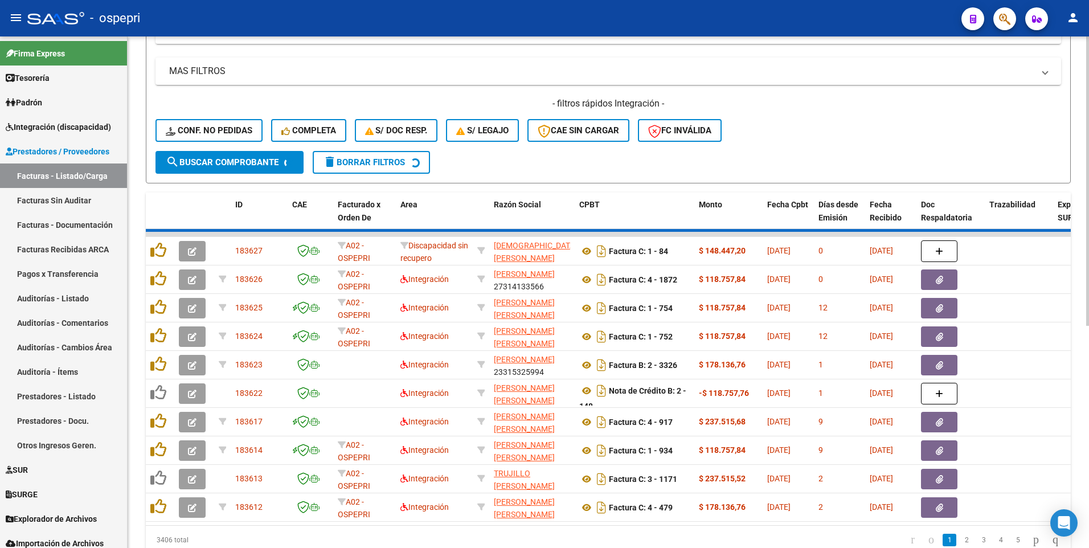
scroll to position [117, 0]
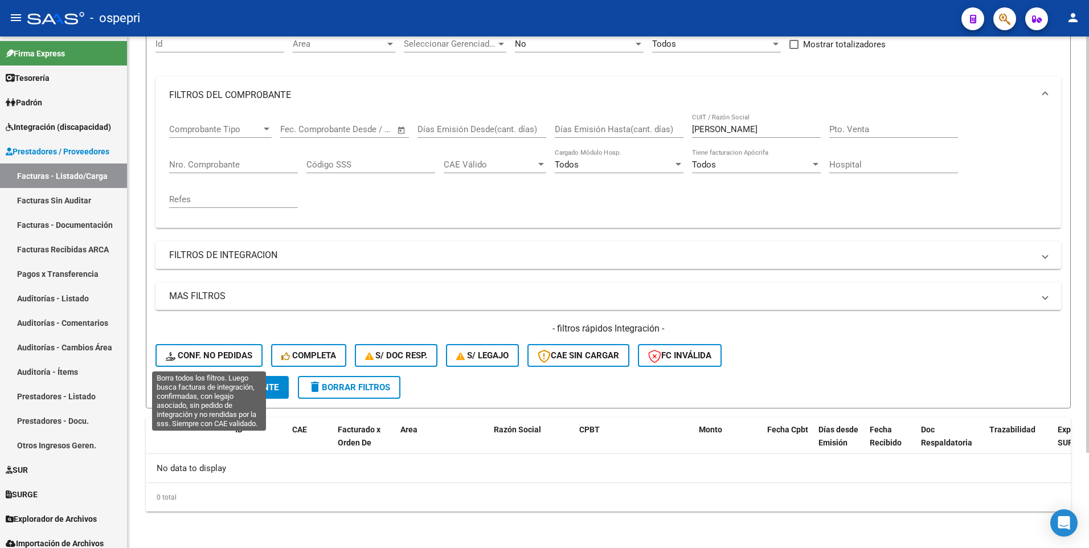
click at [218, 350] on button "Conf. no pedidas" at bounding box center [208, 355] width 107 height 23
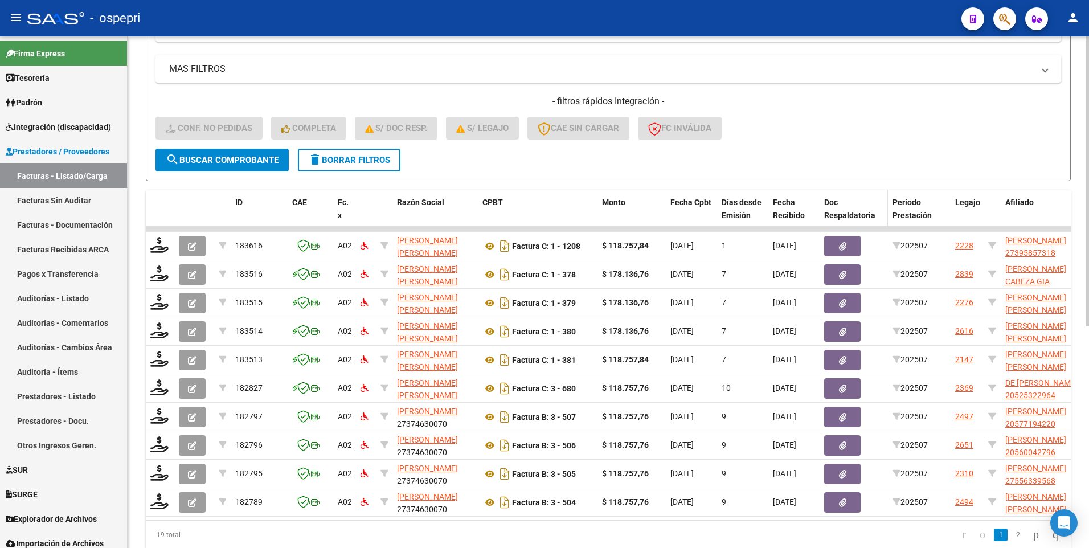
scroll to position [344, 0]
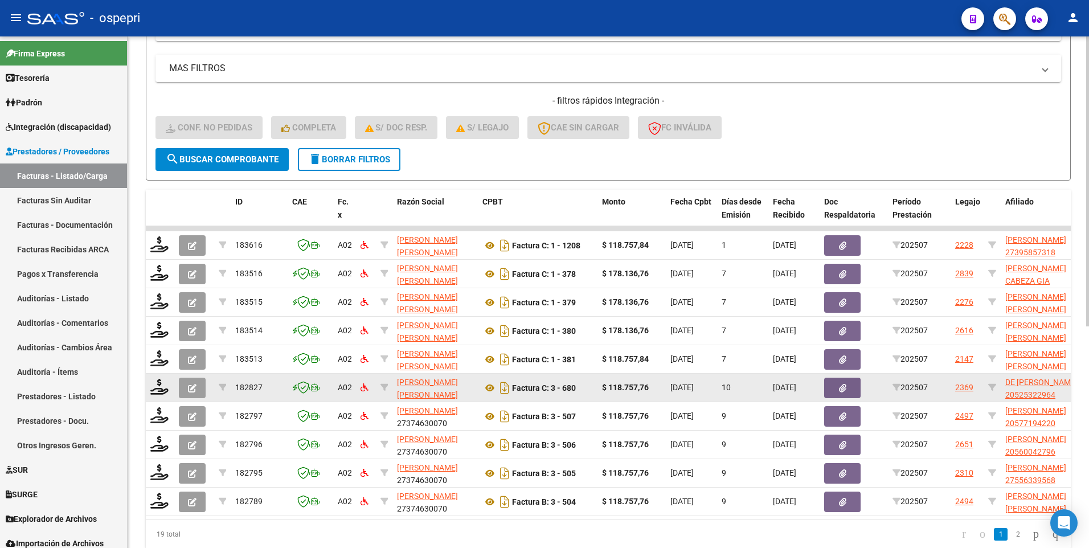
click at [193, 392] on icon "button" at bounding box center [192, 388] width 9 height 9
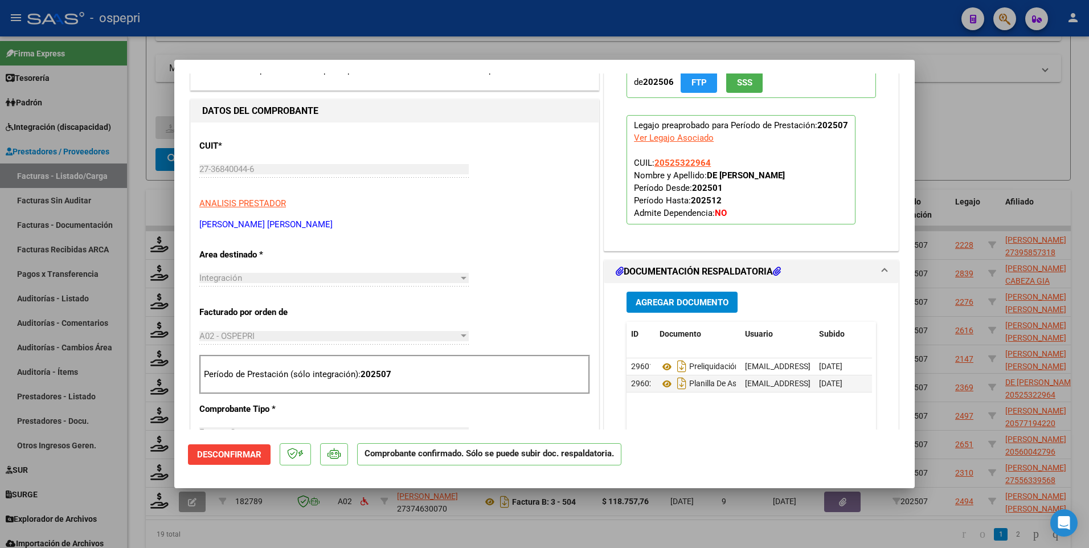
scroll to position [114, 0]
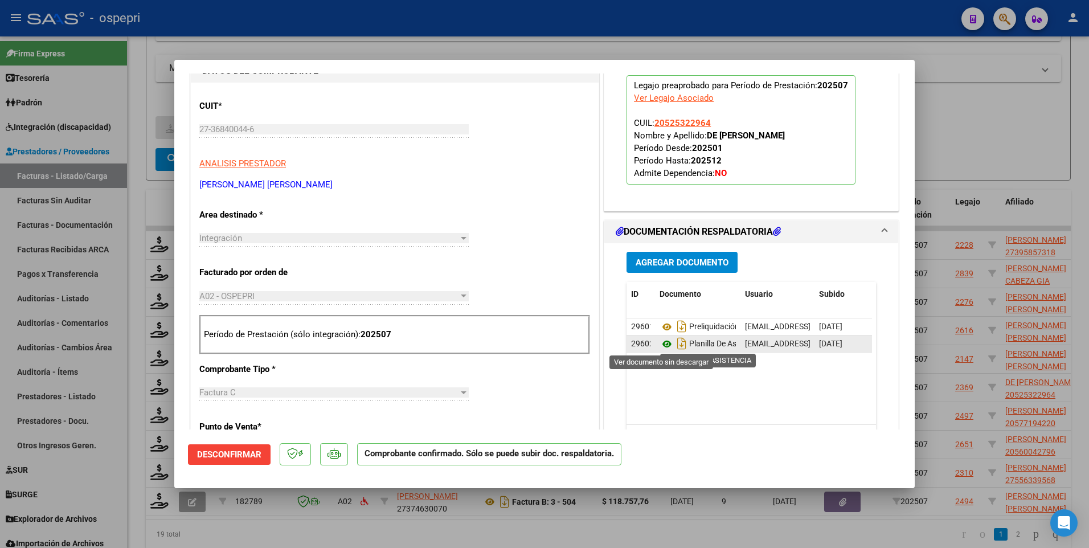
click at [660, 346] on icon at bounding box center [666, 344] width 15 height 14
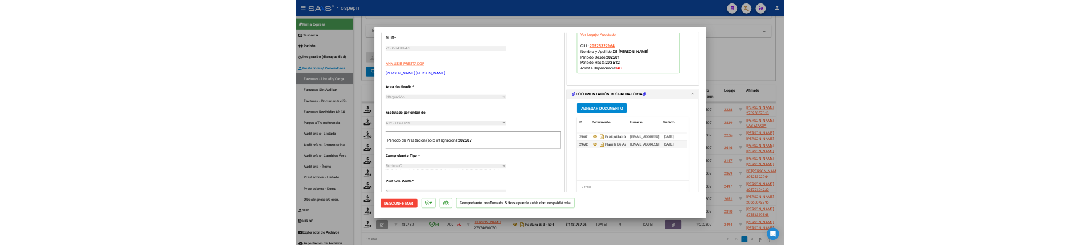
scroll to position [0, 0]
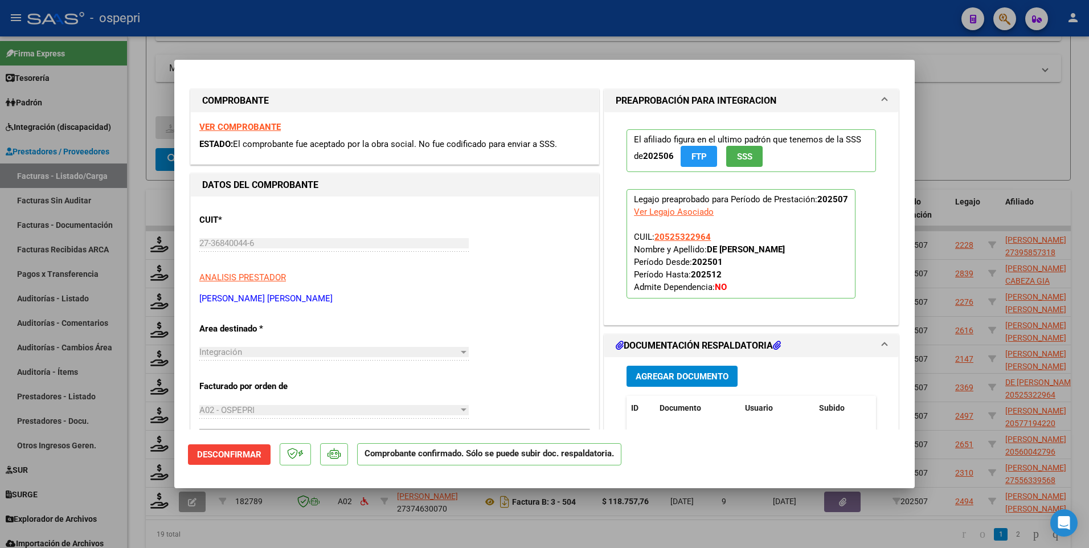
click at [996, 125] on div at bounding box center [544, 274] width 1089 height 548
type input "$ 0,00"
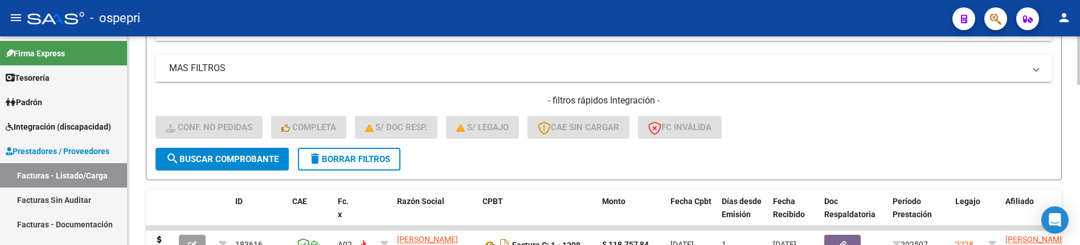
click at [789, 139] on div "- filtros rápidos Integración - Conf. no pedidas Completa S/ Doc Resp. S/ legaj…" at bounding box center [603, 122] width 896 height 54
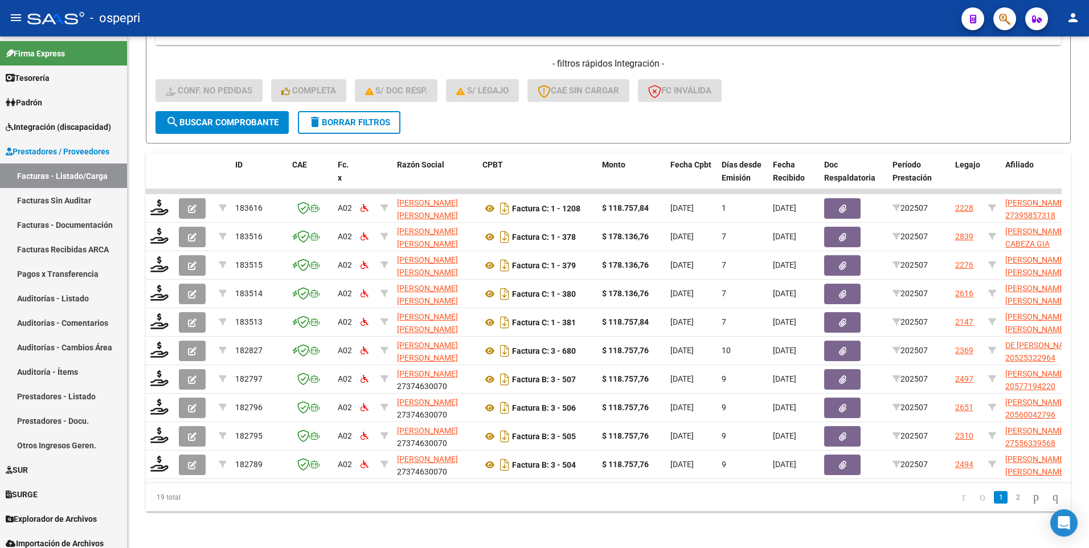
scroll to position [390, 0]
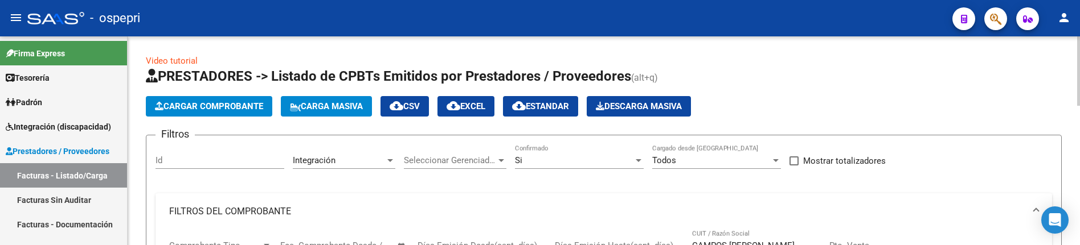
scroll to position [117, 0]
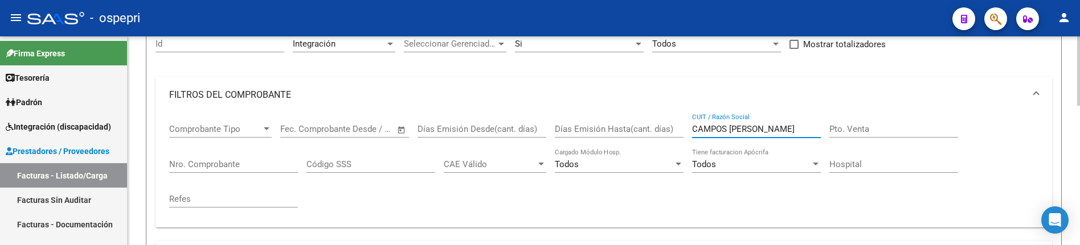
drag, startPoint x: 795, startPoint y: 133, endPoint x: 693, endPoint y: 132, distance: 101.9
click at [693, 132] on input "CAMPOS [PERSON_NAME]" at bounding box center [756, 129] width 129 height 10
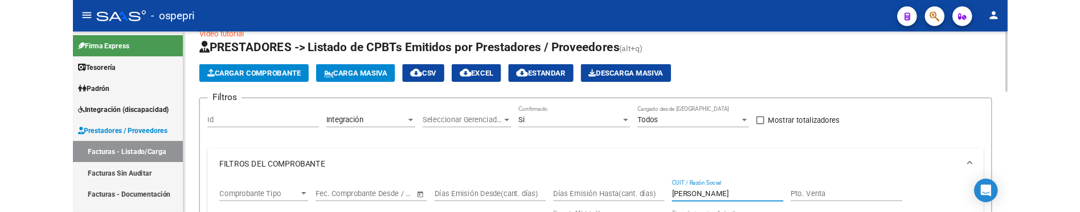
scroll to position [20, 0]
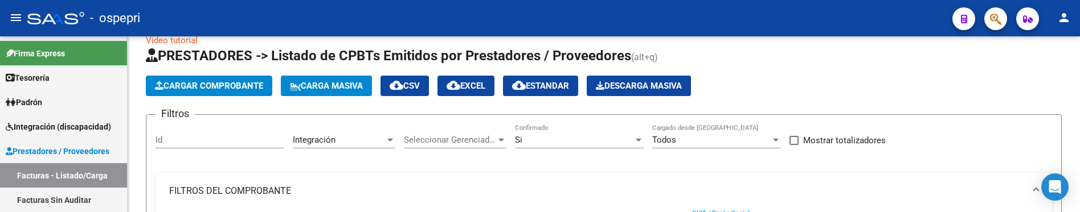
type input "[PERSON_NAME]"
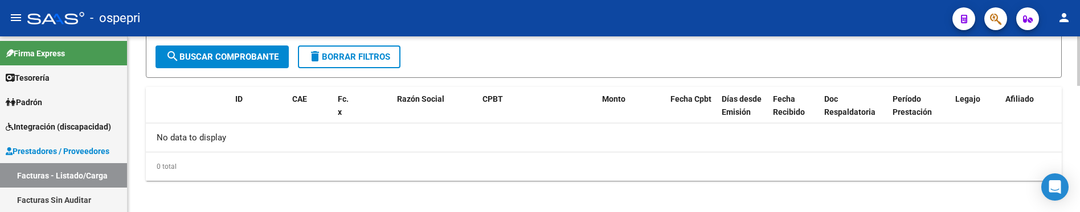
scroll to position [452, 0]
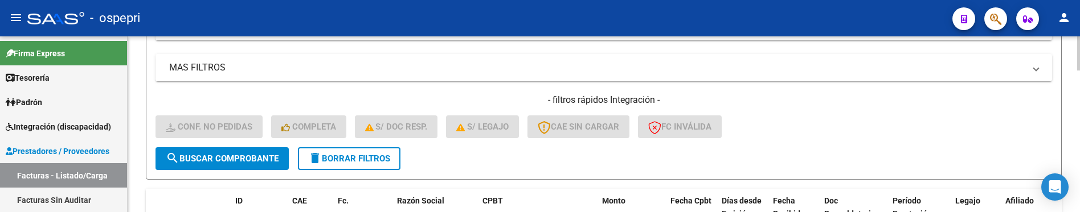
scroll to position [333, 0]
